Goal: Task Accomplishment & Management: Manage account settings

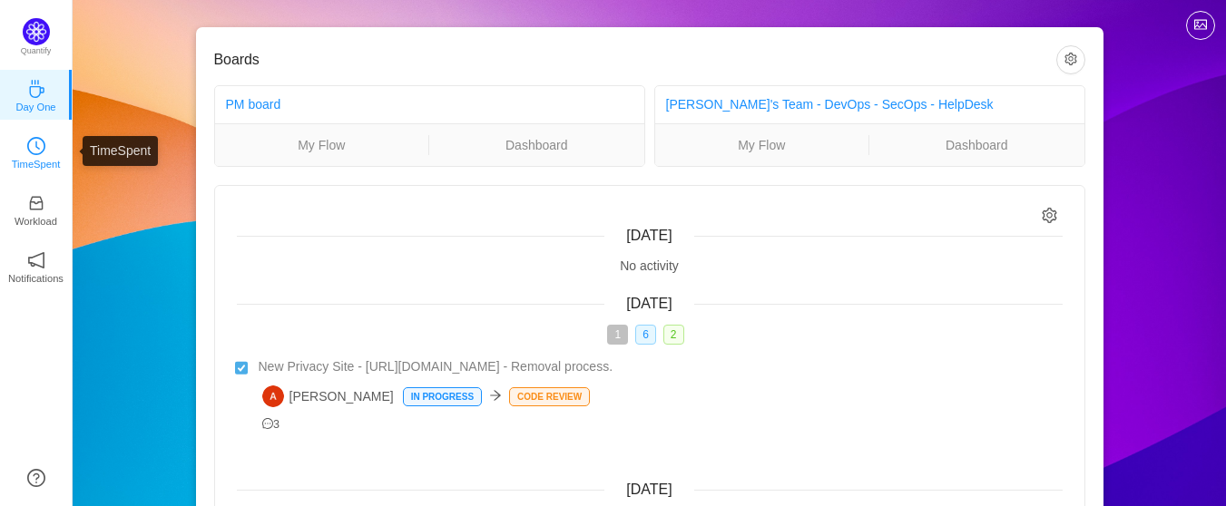
click at [41, 160] on p "TimeSpent" at bounding box center [36, 164] width 49 height 16
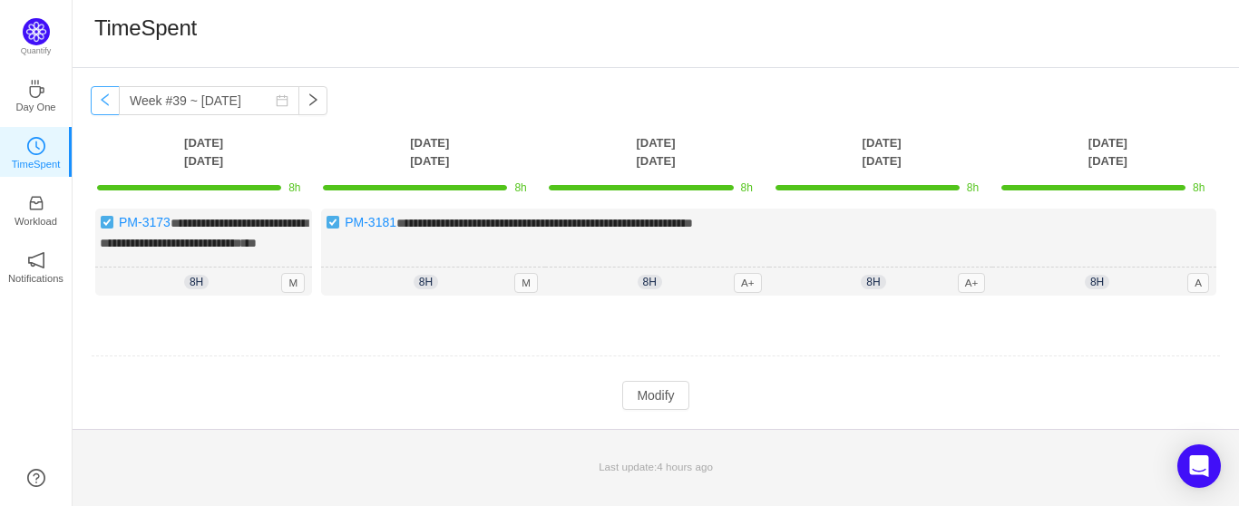
click at [100, 103] on button "button" at bounding box center [105, 100] width 29 height 29
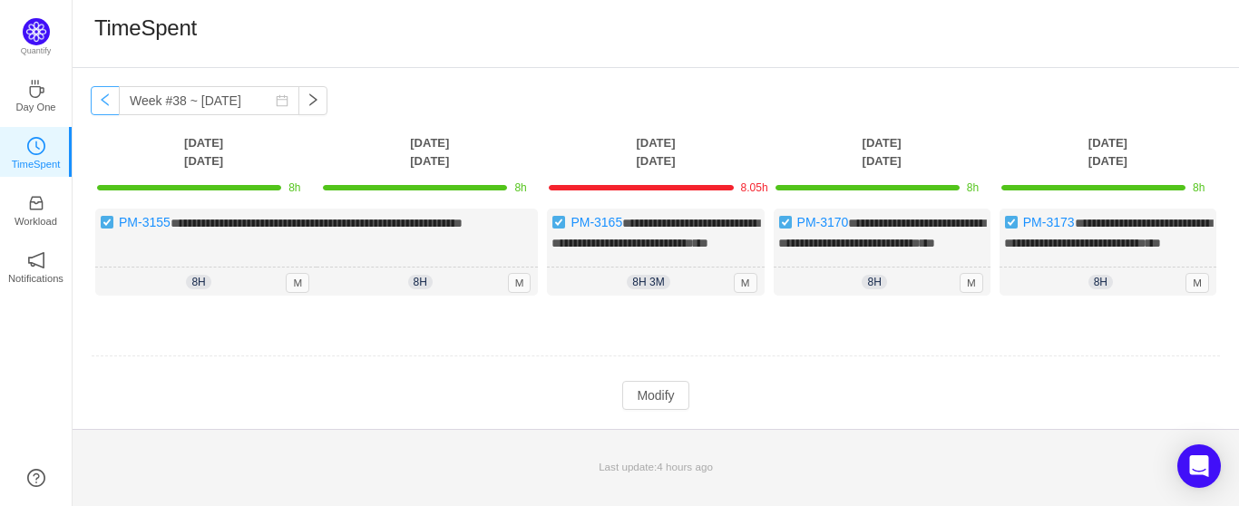
click at [106, 101] on button "button" at bounding box center [105, 100] width 29 height 29
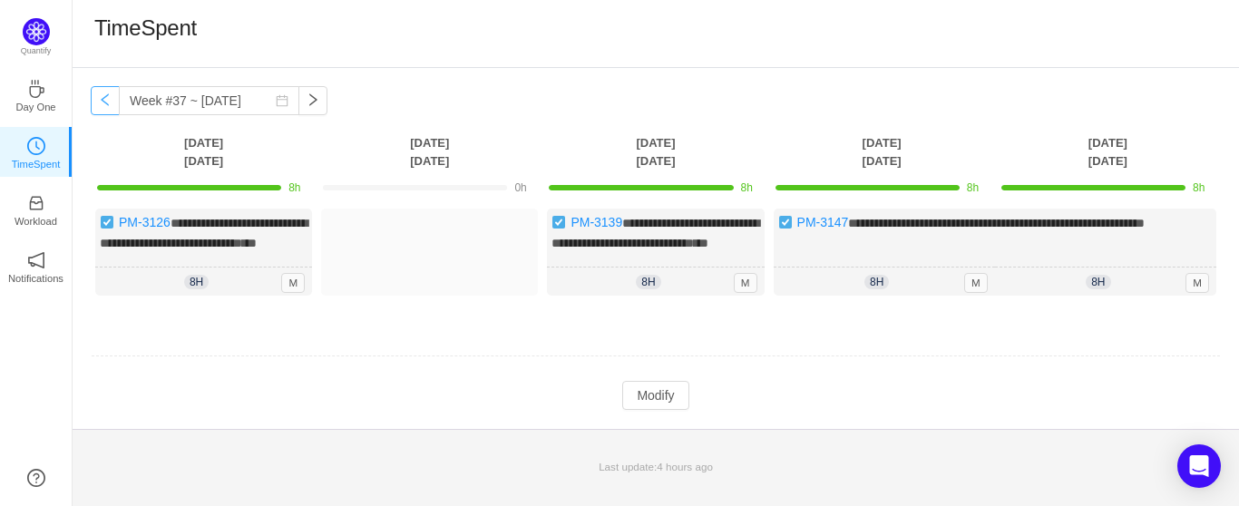
click at [106, 101] on button "button" at bounding box center [105, 100] width 29 height 29
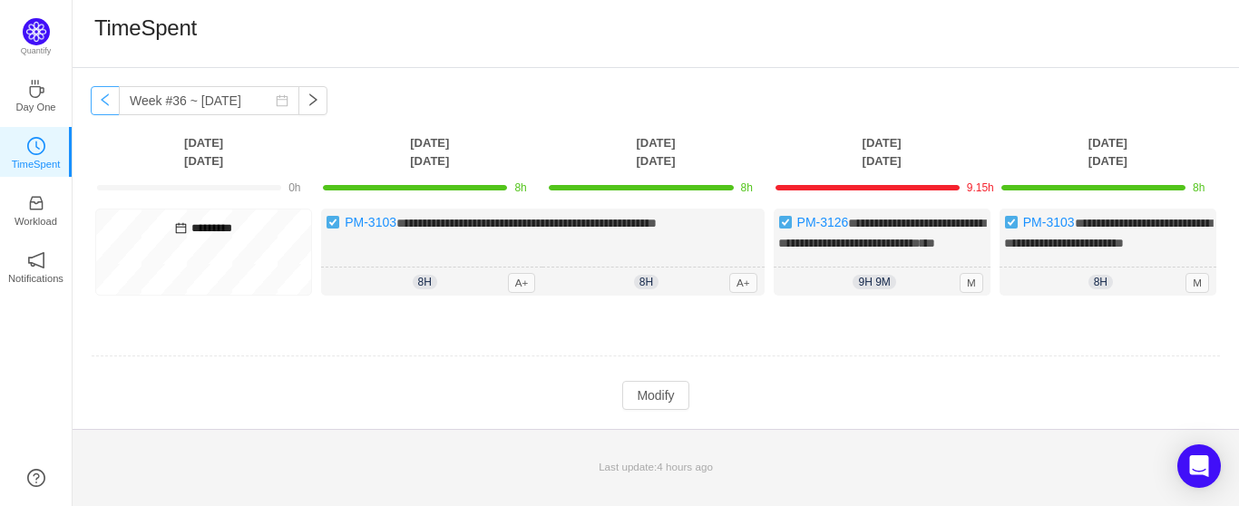
click at [107, 102] on button "button" at bounding box center [105, 100] width 29 height 29
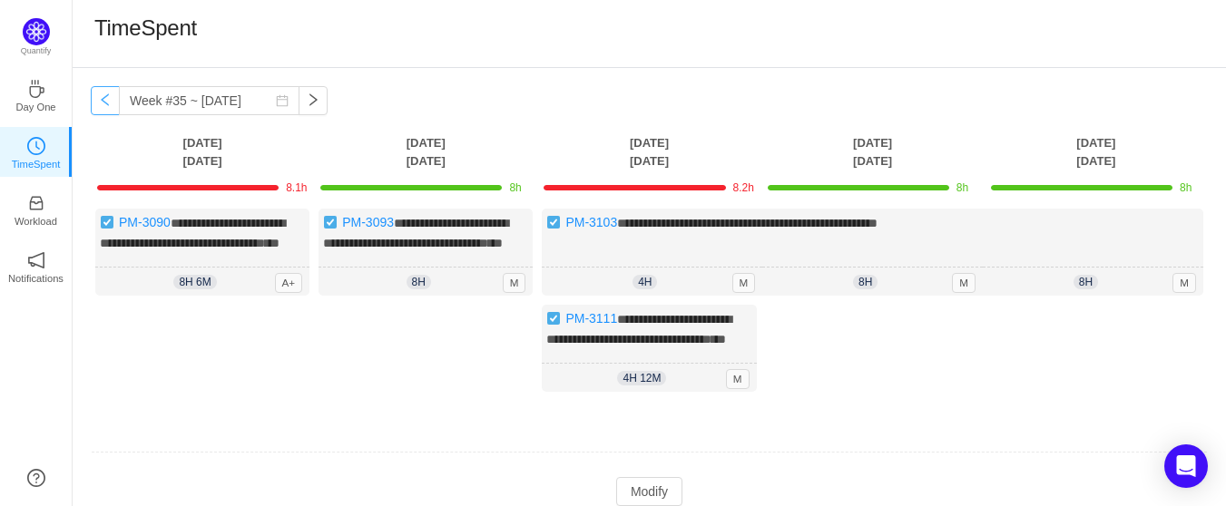
click at [107, 102] on button "button" at bounding box center [105, 100] width 29 height 29
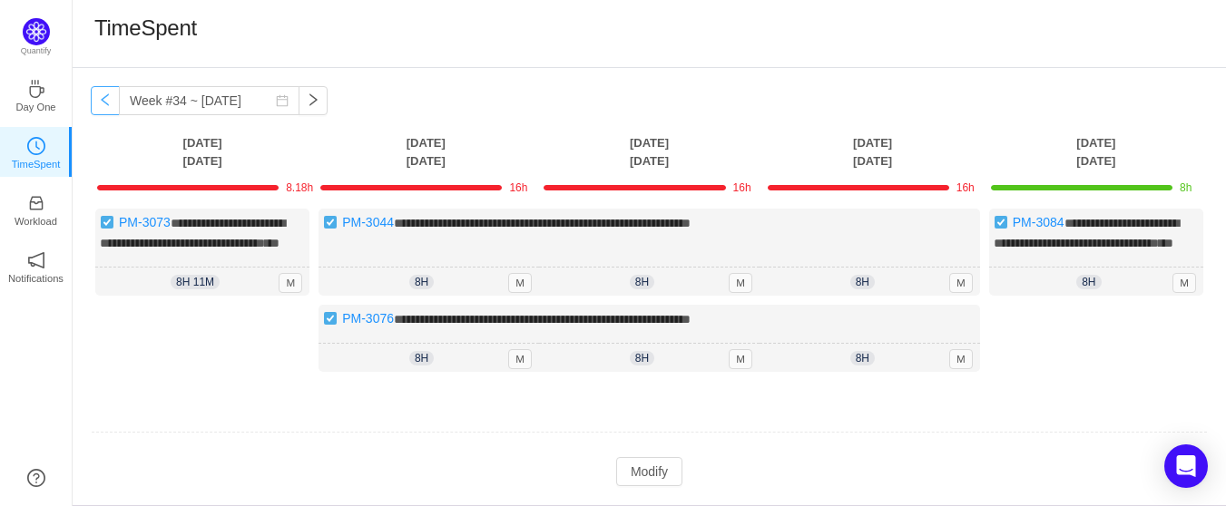
click at [107, 102] on button "button" at bounding box center [105, 100] width 29 height 29
type input "Week #33 ~ [DATE]"
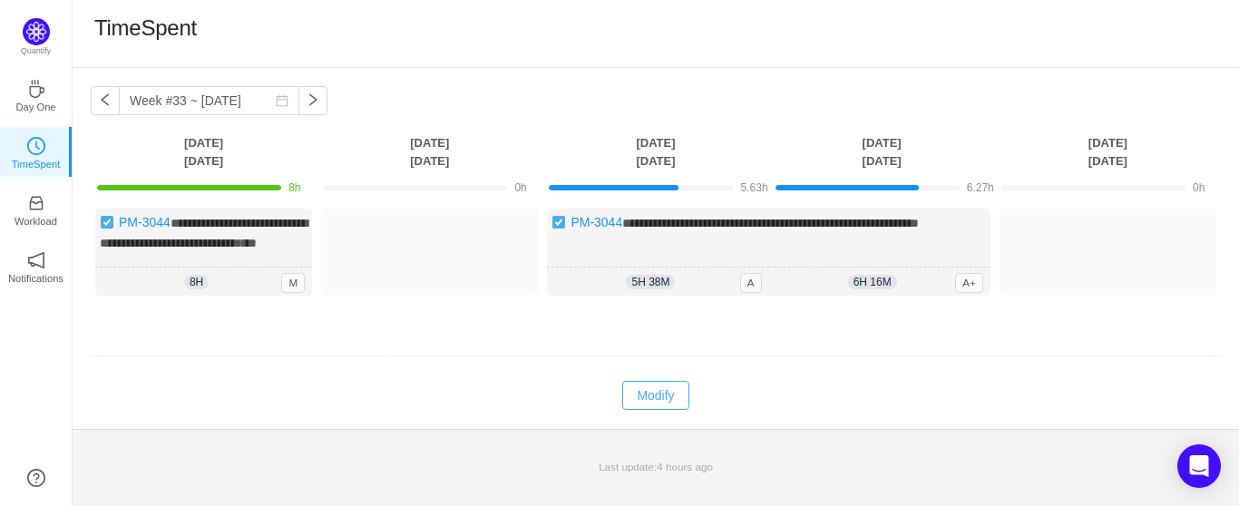
click at [648, 396] on button "Modify" at bounding box center [655, 395] width 66 height 29
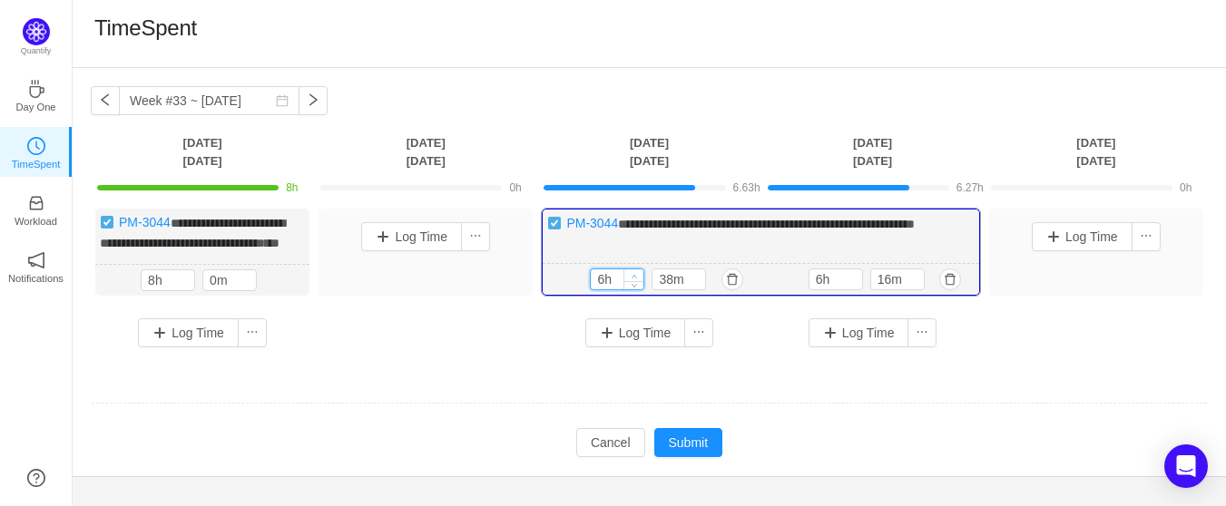
click at [635, 274] on icon "icon: up" at bounding box center [634, 276] width 6 height 6
type input "8h"
click at [635, 274] on icon "icon: up" at bounding box center [634, 276] width 6 height 6
click at [696, 283] on icon "icon: down" at bounding box center [696, 283] width 6 height 6
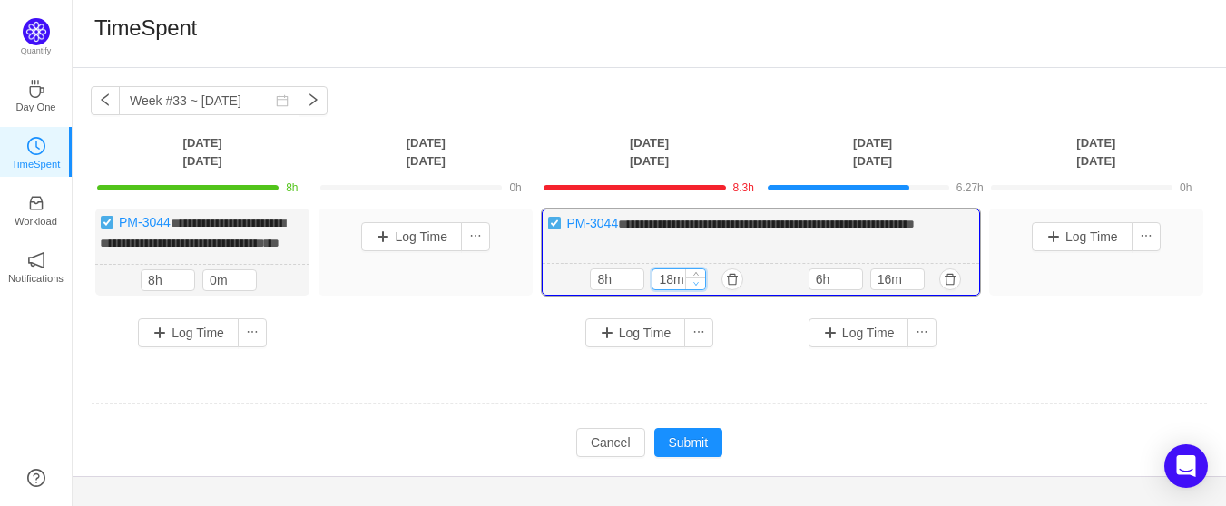
click at [696, 283] on icon "icon: down" at bounding box center [696, 283] width 6 height 6
type input "0m"
click at [696, 280] on icon "icon: down" at bounding box center [696, 283] width 6 height 6
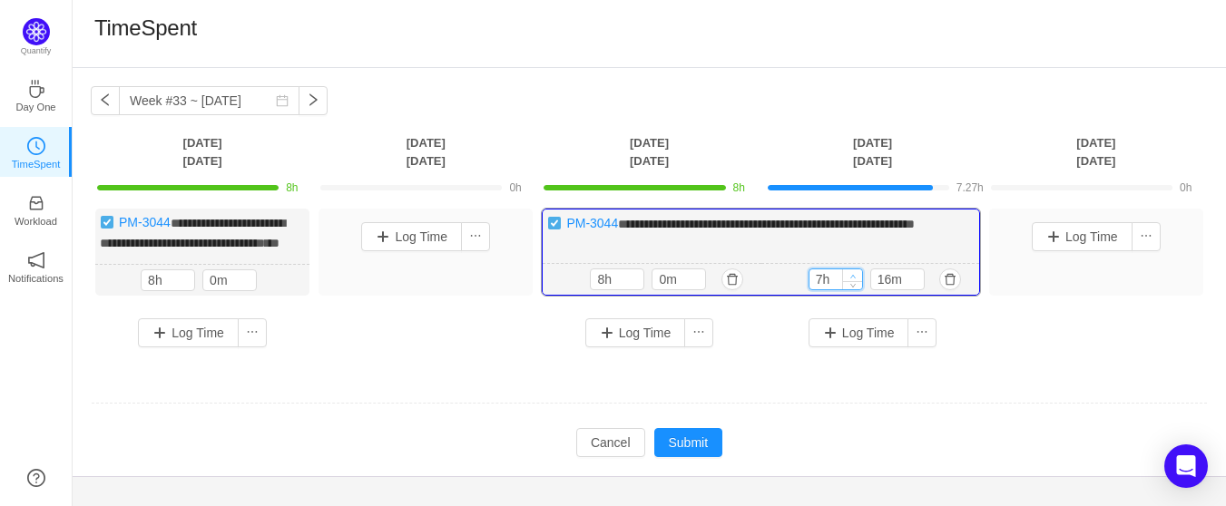
click at [851, 274] on icon "icon: up" at bounding box center [852, 276] width 6 height 6
type input "8h"
click at [851, 274] on icon "icon: up" at bounding box center [852, 276] width 6 height 6
click at [915, 282] on icon "icon: down" at bounding box center [914, 284] width 5 height 4
type input "0m"
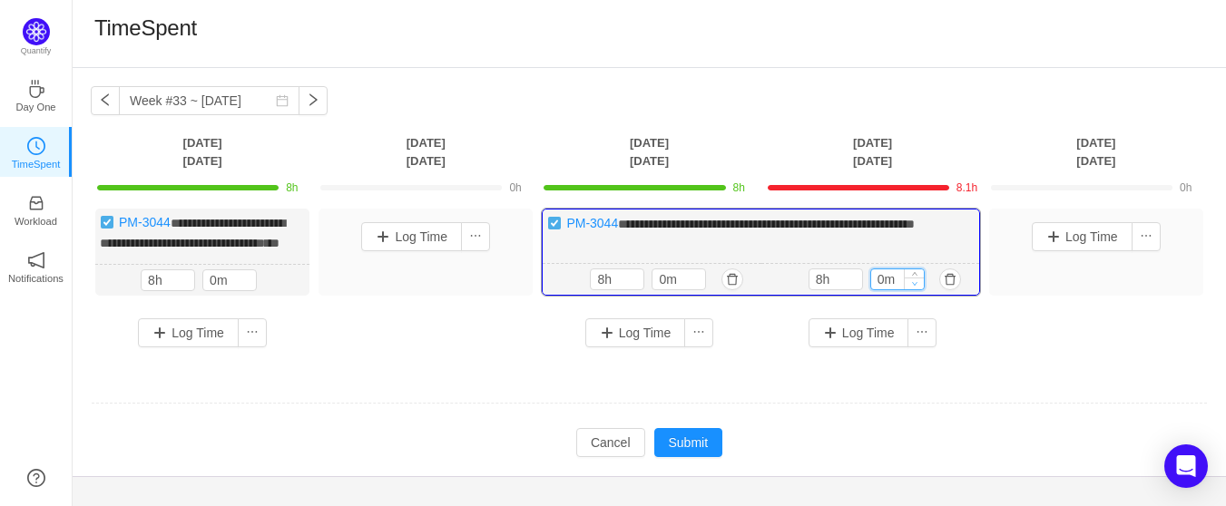
click at [915, 282] on icon "icon: down" at bounding box center [914, 284] width 5 height 4
click at [690, 434] on button "Submit" at bounding box center [688, 442] width 69 height 29
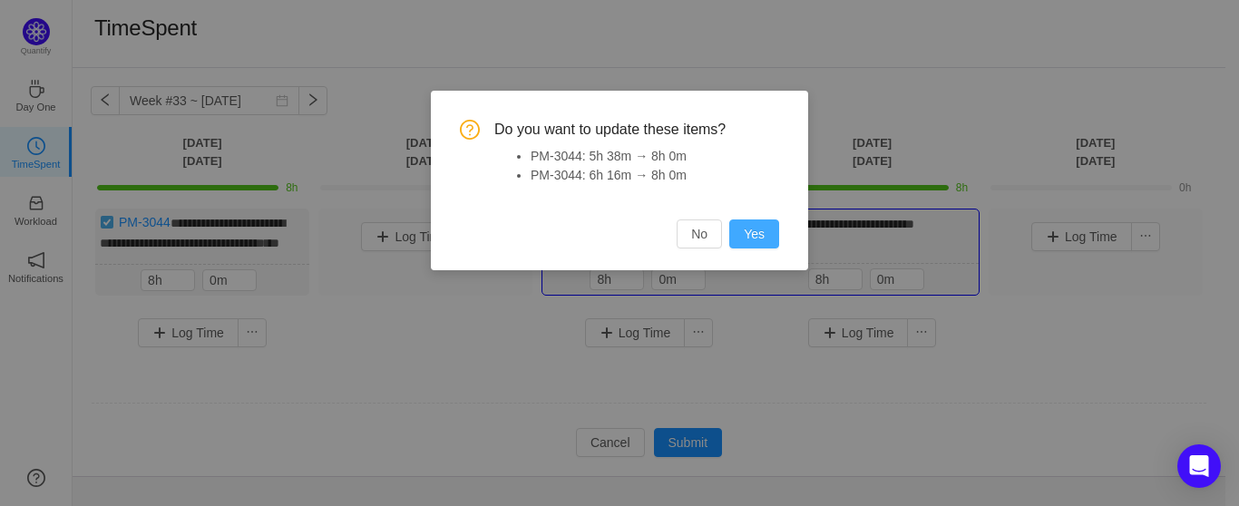
click at [744, 225] on button "Yes" at bounding box center [754, 234] width 50 height 29
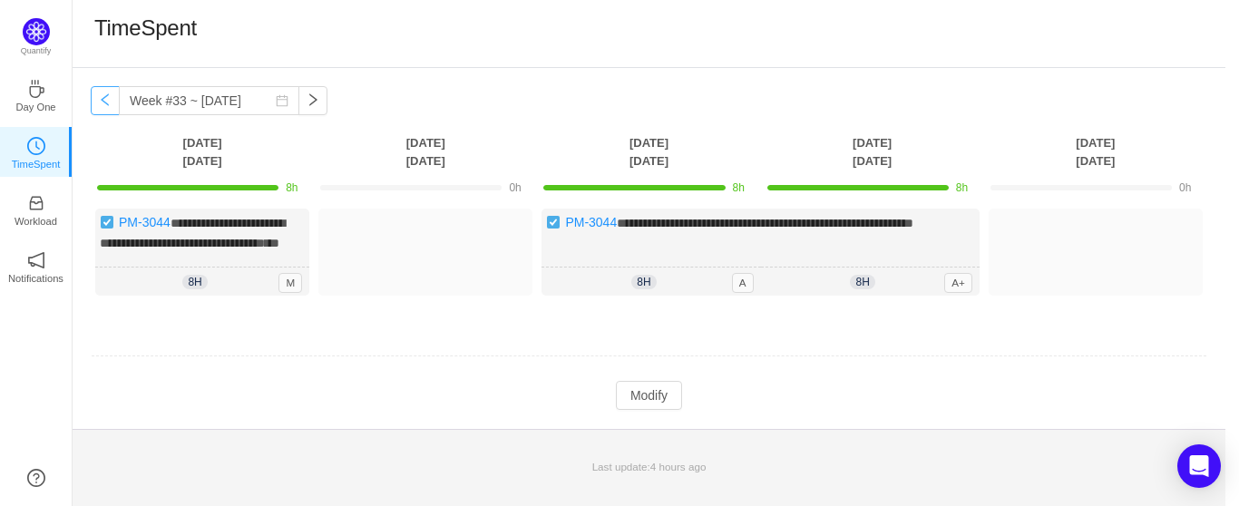
click at [103, 106] on button "button" at bounding box center [105, 100] width 29 height 29
type input "Week #32 ~ [DATE]"
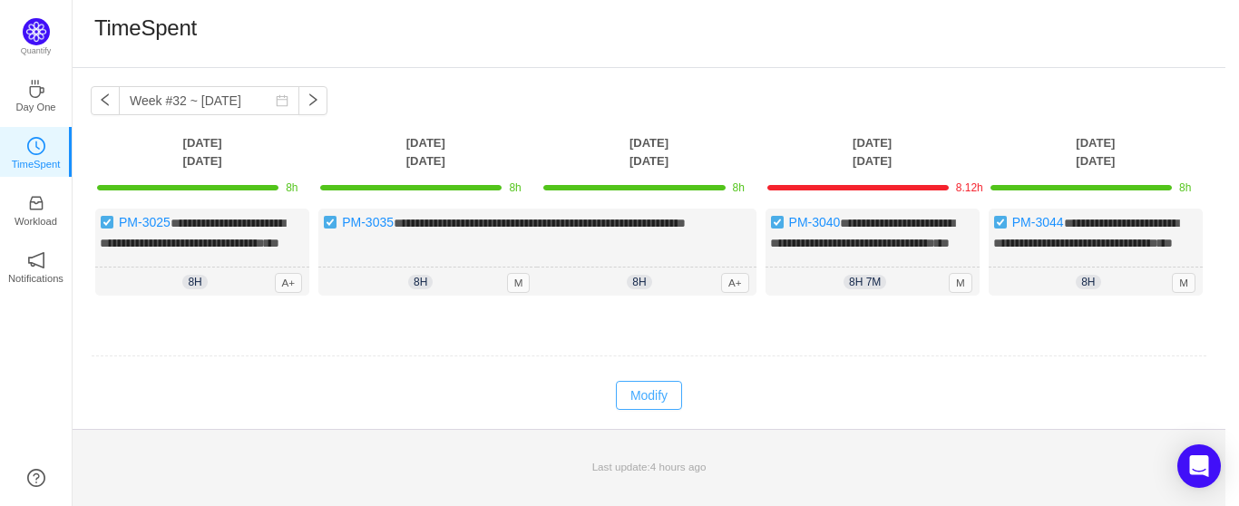
click at [660, 410] on button "Modify" at bounding box center [649, 395] width 66 height 29
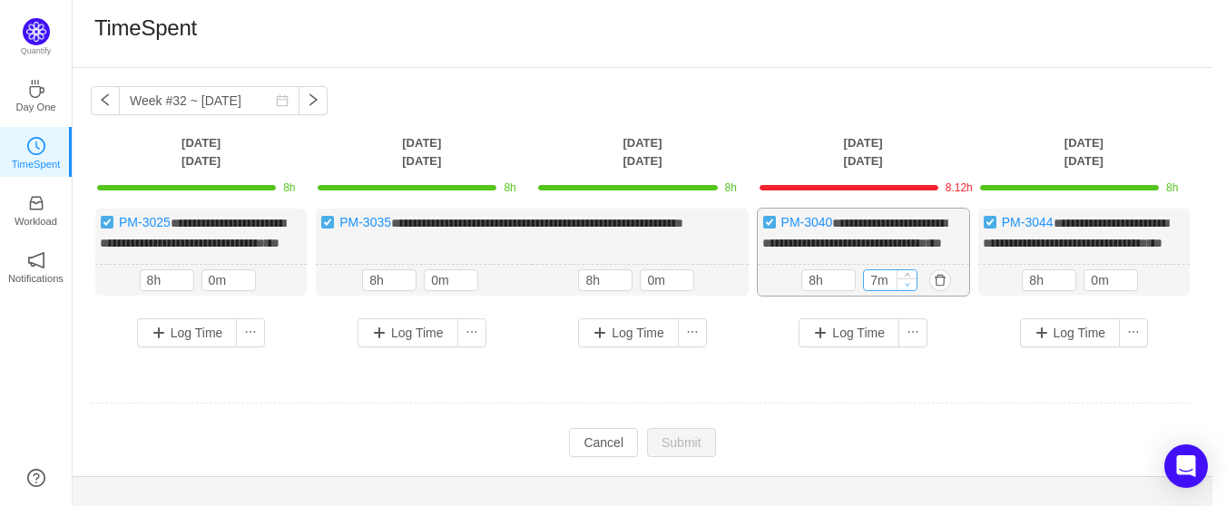
type input "0m"
click at [905, 288] on icon "icon: down" at bounding box center [908, 284] width 6 height 6
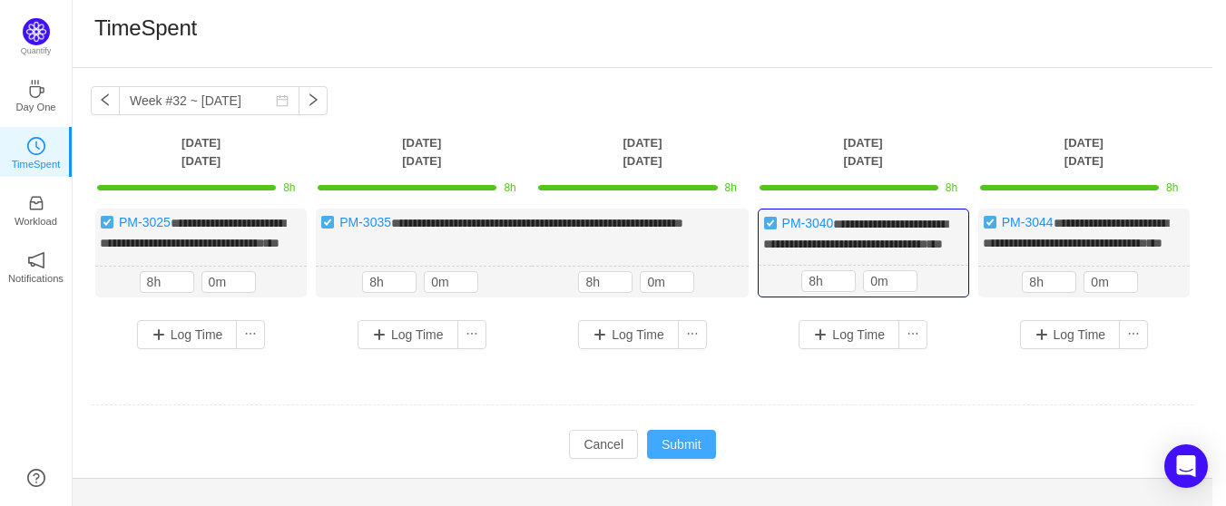
click at [672, 459] on button "Submit" at bounding box center [681, 444] width 69 height 29
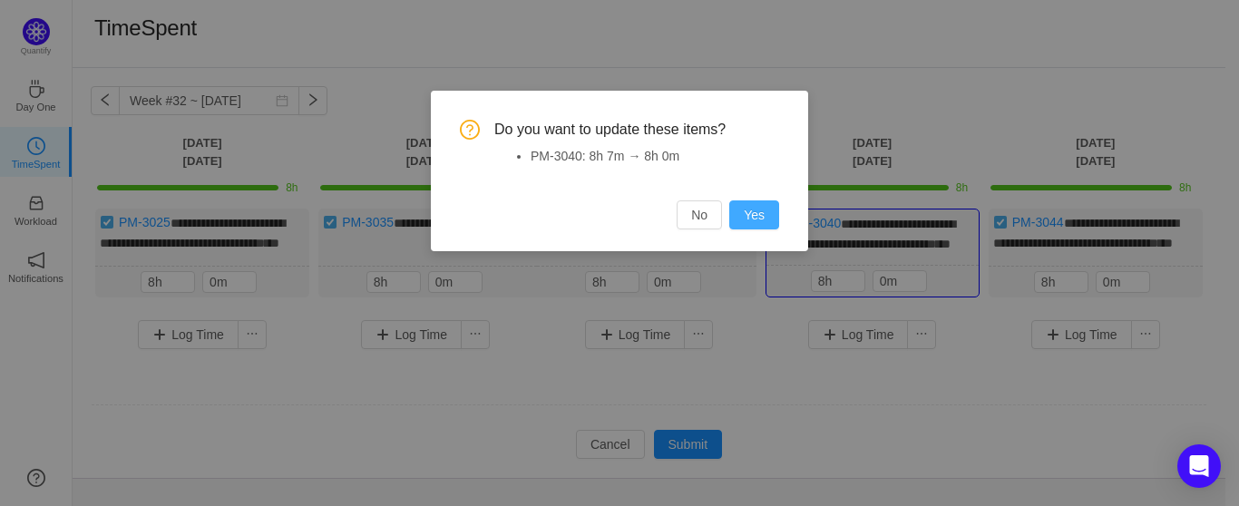
click at [759, 220] on button "Yes" at bounding box center [754, 215] width 50 height 29
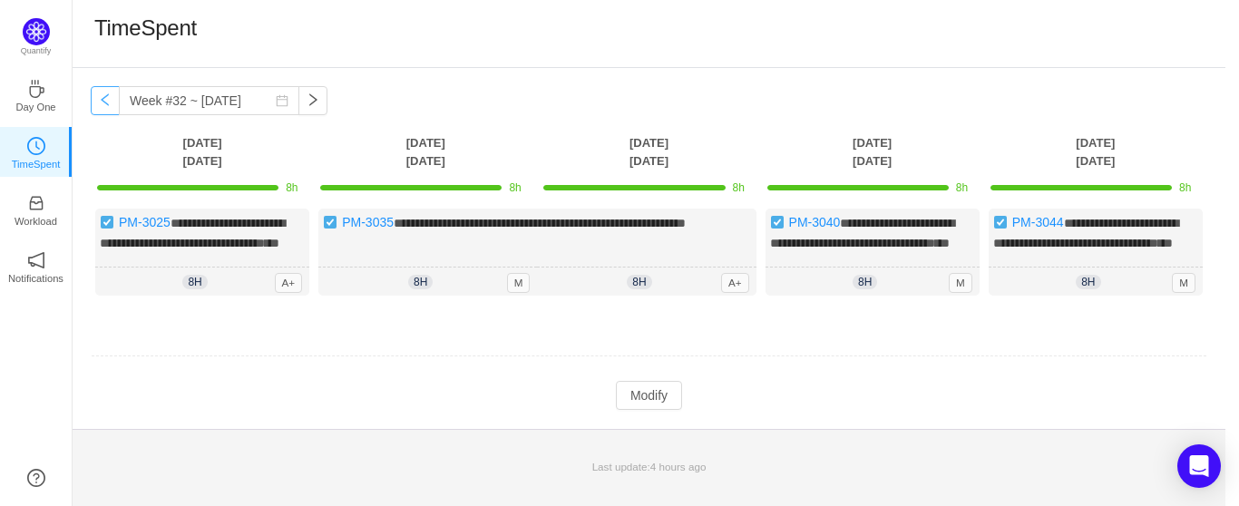
click at [103, 100] on button "button" at bounding box center [105, 100] width 29 height 29
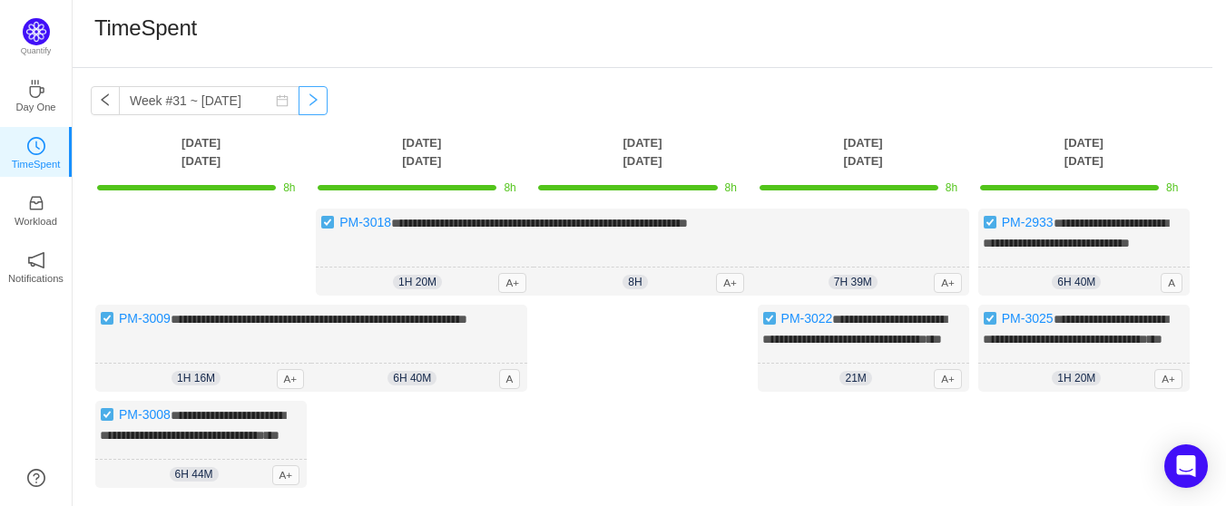
click at [298, 103] on button "button" at bounding box center [312, 100] width 29 height 29
type input "Week #32 ~ [DATE]"
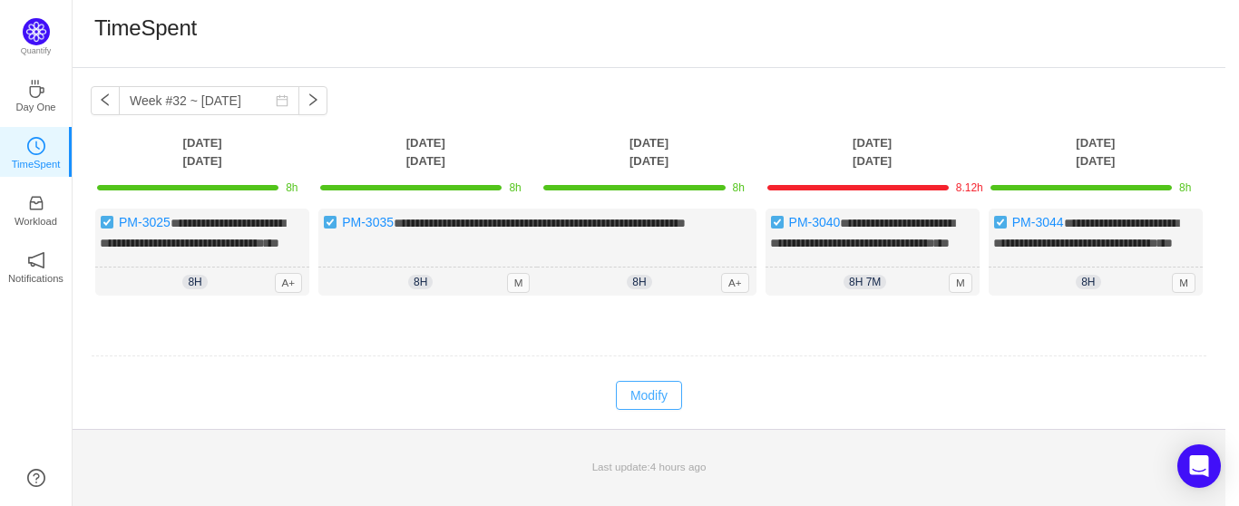
click at [653, 408] on button "Modify" at bounding box center [649, 395] width 66 height 29
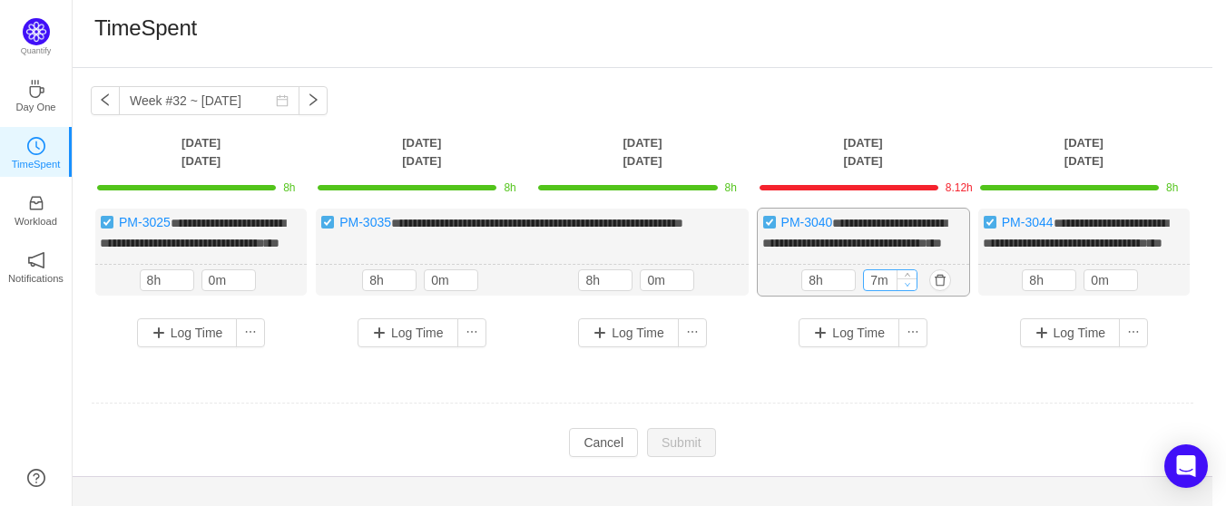
type input "0m"
click at [912, 290] on span "Decrease Value" at bounding box center [906, 285] width 19 height 12
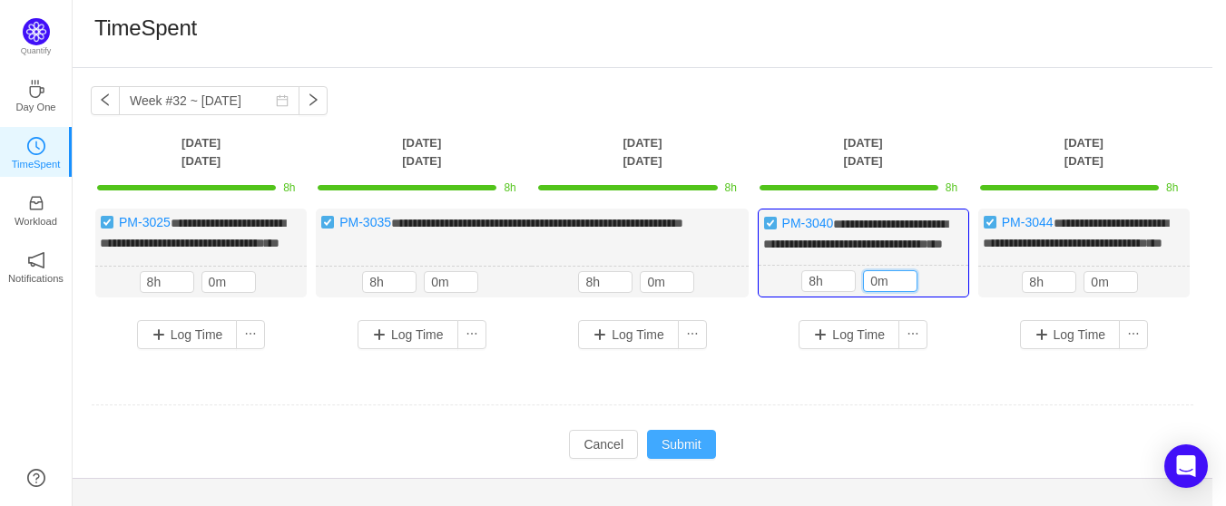
click at [670, 459] on button "Submit" at bounding box center [681, 444] width 69 height 29
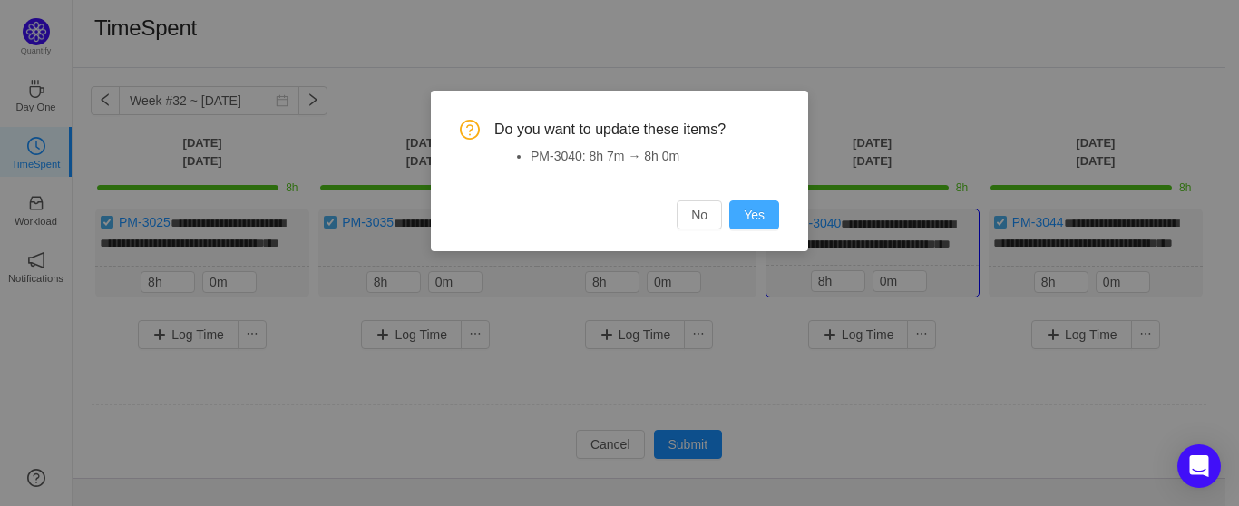
click at [765, 223] on button "Yes" at bounding box center [754, 215] width 50 height 29
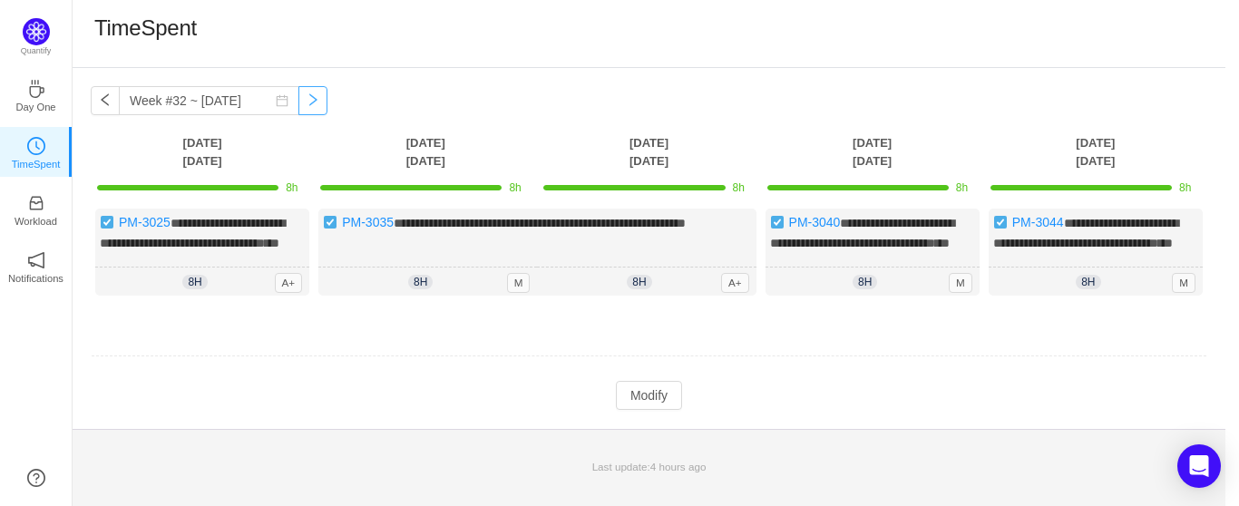
click at [298, 103] on button "button" at bounding box center [312, 100] width 29 height 29
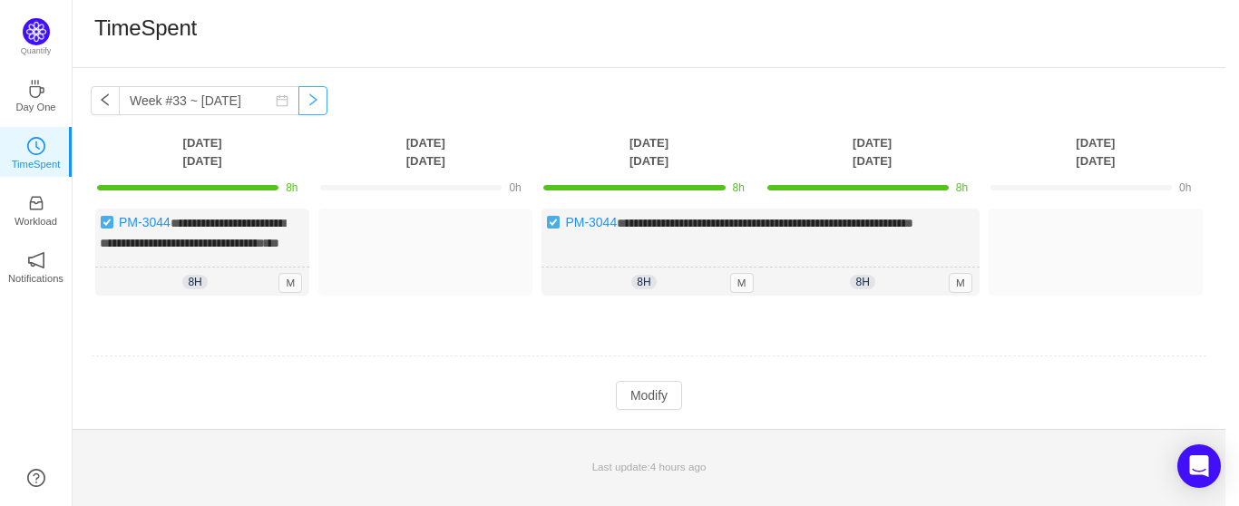
click at [298, 103] on button "button" at bounding box center [312, 100] width 29 height 29
type input "Week #34 ~ [DATE]"
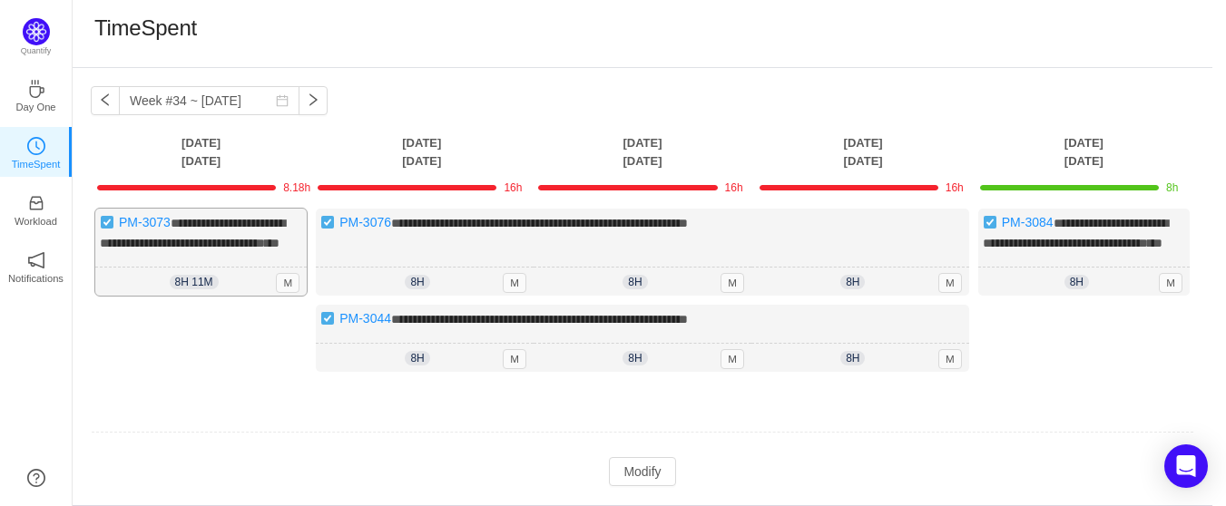
click at [196, 289] on span "8h 11m" at bounding box center [194, 282] width 49 height 15
click at [645, 485] on button "Modify" at bounding box center [642, 471] width 66 height 29
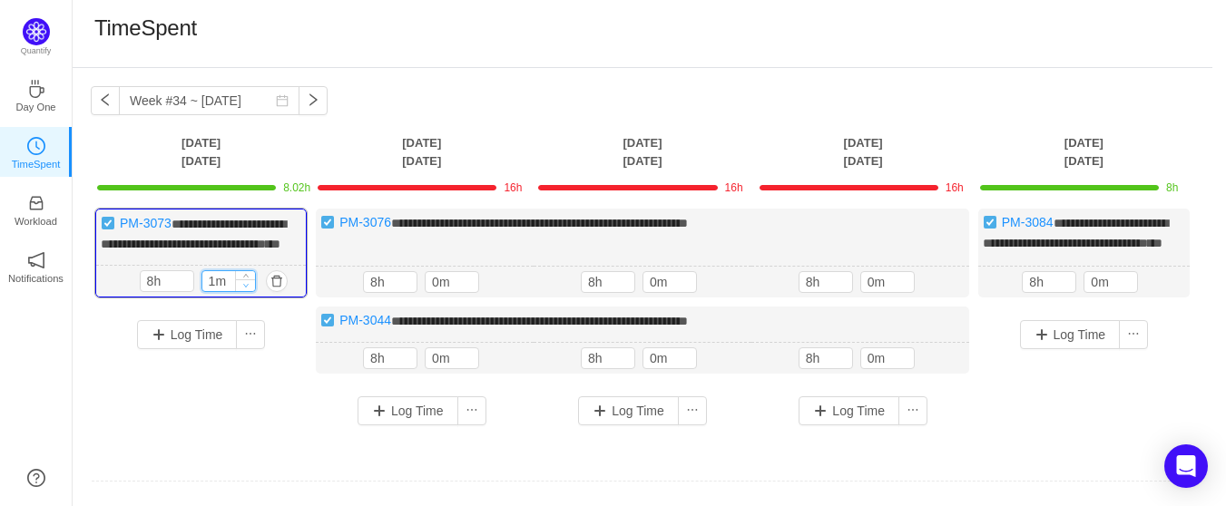
click at [248, 289] on icon "icon: down" at bounding box center [245, 285] width 6 height 6
type input "0m"
click at [248, 289] on icon "icon: down" at bounding box center [245, 285] width 6 height 6
click at [942, 293] on button "button" at bounding box center [940, 282] width 22 height 22
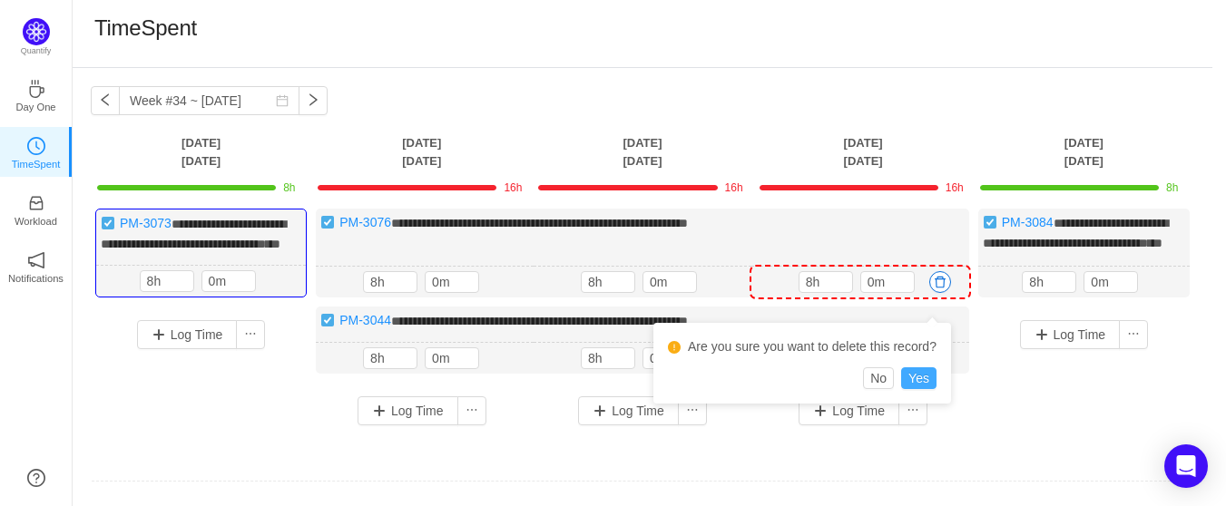
click at [923, 377] on button "Yes" at bounding box center [918, 378] width 35 height 22
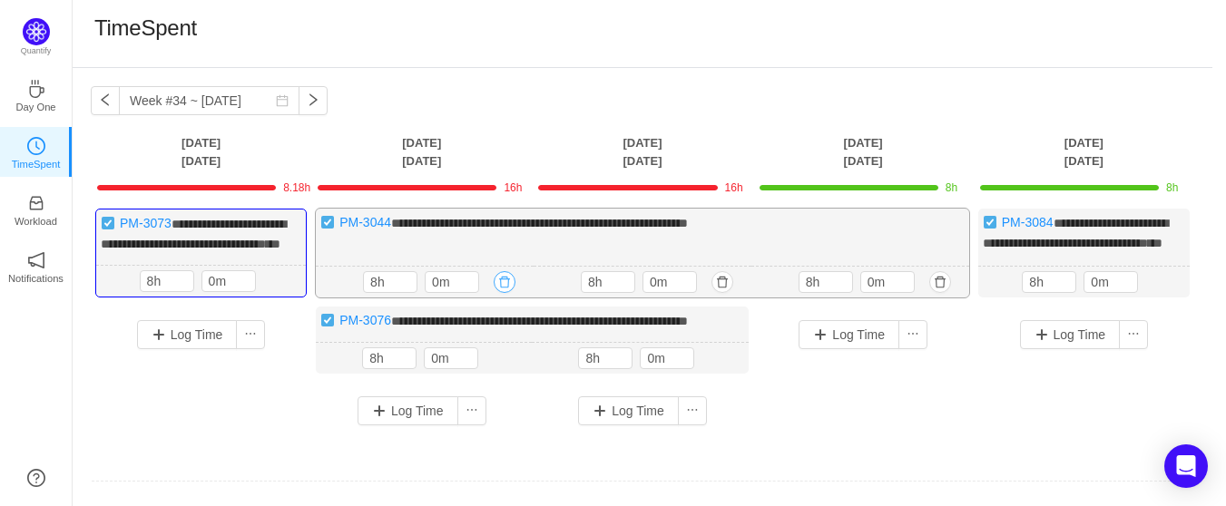
click at [509, 293] on button "button" at bounding box center [505, 282] width 22 height 22
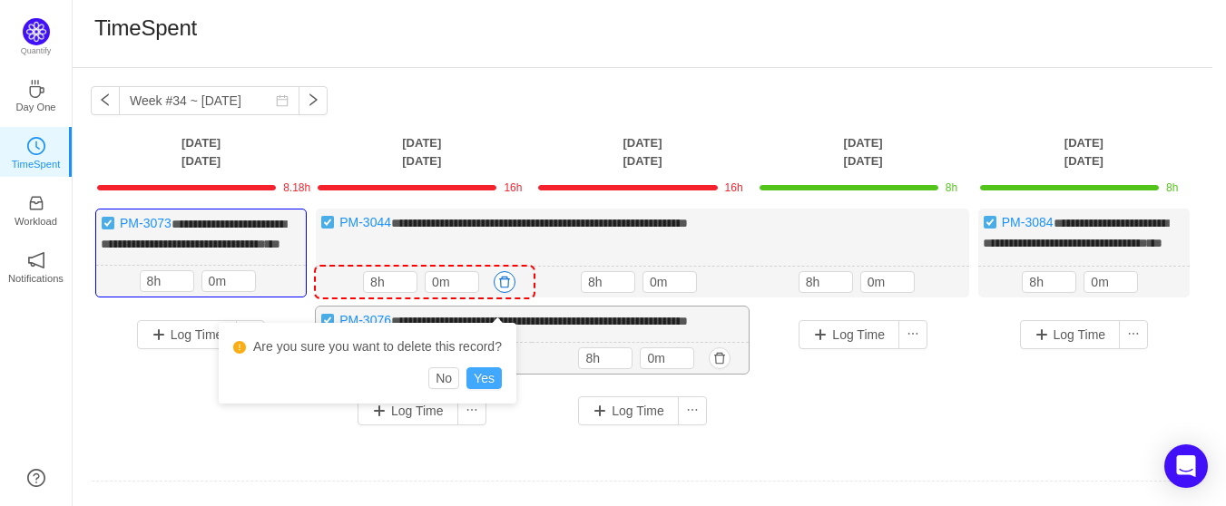
click at [485, 384] on button "Yes" at bounding box center [483, 378] width 35 height 22
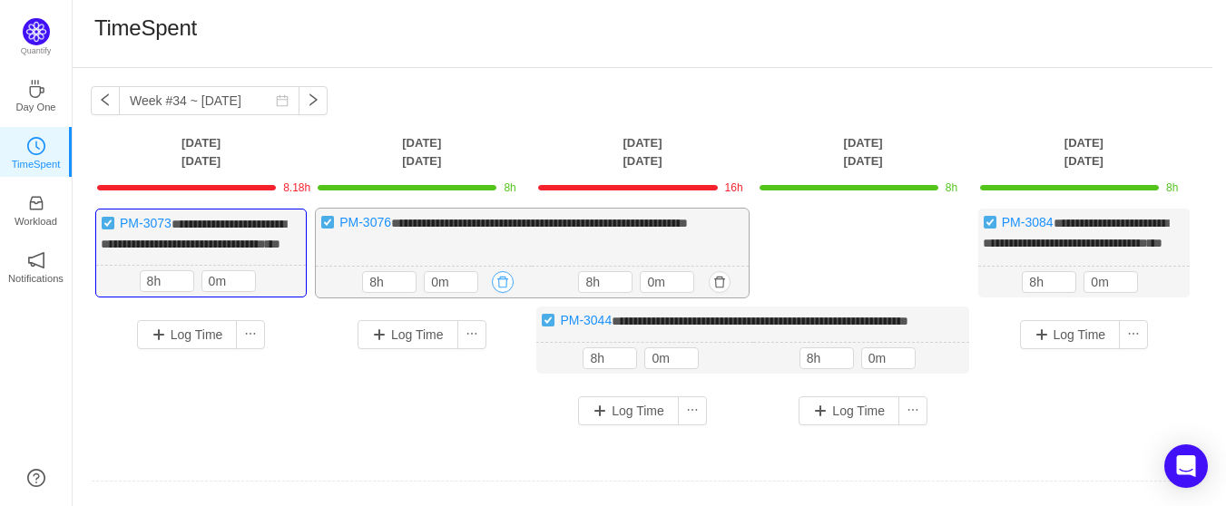
click at [504, 293] on button "button" at bounding box center [503, 282] width 22 height 22
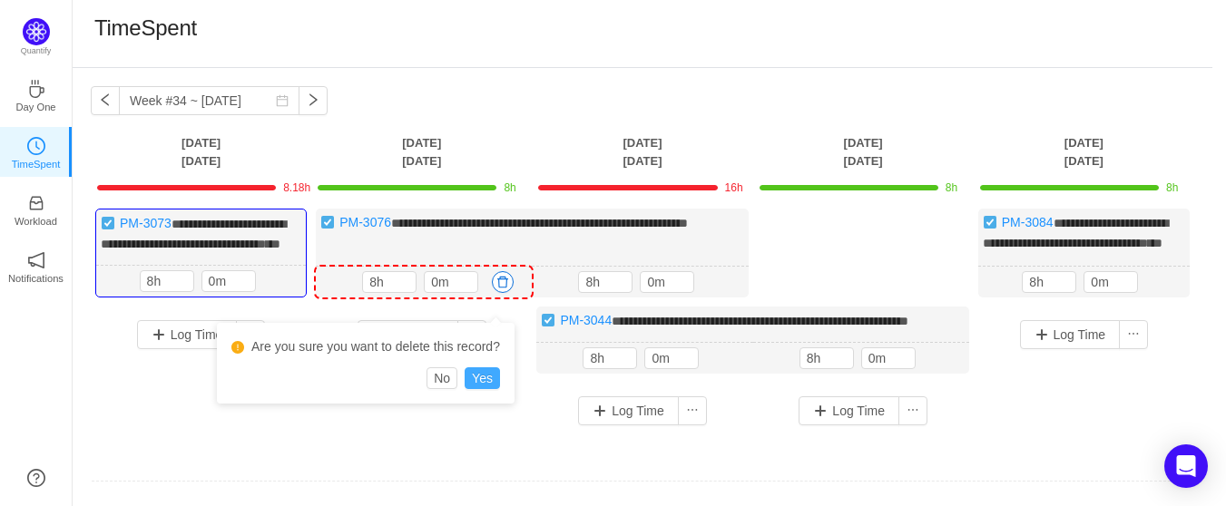
click at [482, 383] on button "Yes" at bounding box center [482, 378] width 35 height 22
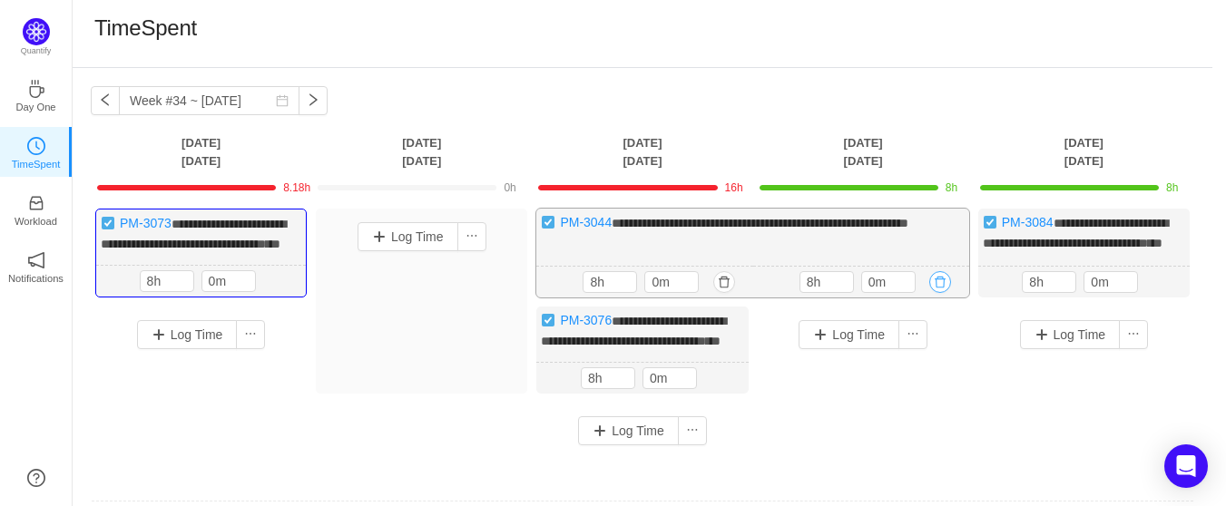
click at [941, 293] on button "button" at bounding box center [940, 282] width 22 height 22
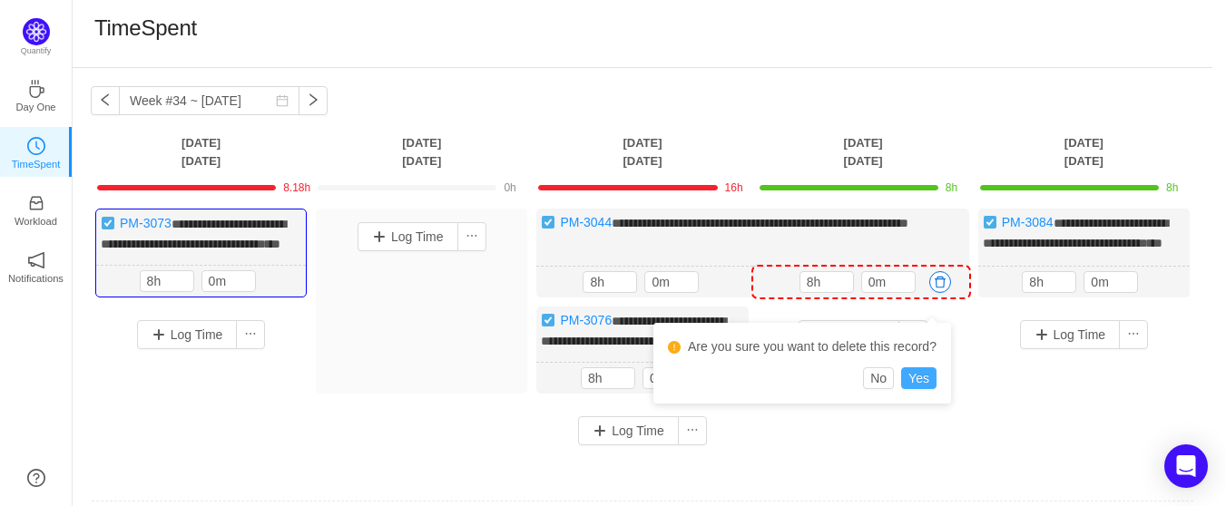
click at [917, 385] on button "Yes" at bounding box center [918, 378] width 35 height 22
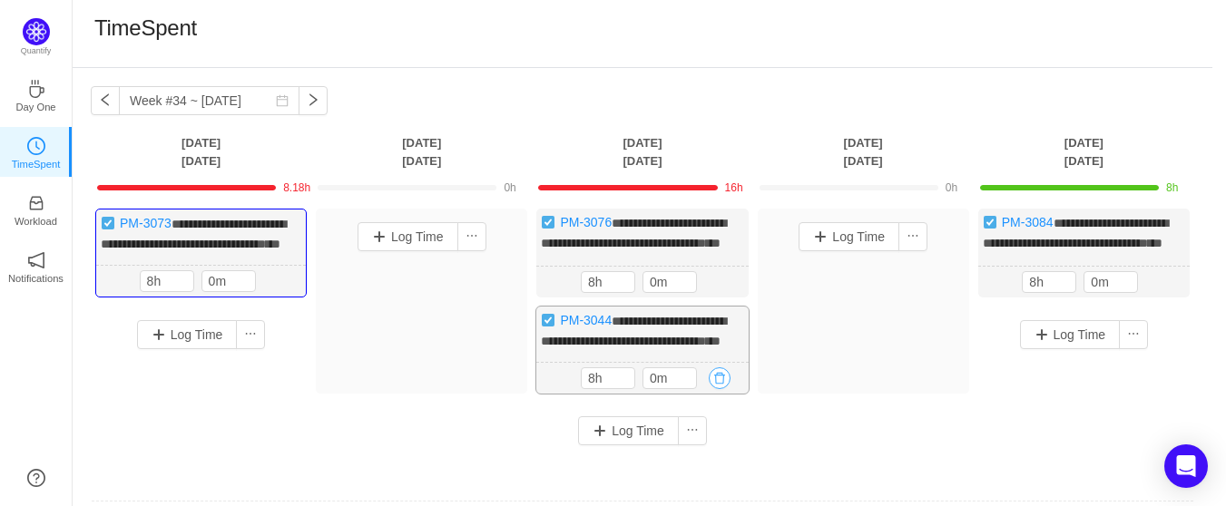
click at [716, 389] on button "button" at bounding box center [720, 378] width 22 height 22
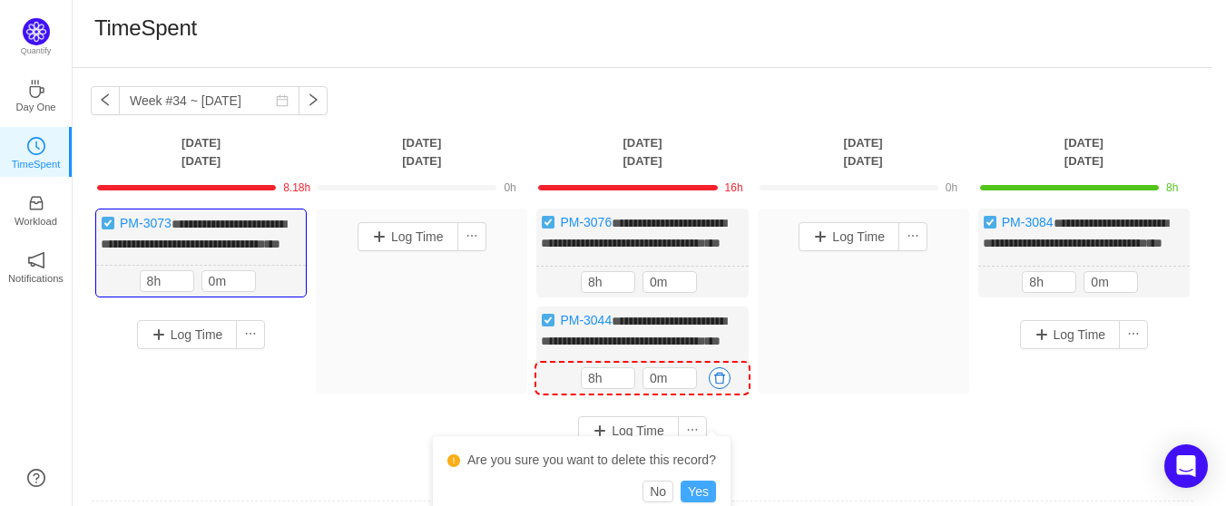
click at [698, 483] on button "Yes" at bounding box center [697, 492] width 35 height 22
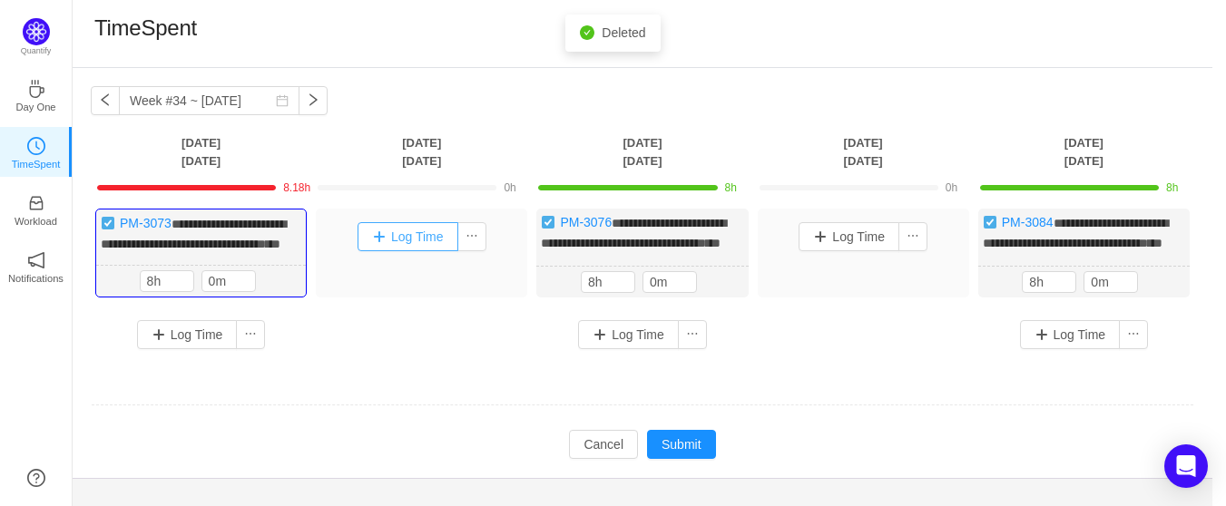
click at [408, 241] on button "Log Time" at bounding box center [407, 236] width 101 height 29
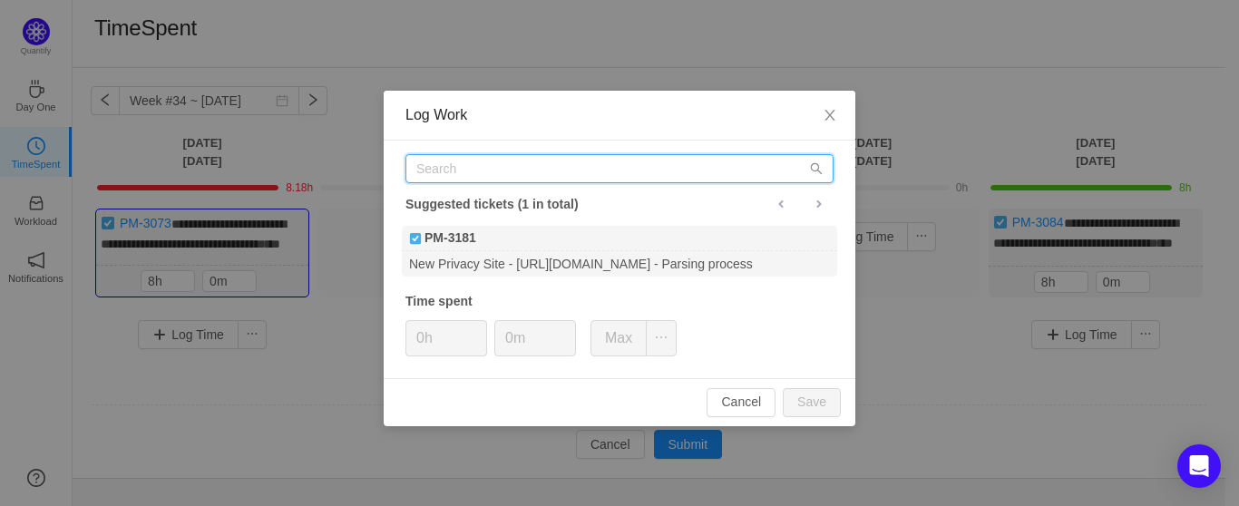
click at [464, 169] on input "text" at bounding box center [620, 168] width 428 height 29
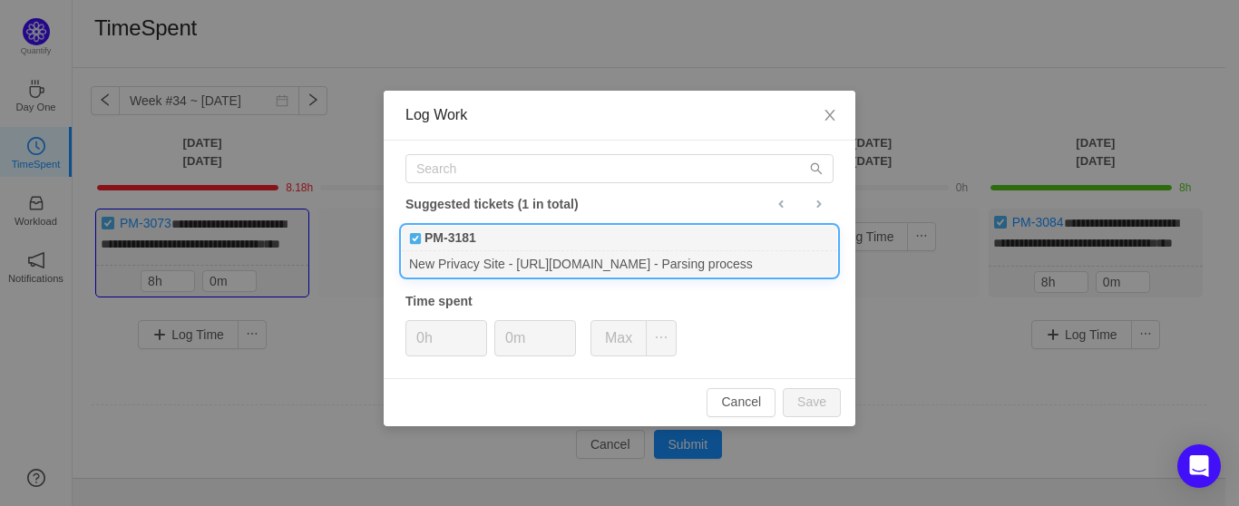
click at [421, 237] on img at bounding box center [415, 238] width 13 height 13
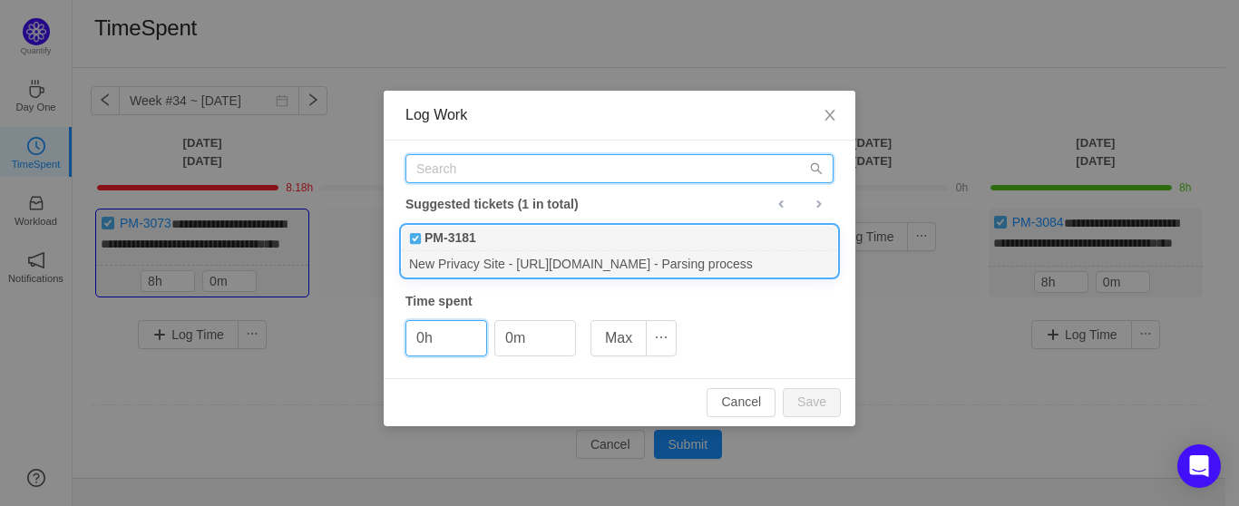
click at [479, 161] on input "text" at bounding box center [620, 168] width 428 height 29
type input "3076"
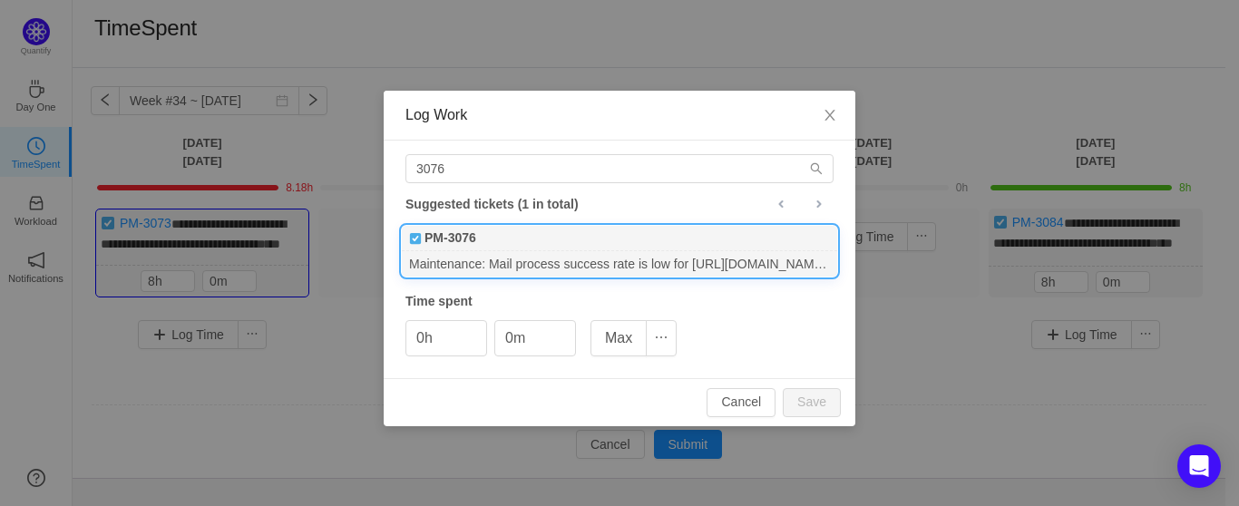
click at [479, 264] on div "Maintenance: Mail process success rate is low for [URL][DOMAIN_NAME] site. Inve…" at bounding box center [619, 263] width 435 height 24
click at [810, 406] on button "Save" at bounding box center [812, 402] width 58 height 29
type input "0h"
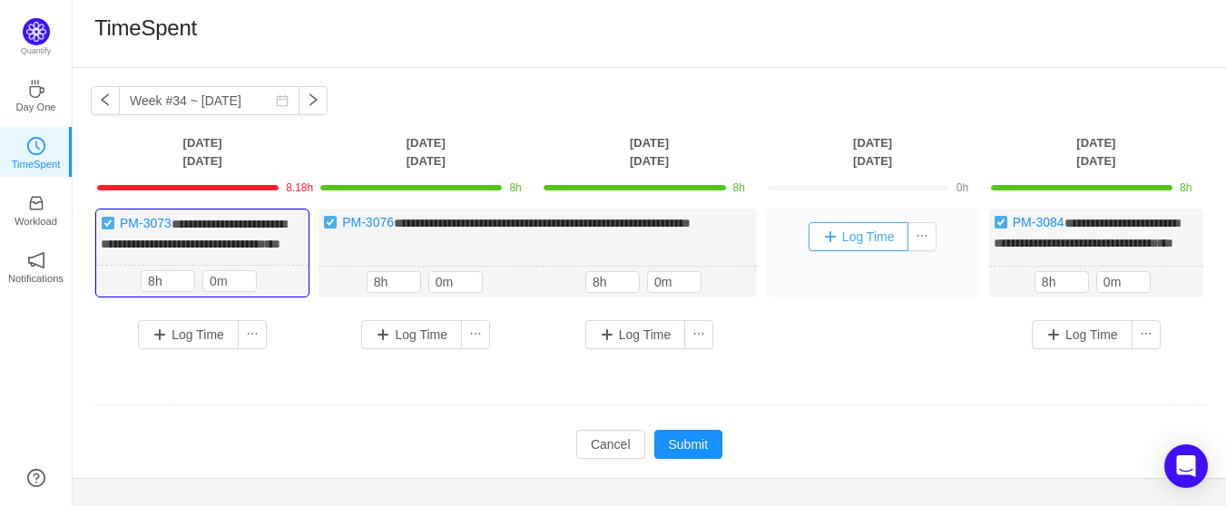
click at [866, 240] on button "Log Time" at bounding box center [858, 236] width 101 height 29
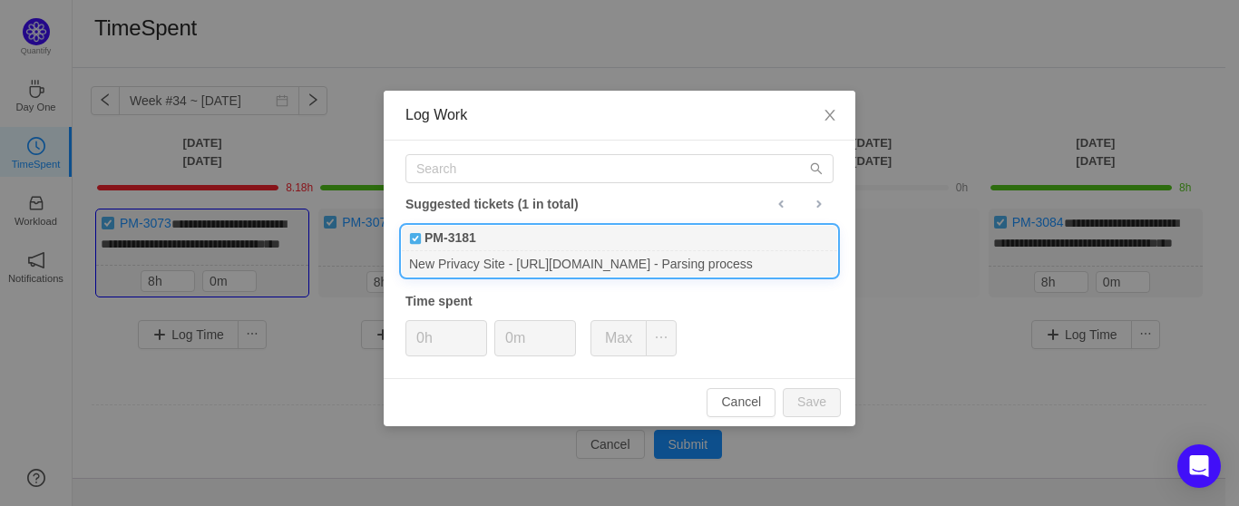
click at [411, 243] on img at bounding box center [415, 238] width 13 height 13
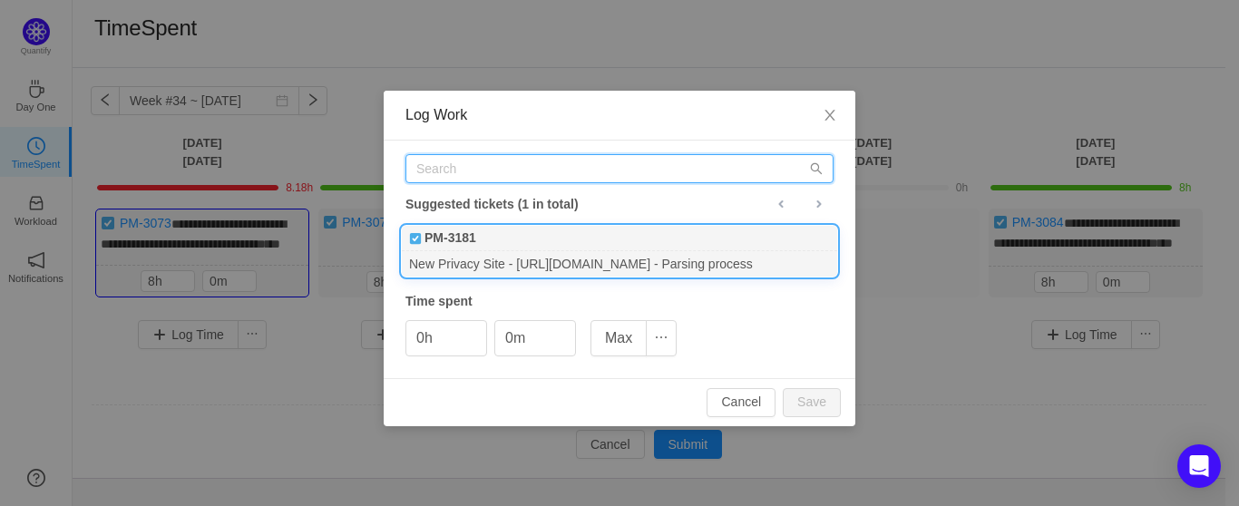
click at [489, 177] on input "text" at bounding box center [620, 168] width 428 height 29
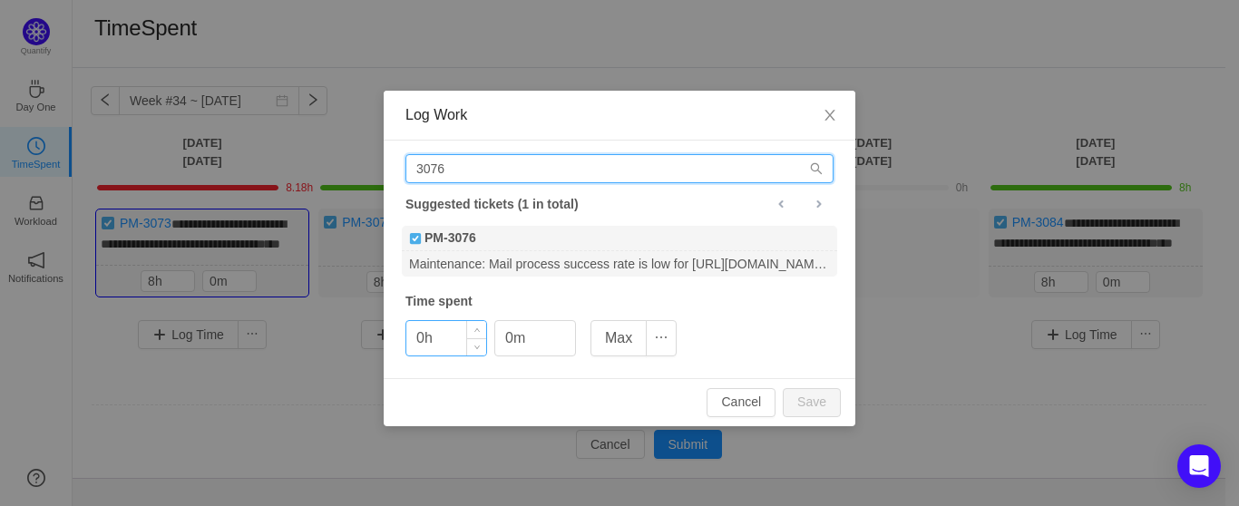
type input "3076"
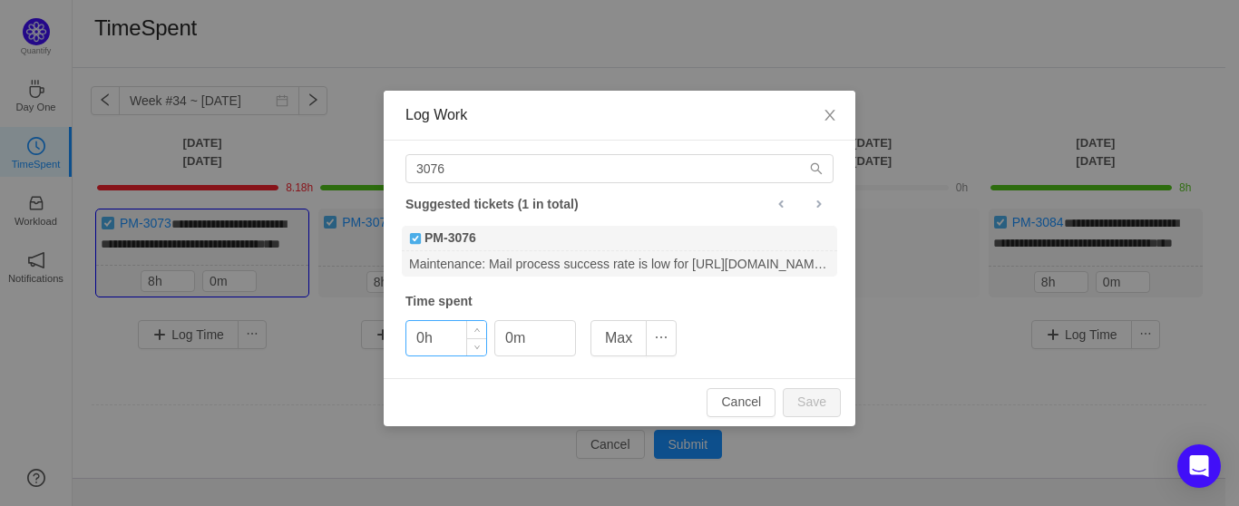
click at [445, 329] on input "0h" at bounding box center [446, 338] width 80 height 34
drag, startPoint x: 439, startPoint y: 342, endPoint x: 408, endPoint y: 333, distance: 32.2
click at [399, 338] on div "3076 Suggested tickets (1 in total) PM-3076 Maintenance: Mail process success r…" at bounding box center [620, 260] width 472 height 238
click at [829, 406] on button "Save" at bounding box center [812, 402] width 58 height 29
type input "0h"
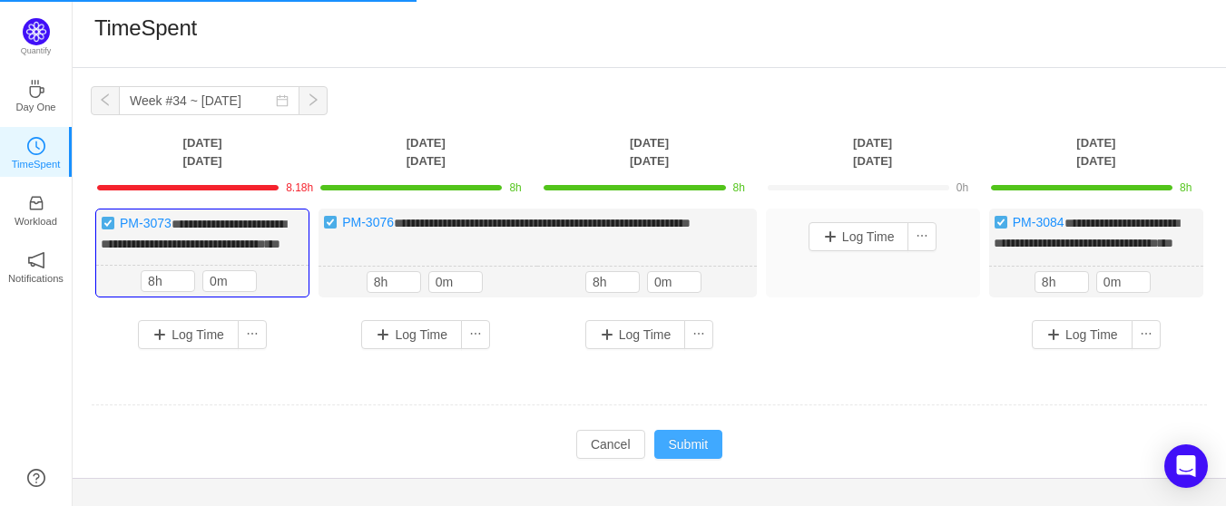
click at [685, 459] on button "Submit" at bounding box center [688, 444] width 69 height 29
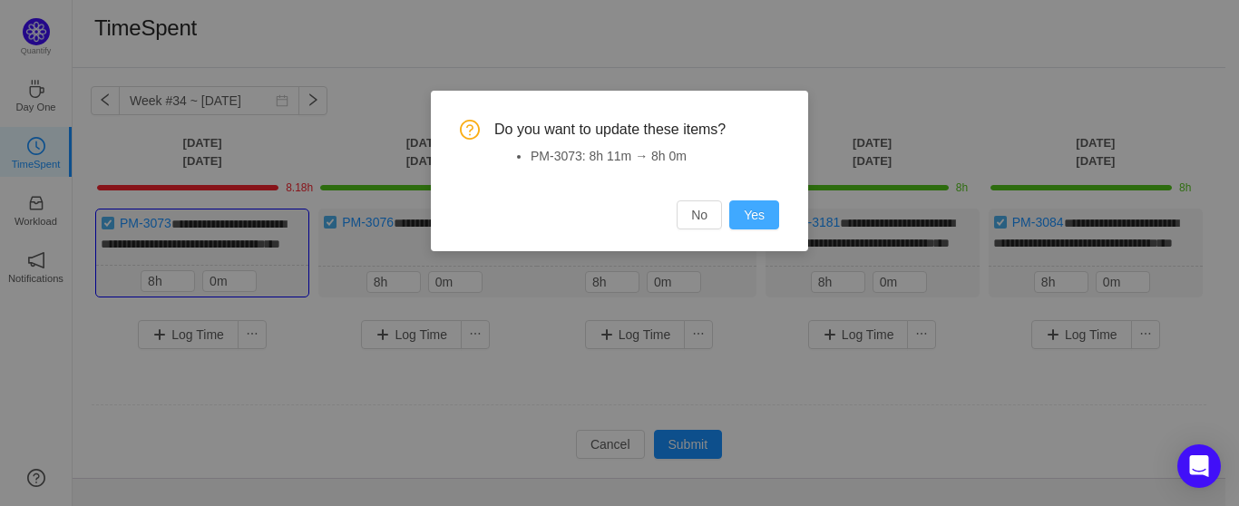
click at [763, 217] on button "Yes" at bounding box center [754, 215] width 50 height 29
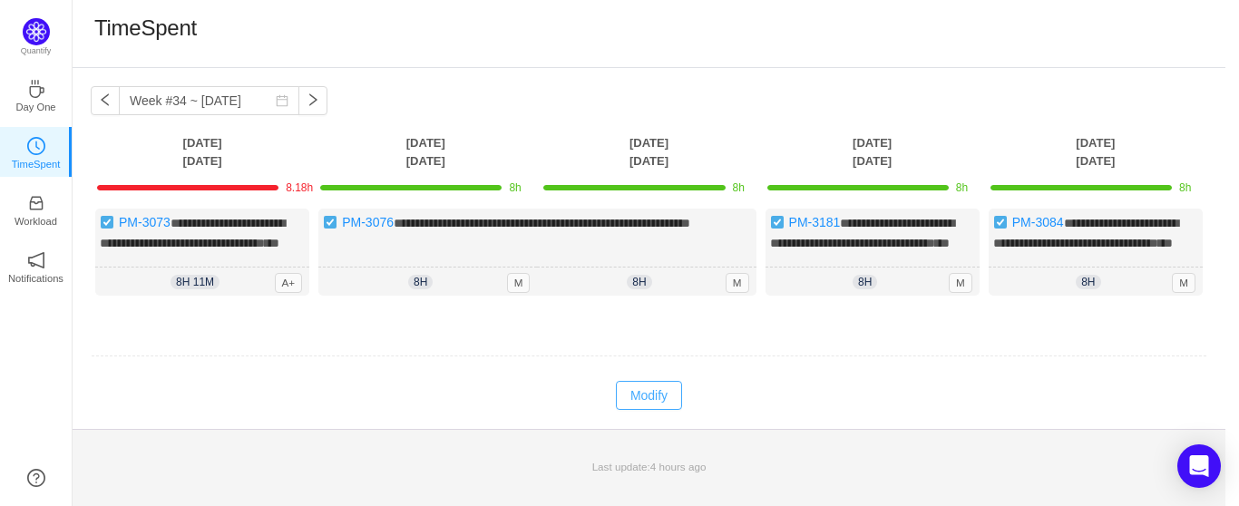
click at [654, 410] on button "Modify" at bounding box center [649, 395] width 66 height 29
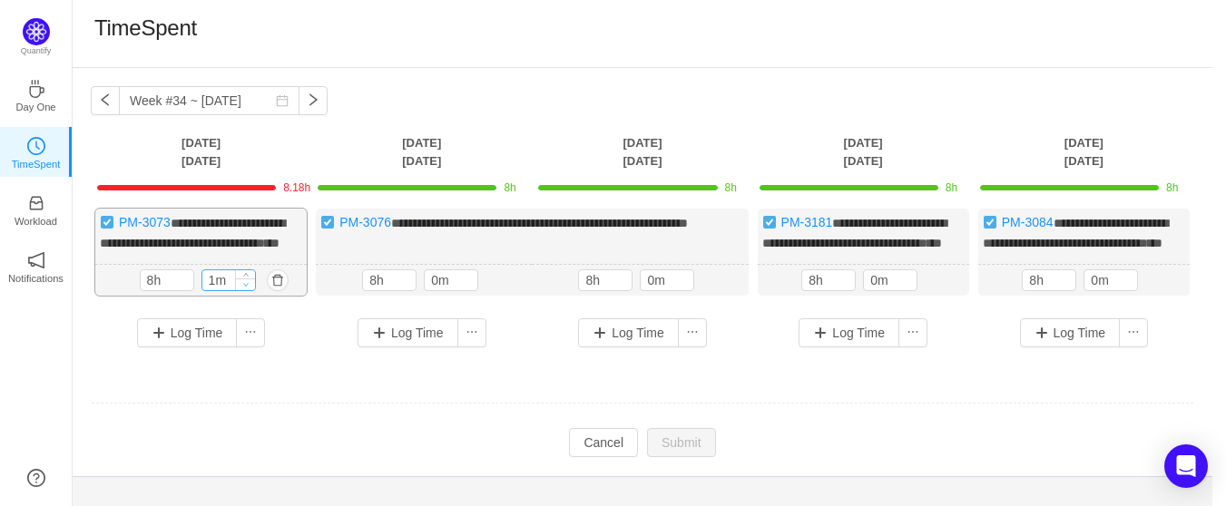
click at [236, 290] on span "Decrease Value" at bounding box center [245, 285] width 19 height 12
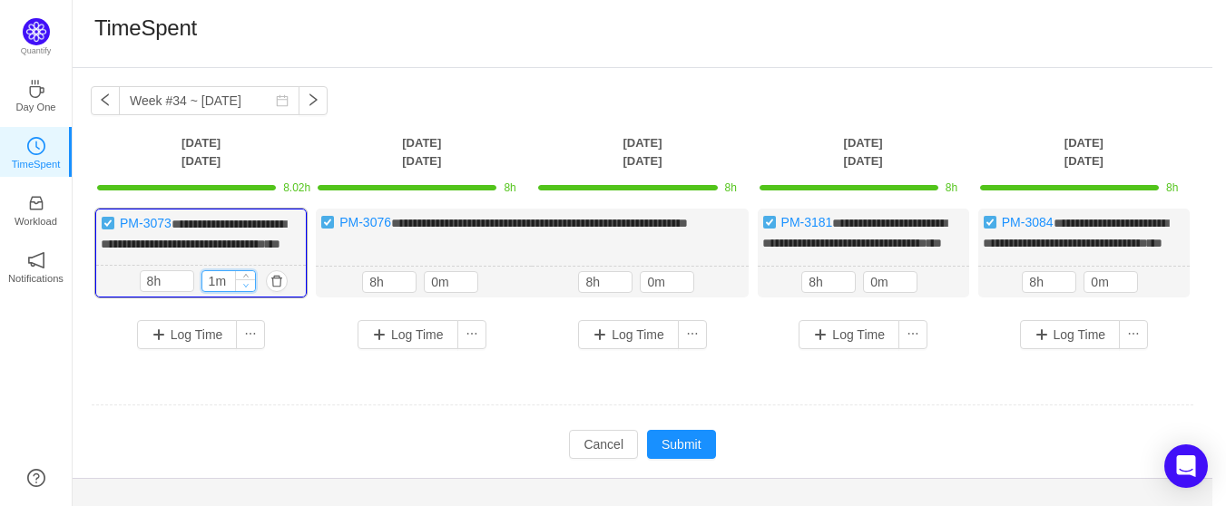
type input "0m"
click at [246, 289] on icon "icon: down" at bounding box center [245, 285] width 6 height 6
click at [676, 459] on button "Submit" at bounding box center [681, 444] width 69 height 29
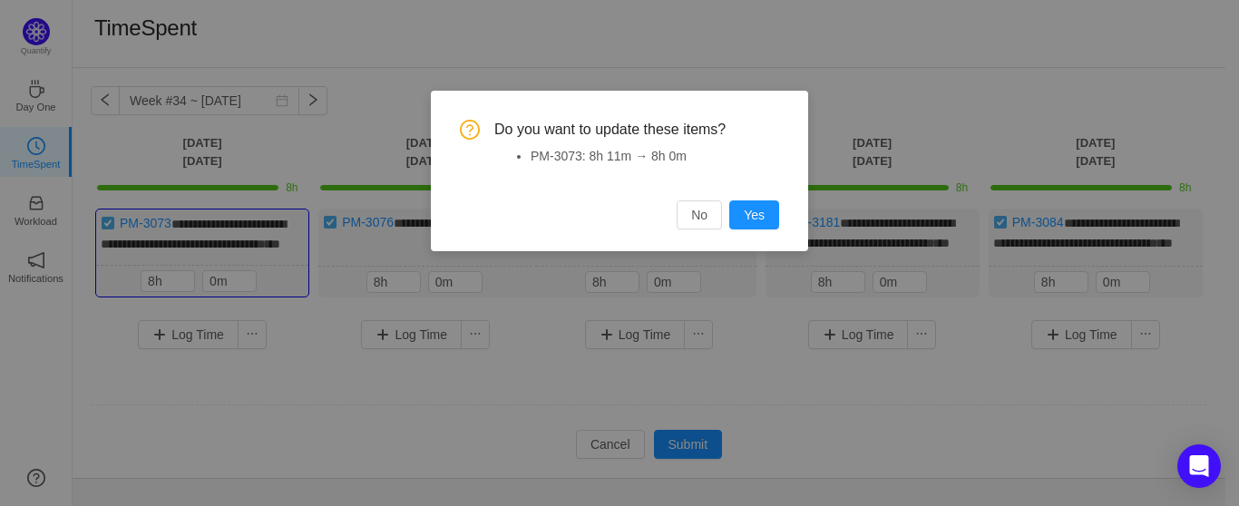
click at [759, 217] on button "Yes" at bounding box center [754, 215] width 50 height 29
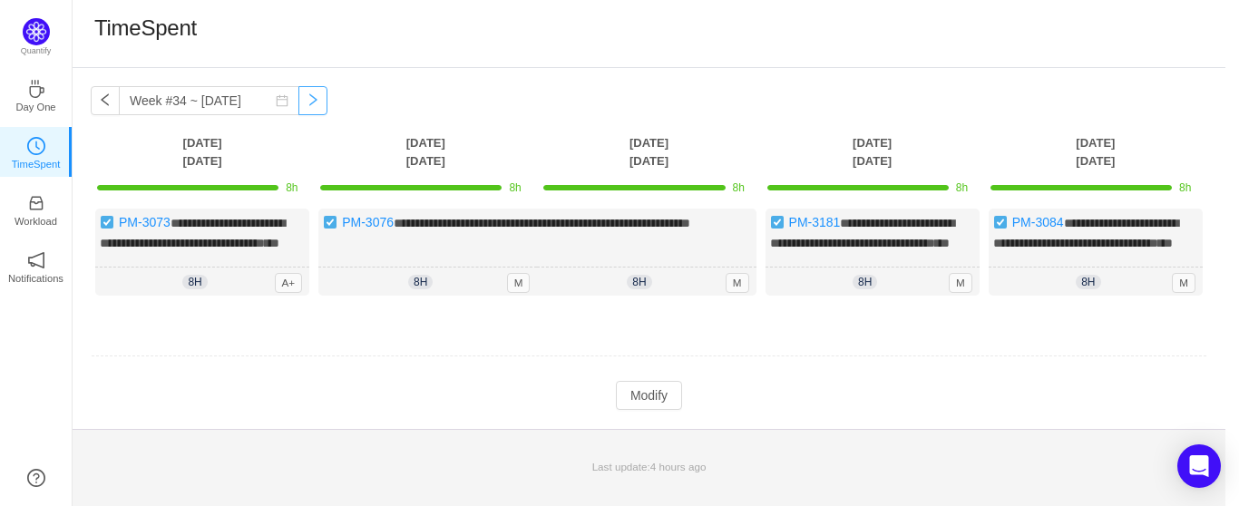
click at [298, 102] on button "button" at bounding box center [312, 100] width 29 height 29
type input "Week #35 ~ [DATE]"
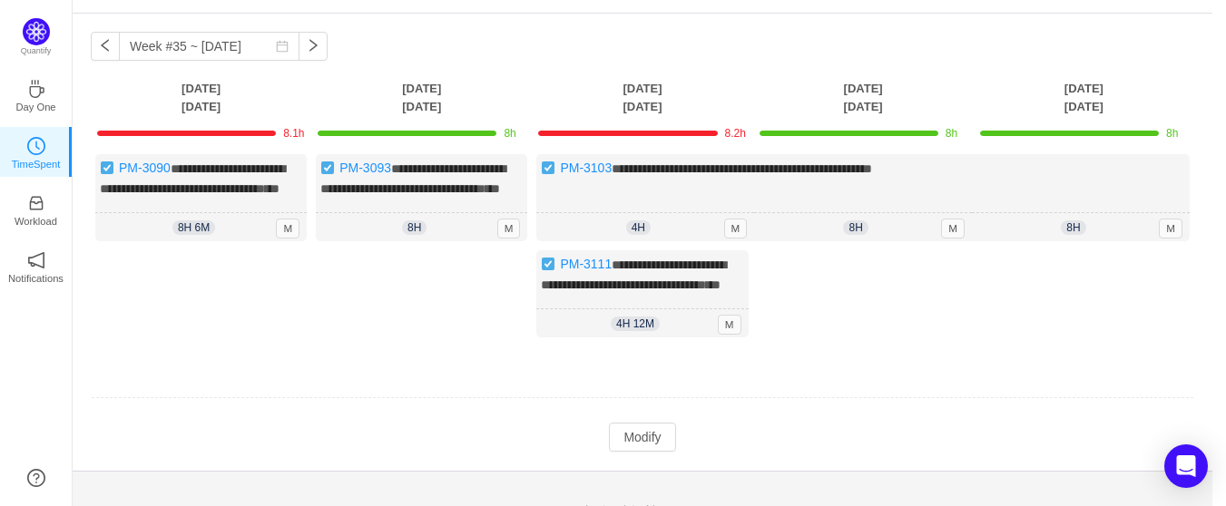
scroll to position [111, 0]
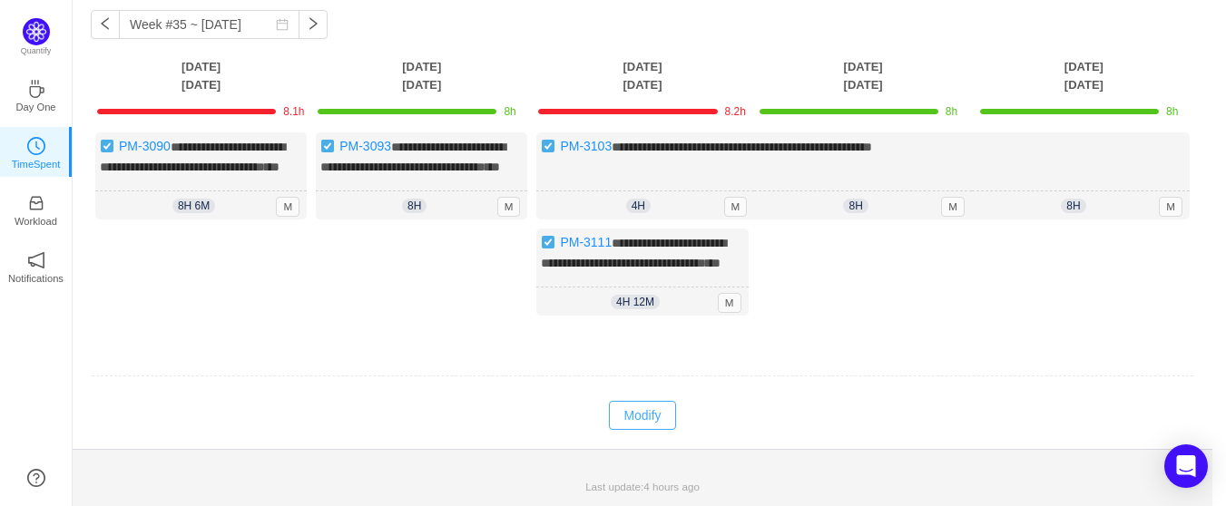
click at [618, 419] on button "Modify" at bounding box center [642, 415] width 66 height 29
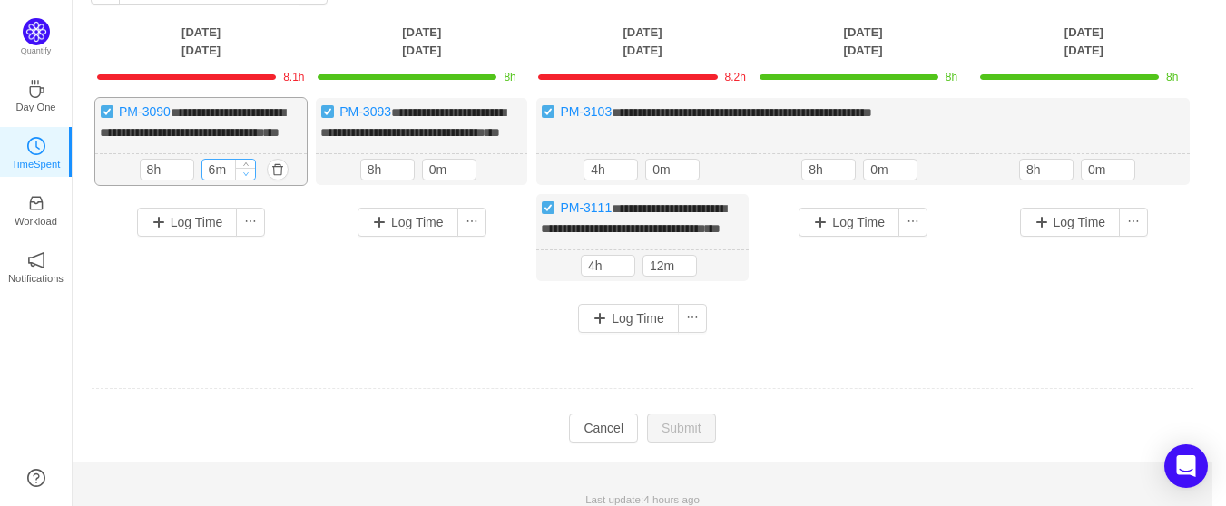
type input "0m"
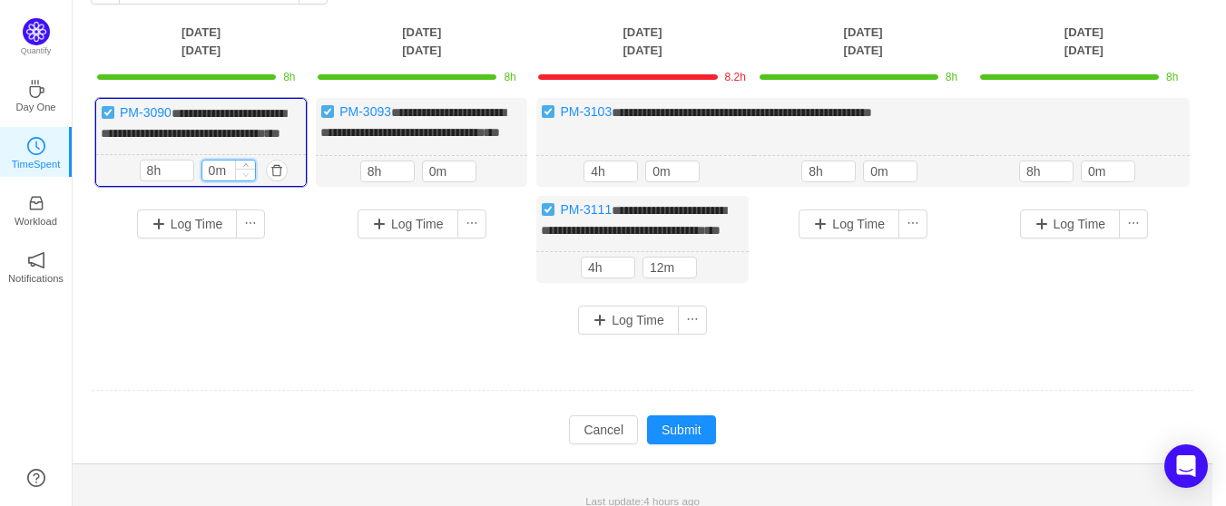
click at [242, 178] on icon "icon: down" at bounding box center [245, 174] width 6 height 6
click at [681, 278] on span "Decrease Value" at bounding box center [686, 272] width 19 height 12
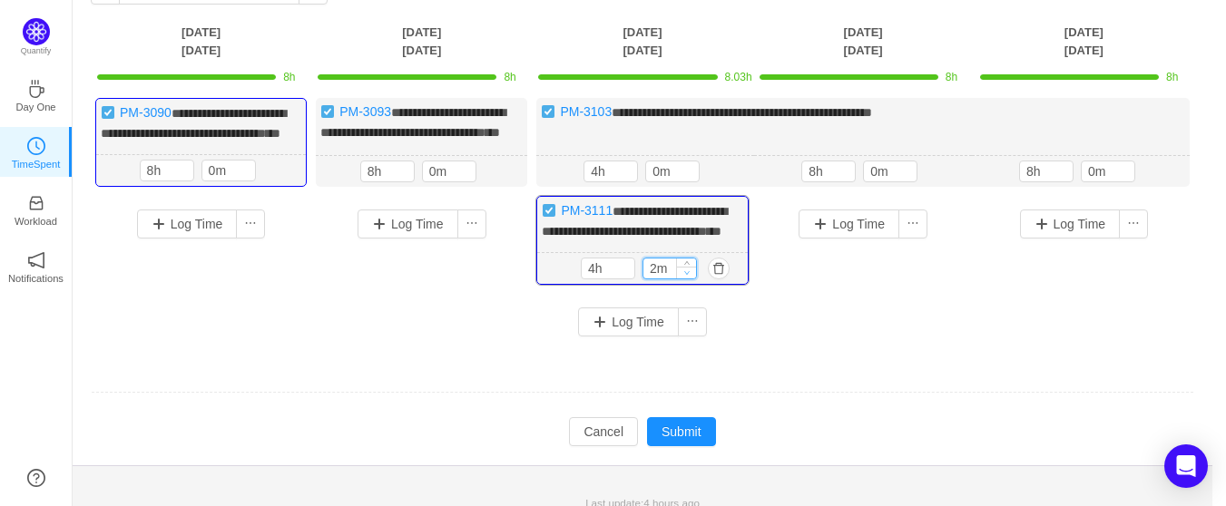
type input "0m"
click at [681, 279] on span "Decrease Value" at bounding box center [686, 273] width 19 height 12
click at [677, 446] on button "Submit" at bounding box center [681, 431] width 69 height 29
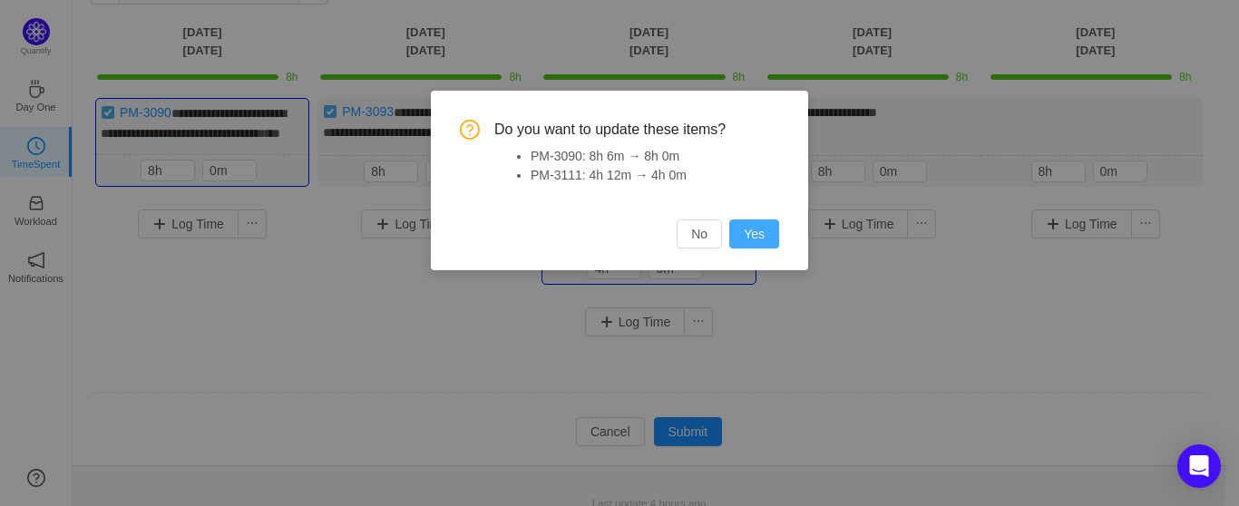
click at [775, 240] on button "Yes" at bounding box center [754, 234] width 50 height 29
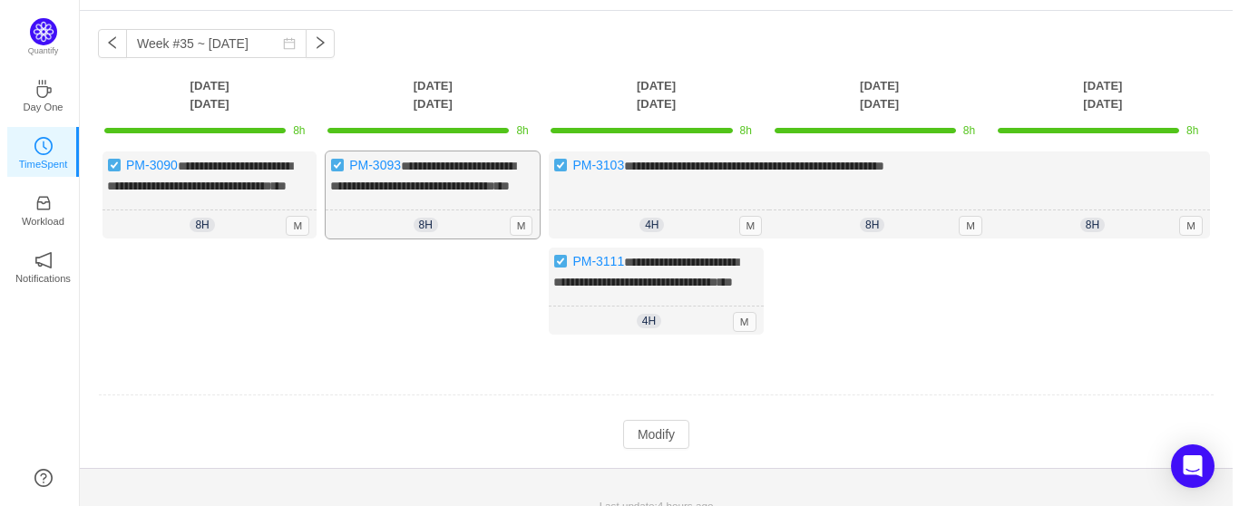
scroll to position [0, 0]
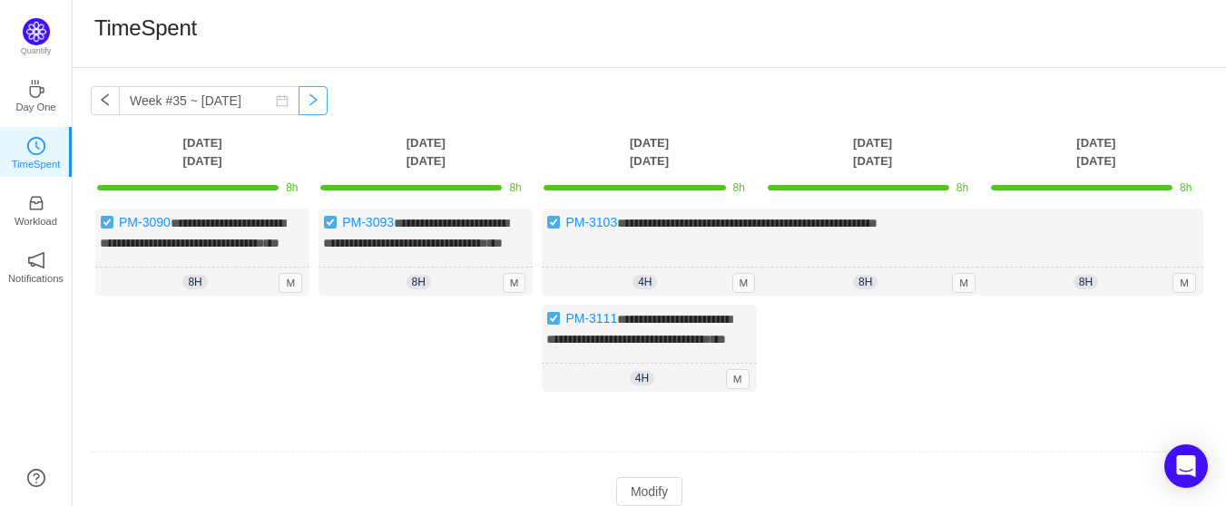
click at [299, 98] on button "button" at bounding box center [312, 100] width 29 height 29
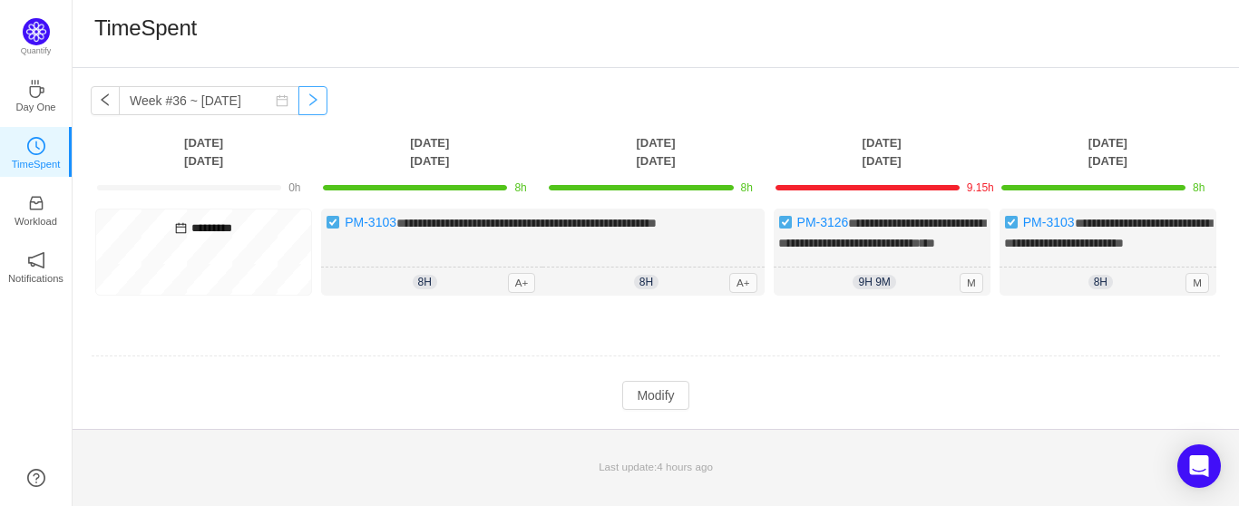
click at [299, 98] on button "button" at bounding box center [312, 100] width 29 height 29
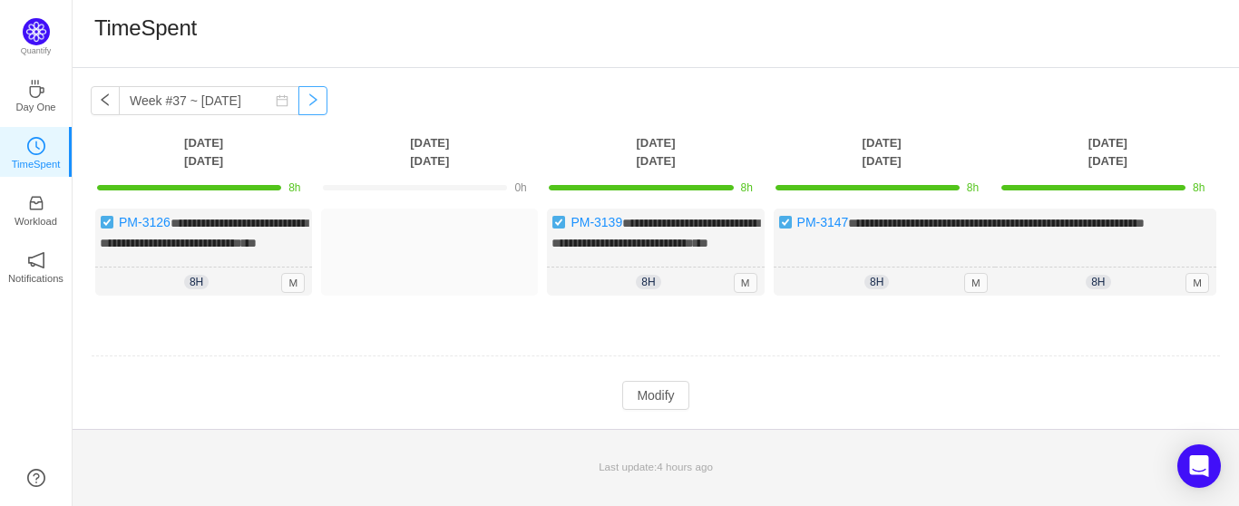
click at [299, 98] on button "button" at bounding box center [312, 100] width 29 height 29
type input "Week #38 ~ [DATE]"
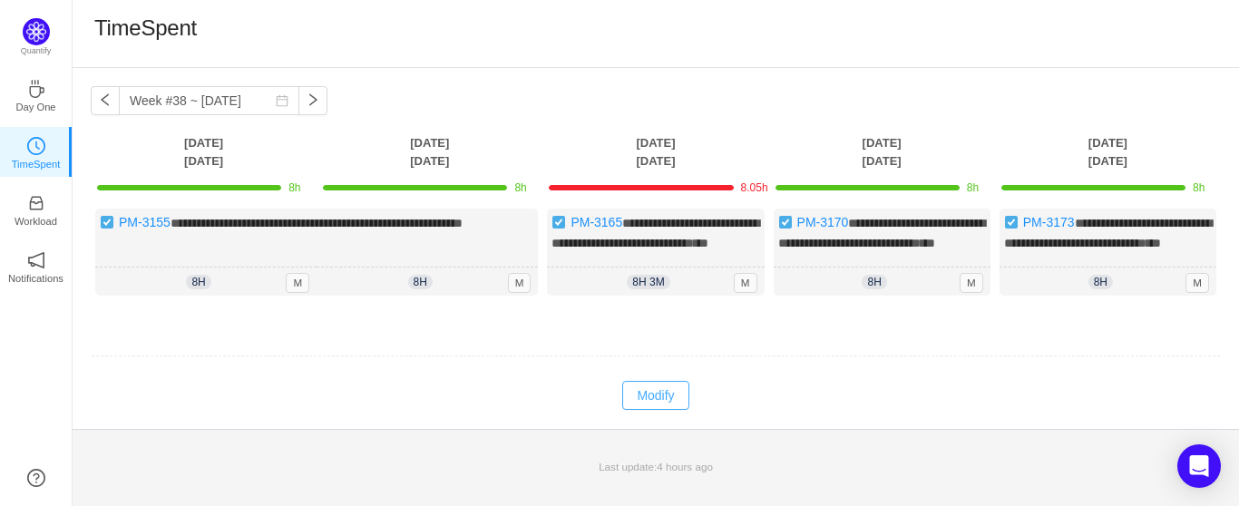
click at [670, 405] on button "Modify" at bounding box center [655, 395] width 66 height 29
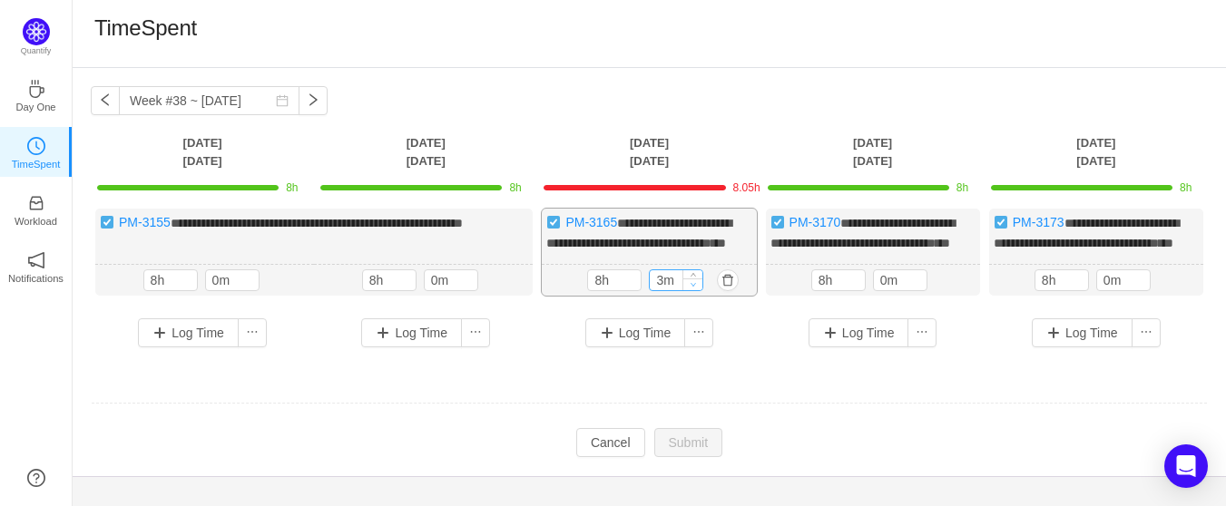
type input "0m"
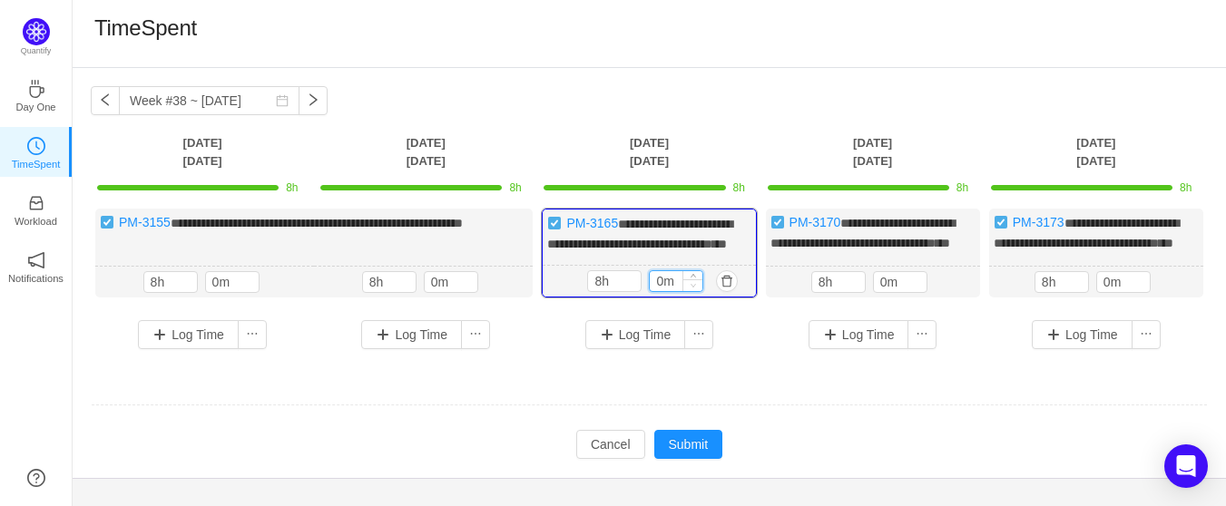
click at [698, 291] on span "Decrease Value" at bounding box center [692, 285] width 19 height 12
click at [693, 454] on button "Submit" at bounding box center [688, 444] width 69 height 29
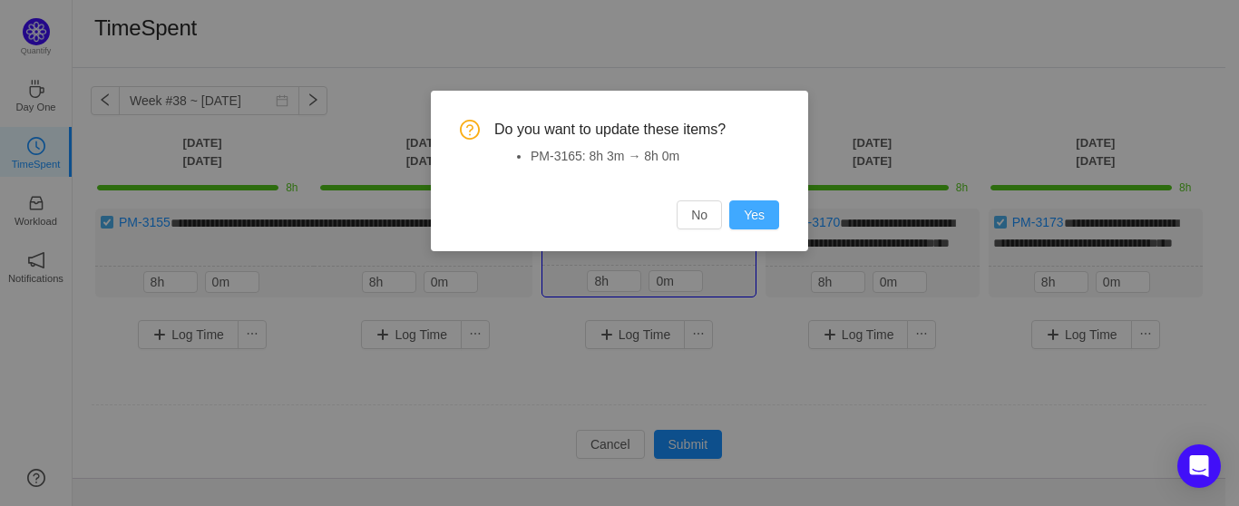
click at [748, 220] on button "Yes" at bounding box center [754, 215] width 50 height 29
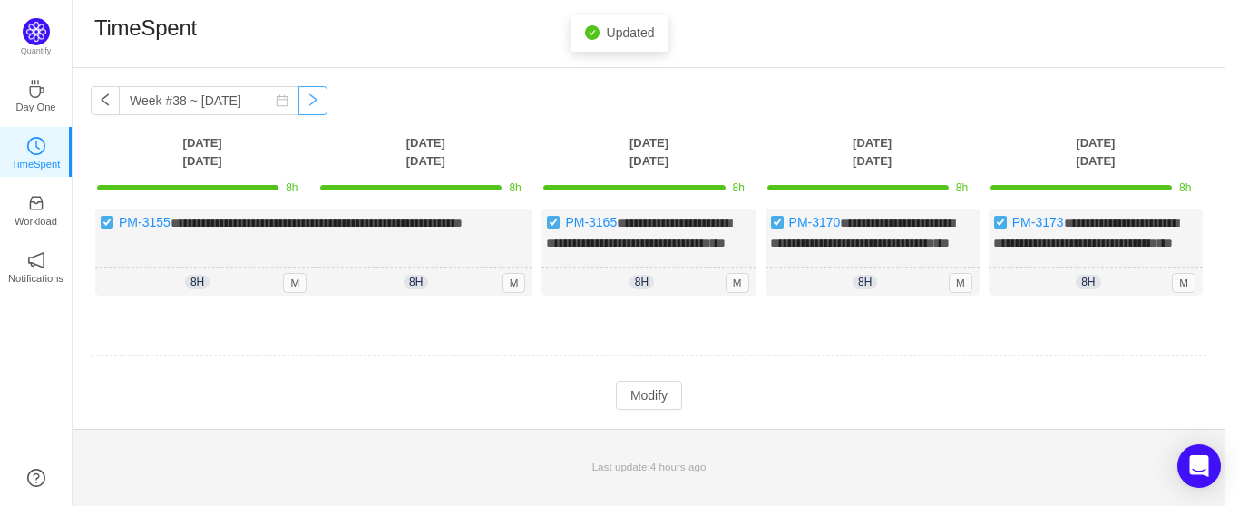
click at [298, 103] on button "button" at bounding box center [312, 100] width 29 height 29
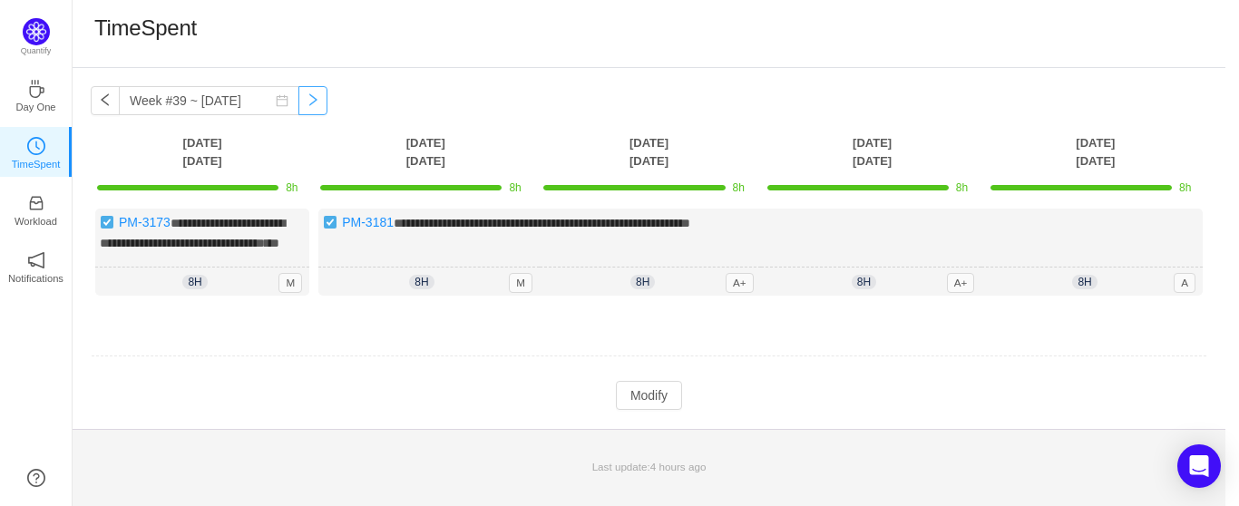
click at [298, 103] on button "button" at bounding box center [312, 100] width 29 height 29
type input "Week #39 ~ [DATE]"
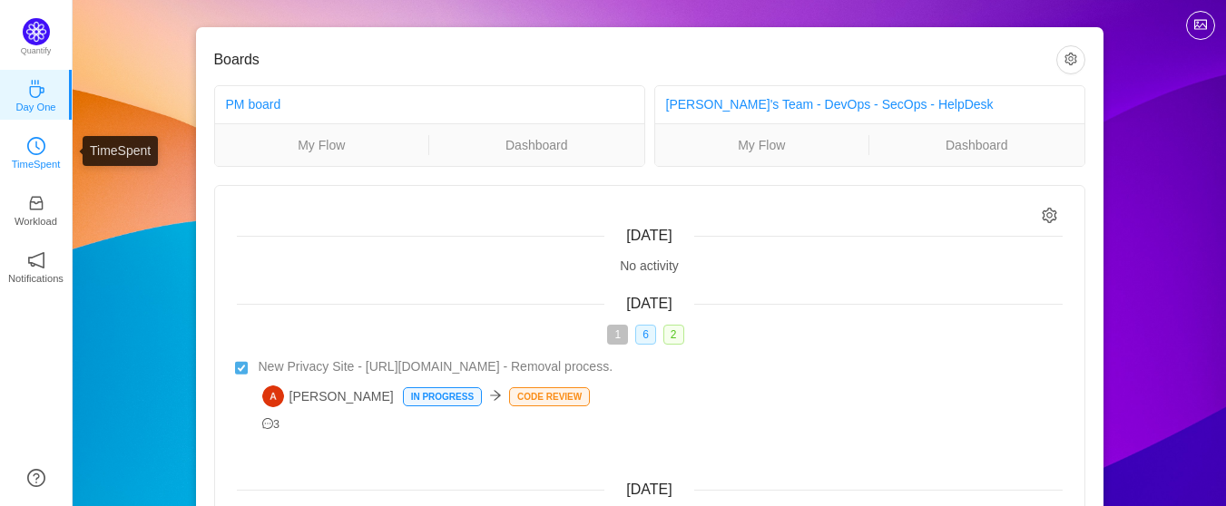
click at [27, 151] on icon "icon: clock-circle" at bounding box center [36, 146] width 18 height 18
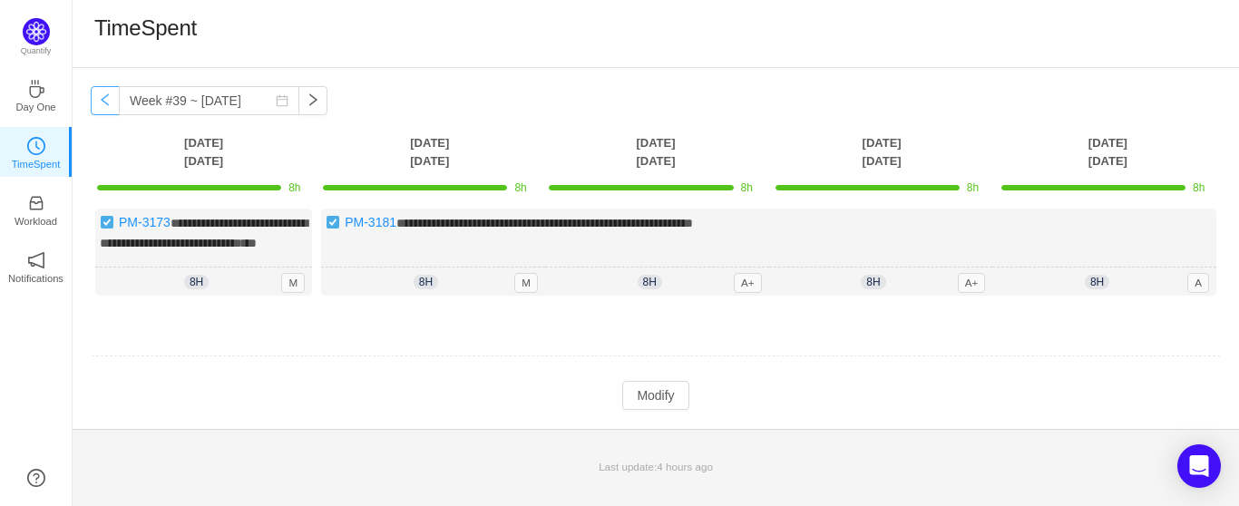
click at [102, 101] on button "button" at bounding box center [105, 100] width 29 height 29
type input "Week #38 ~ [DATE]"
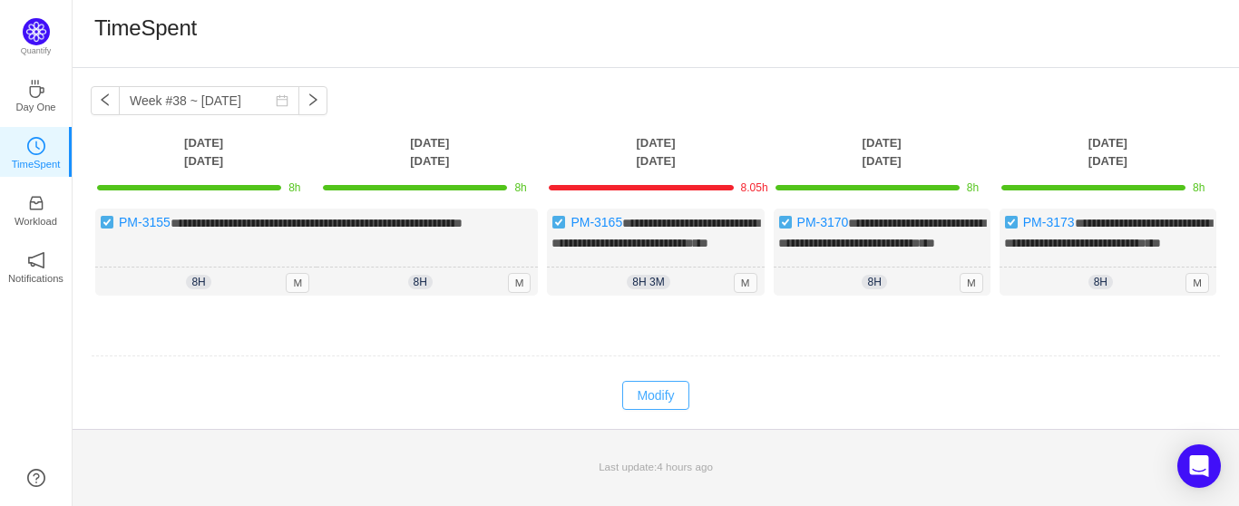
click at [657, 410] on button "Modify" at bounding box center [655, 395] width 66 height 29
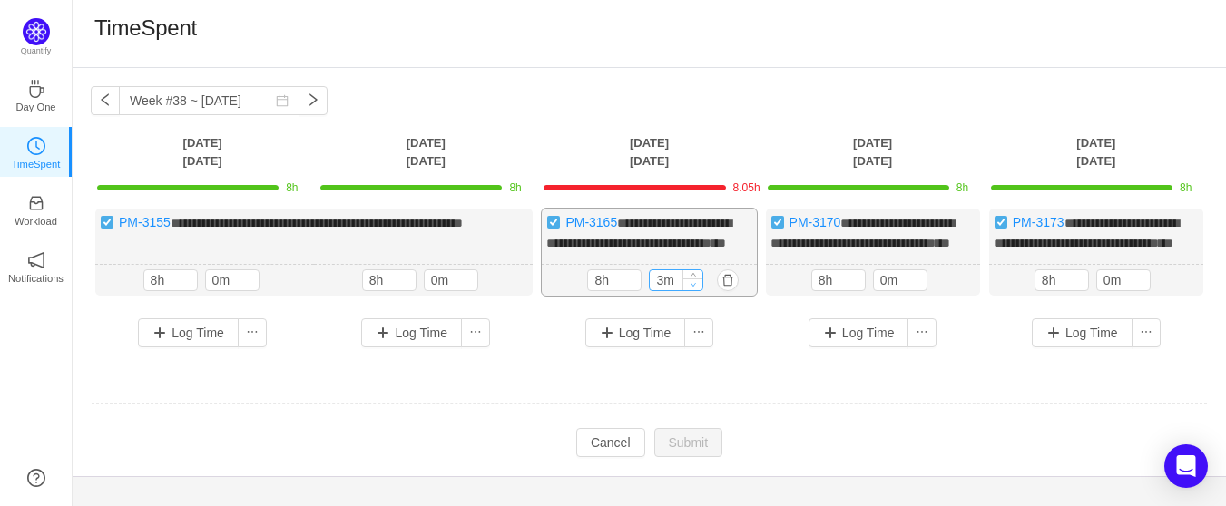
type input "0m"
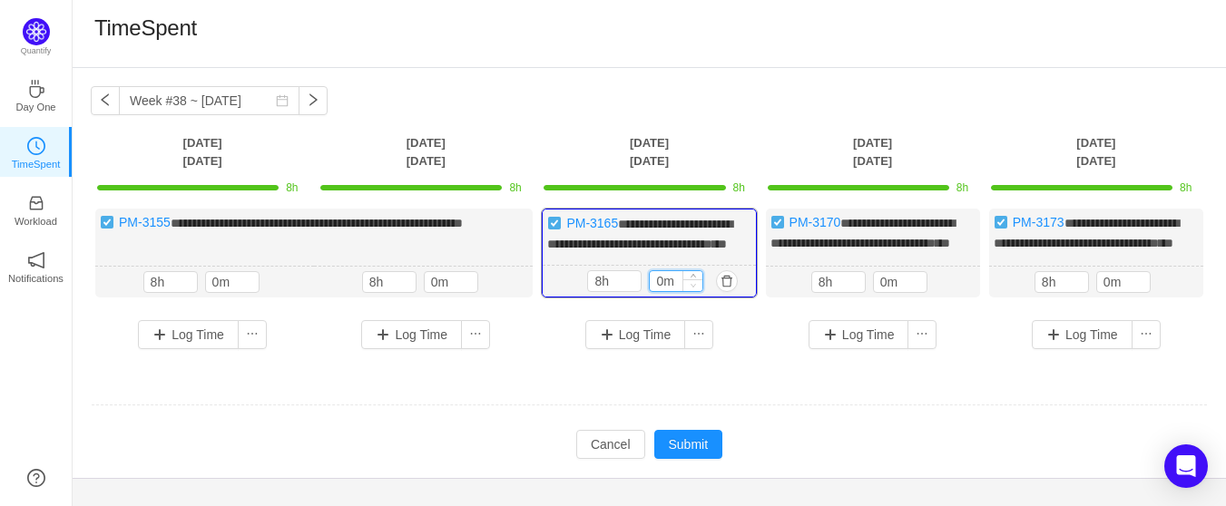
click at [691, 289] on icon "icon: down" at bounding box center [693, 285] width 6 height 6
click at [702, 459] on button "Submit" at bounding box center [688, 444] width 69 height 29
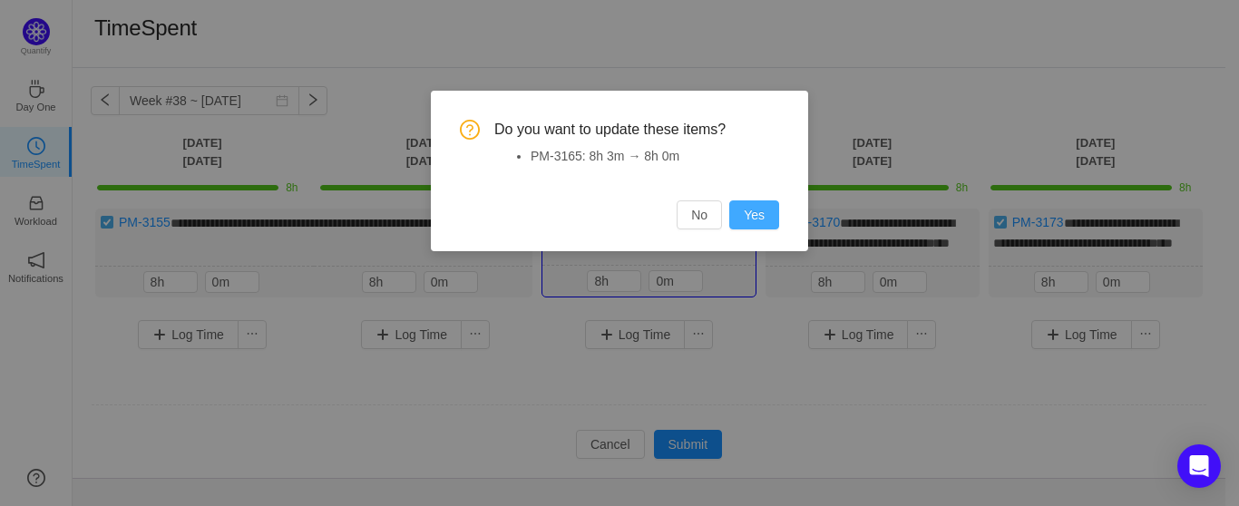
click at [764, 213] on button "Yes" at bounding box center [754, 215] width 50 height 29
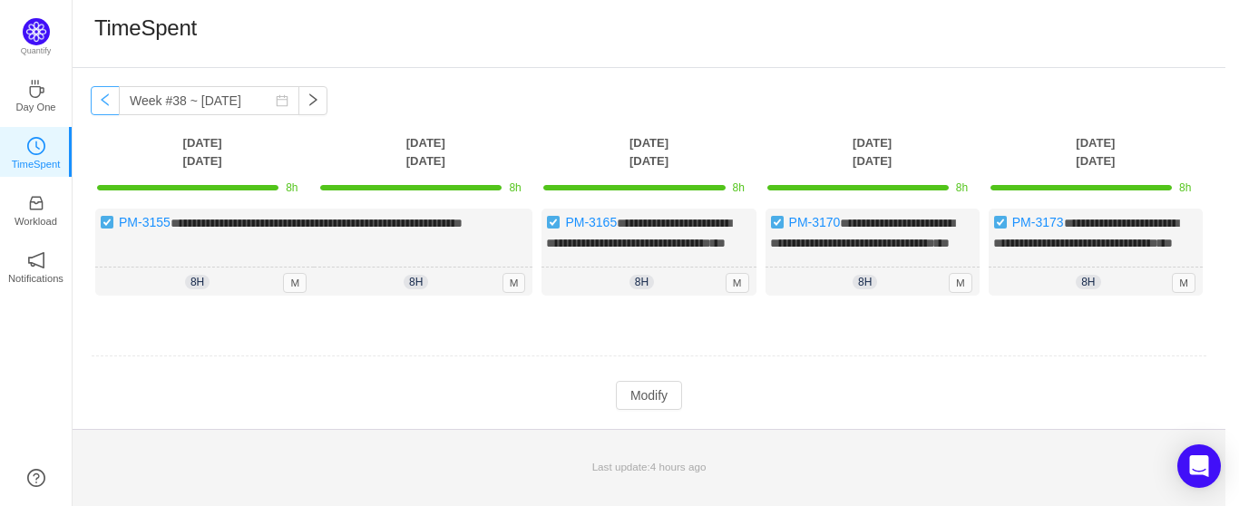
click at [104, 101] on button "button" at bounding box center [105, 100] width 29 height 29
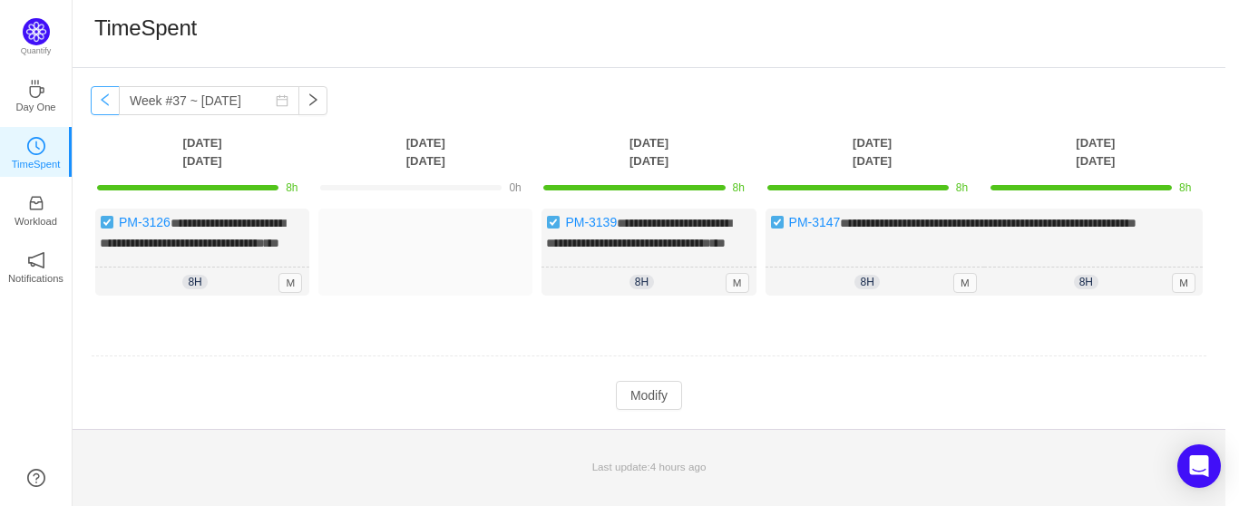
click at [104, 101] on button "button" at bounding box center [105, 100] width 29 height 29
type input "Week #36 ~ [DATE]"
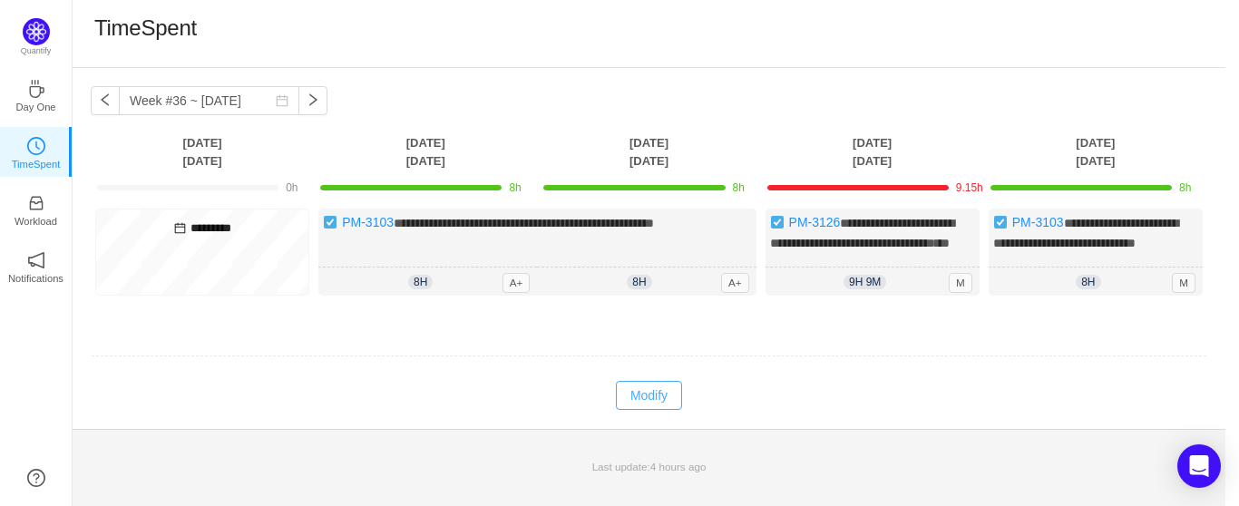
click at [663, 406] on button "Modify" at bounding box center [649, 395] width 66 height 29
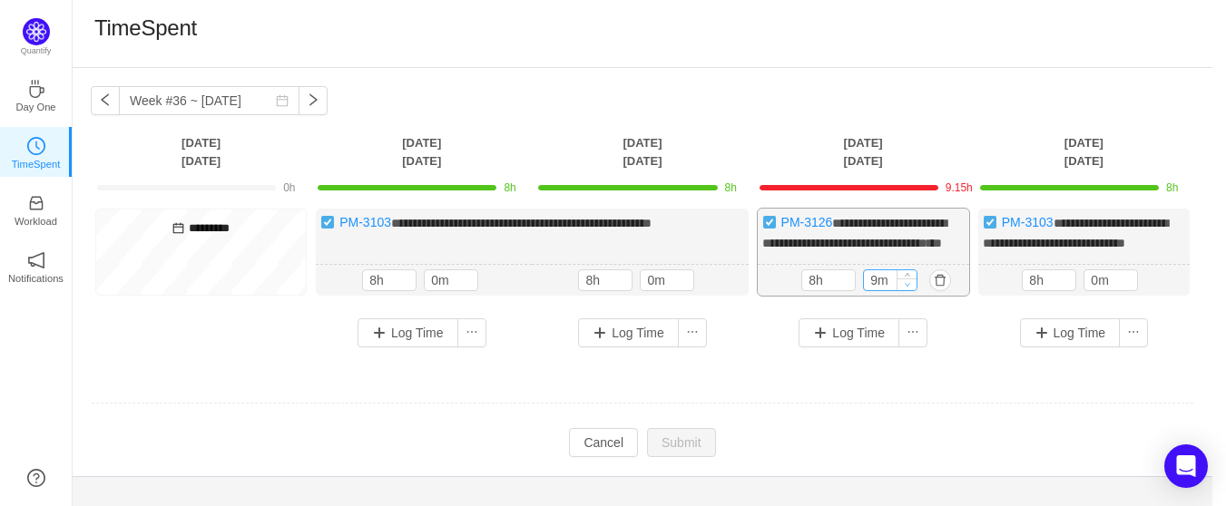
type input "0m"
click at [909, 288] on icon "icon: down" at bounding box center [908, 284] width 6 height 6
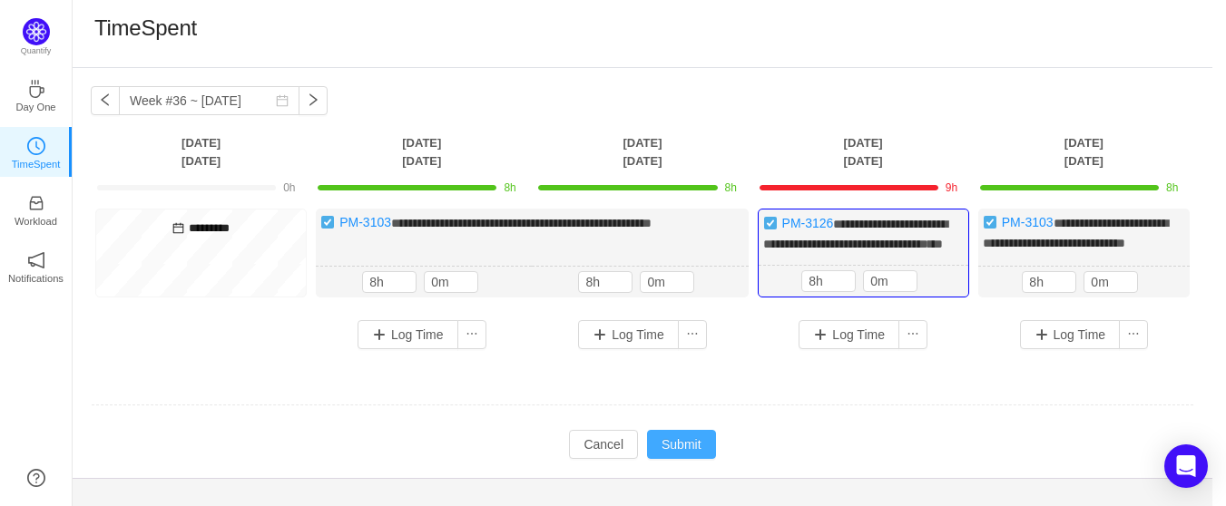
click at [674, 459] on button "Submit" at bounding box center [681, 444] width 69 height 29
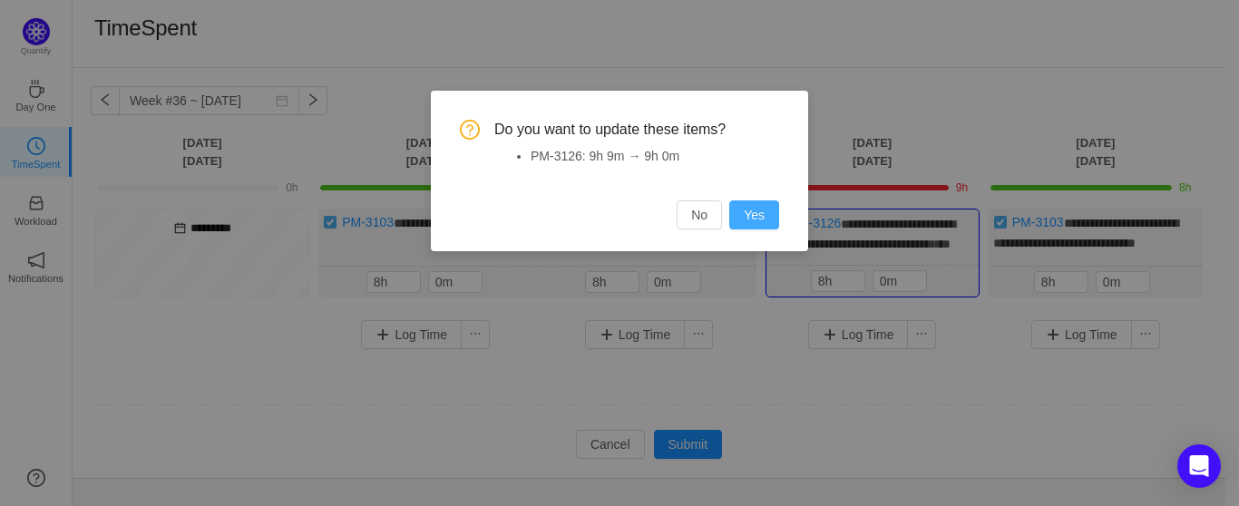
click at [759, 220] on button "Yes" at bounding box center [754, 215] width 50 height 29
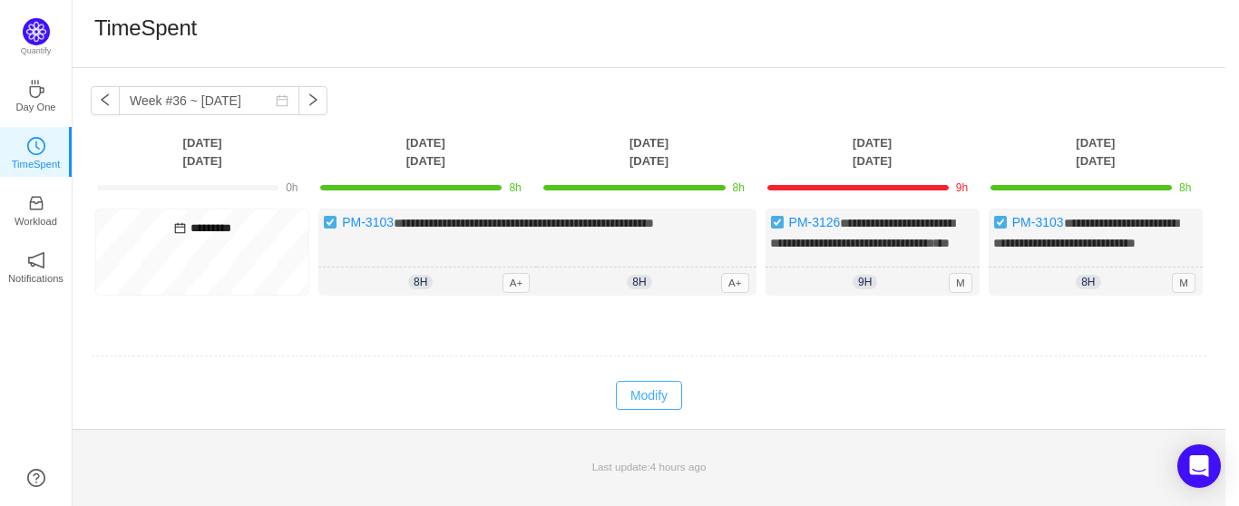
click at [651, 410] on button "Modify" at bounding box center [649, 395] width 66 height 29
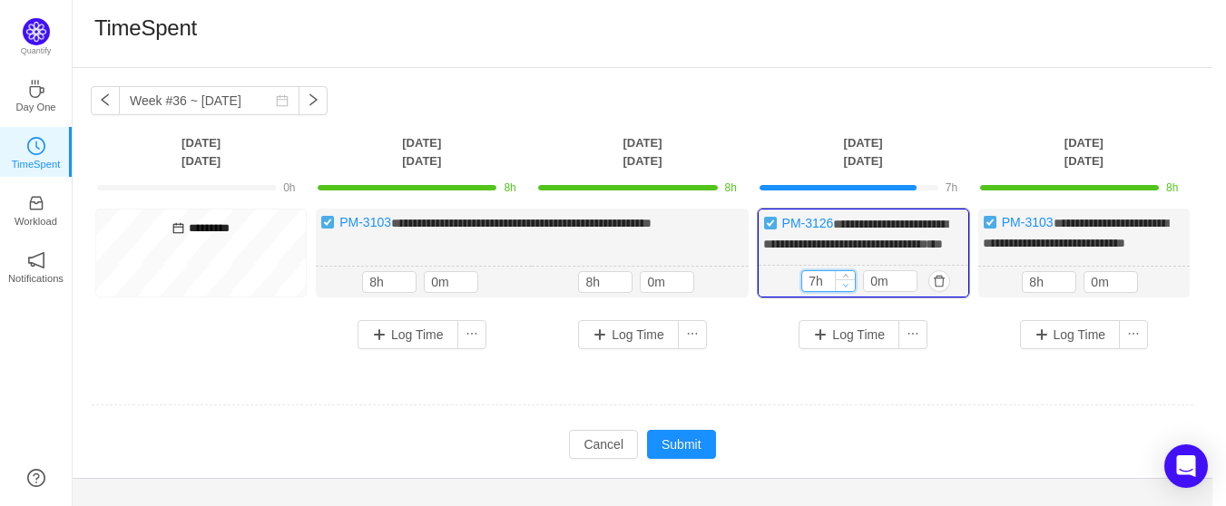
click at [846, 289] on icon "icon: down" at bounding box center [846, 285] width 6 height 6
type input "8h"
click at [847, 283] on span "Increase Value" at bounding box center [845, 277] width 19 height 12
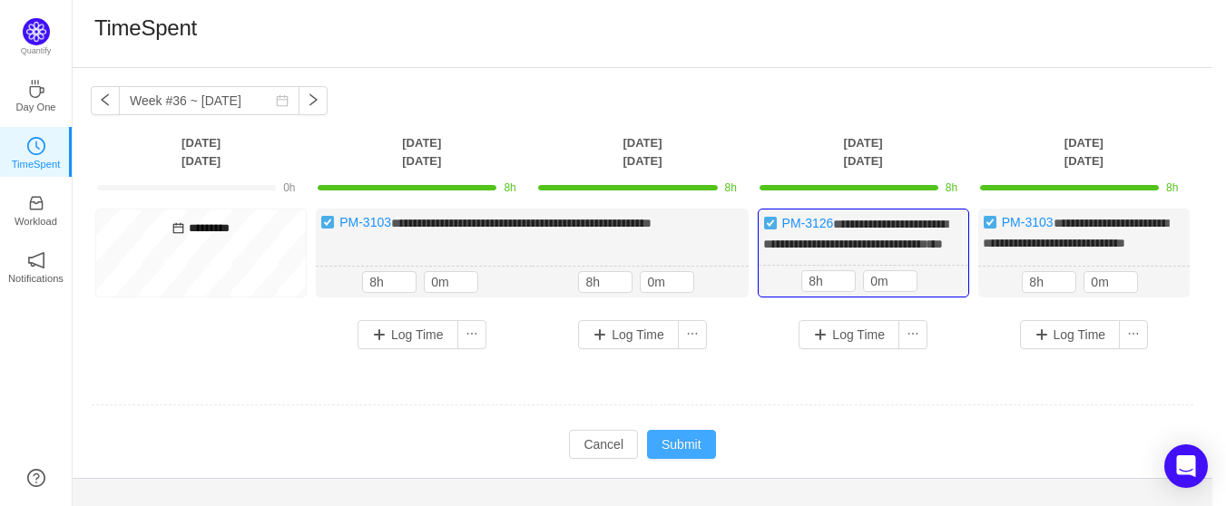
click at [680, 452] on button "Submit" at bounding box center [681, 444] width 69 height 29
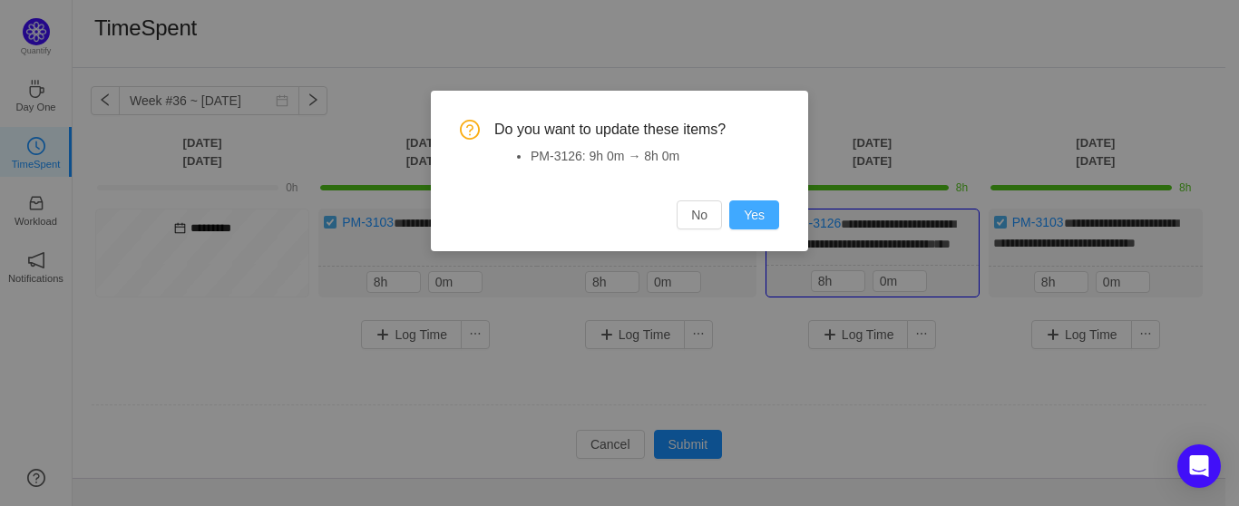
click at [750, 220] on button "Yes" at bounding box center [754, 215] width 50 height 29
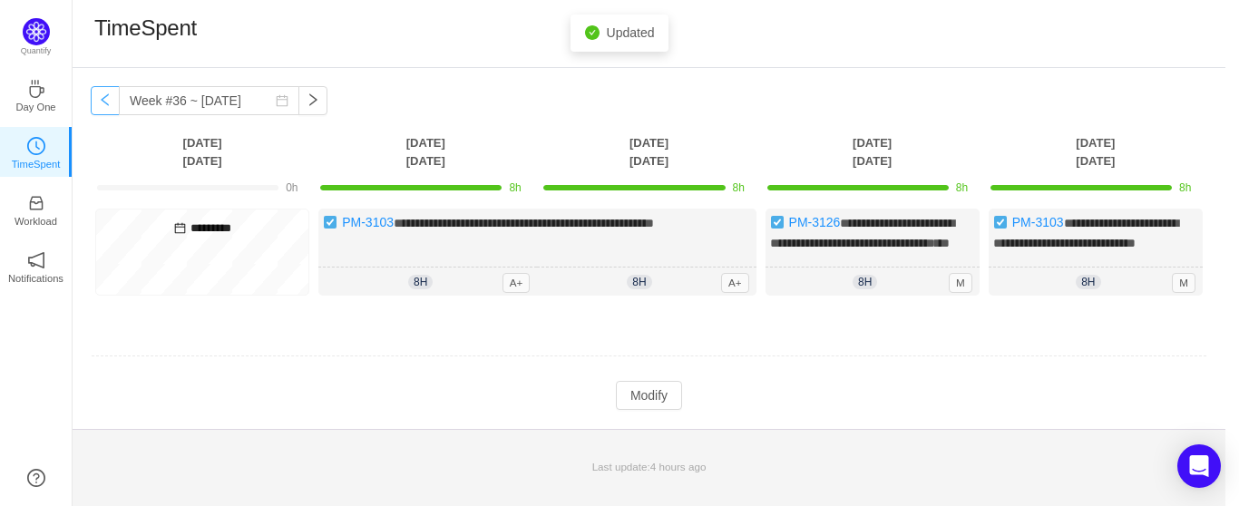
click at [105, 96] on button "button" at bounding box center [105, 100] width 29 height 29
type input "Week #35 ~ [DATE]"
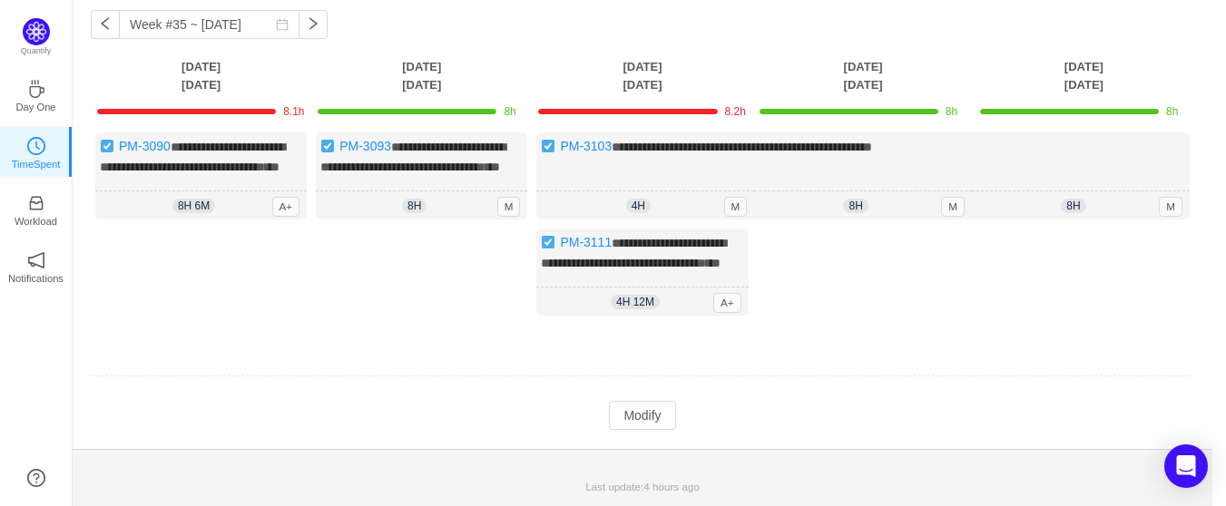
scroll to position [111, 0]
click at [644, 421] on button "Modify" at bounding box center [642, 415] width 66 height 29
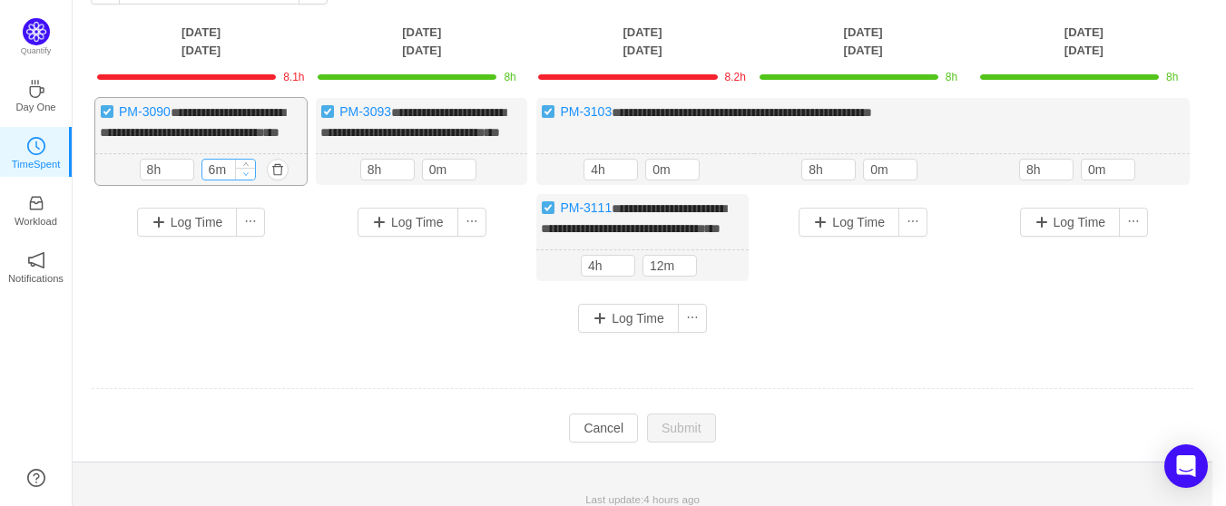
type input "0m"
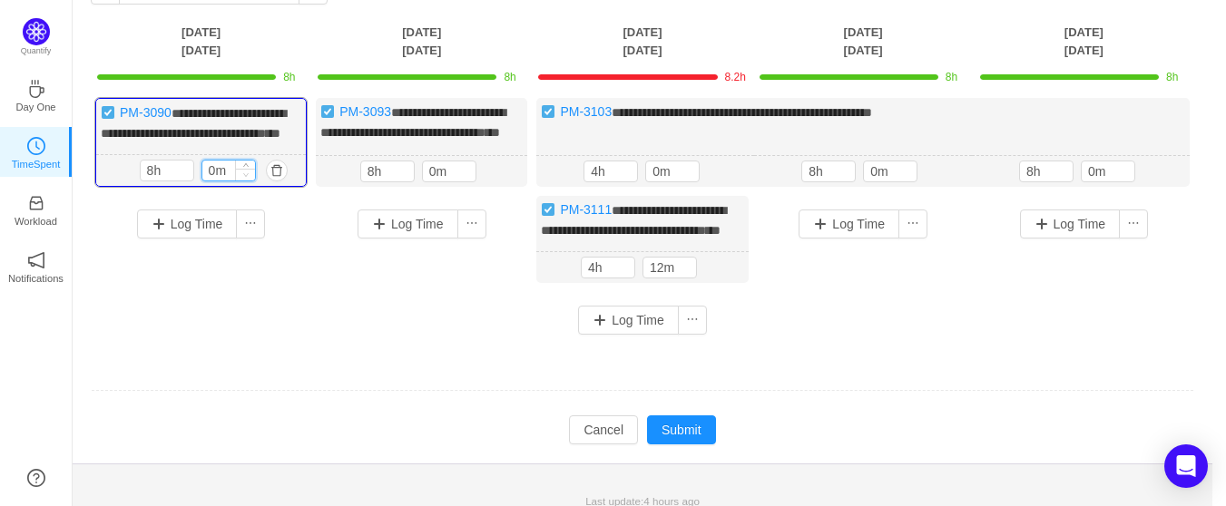
click at [248, 178] on icon "icon: down" at bounding box center [245, 174] width 6 height 6
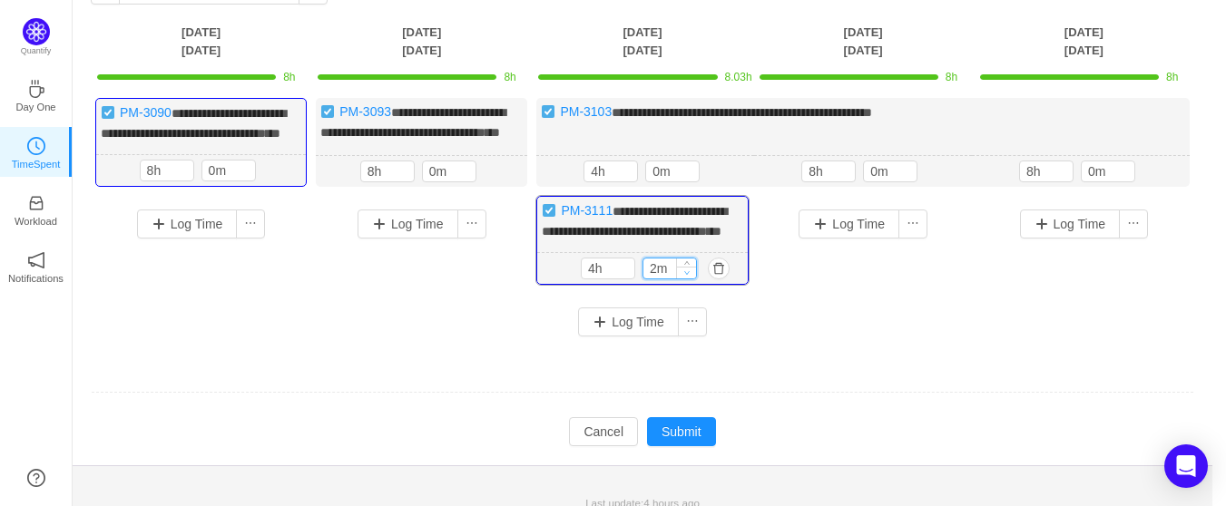
click at [687, 276] on icon "icon: down" at bounding box center [686, 272] width 6 height 6
type input "0m"
click at [684, 276] on icon "icon: down" at bounding box center [686, 272] width 6 height 6
click at [684, 446] on button "Submit" at bounding box center [681, 431] width 69 height 29
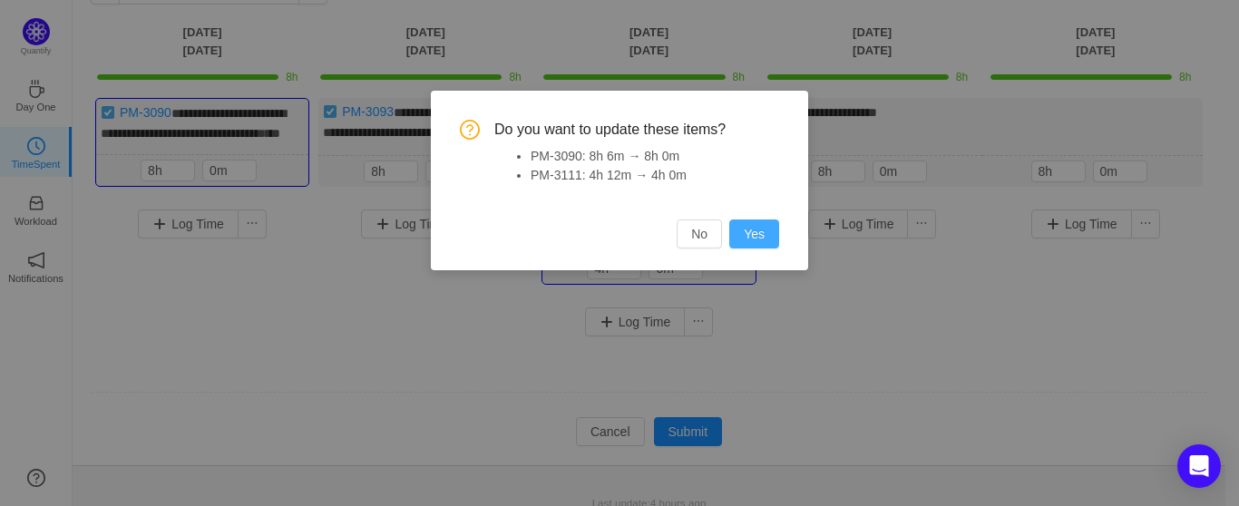
click at [746, 238] on button "Yes" at bounding box center [754, 234] width 50 height 29
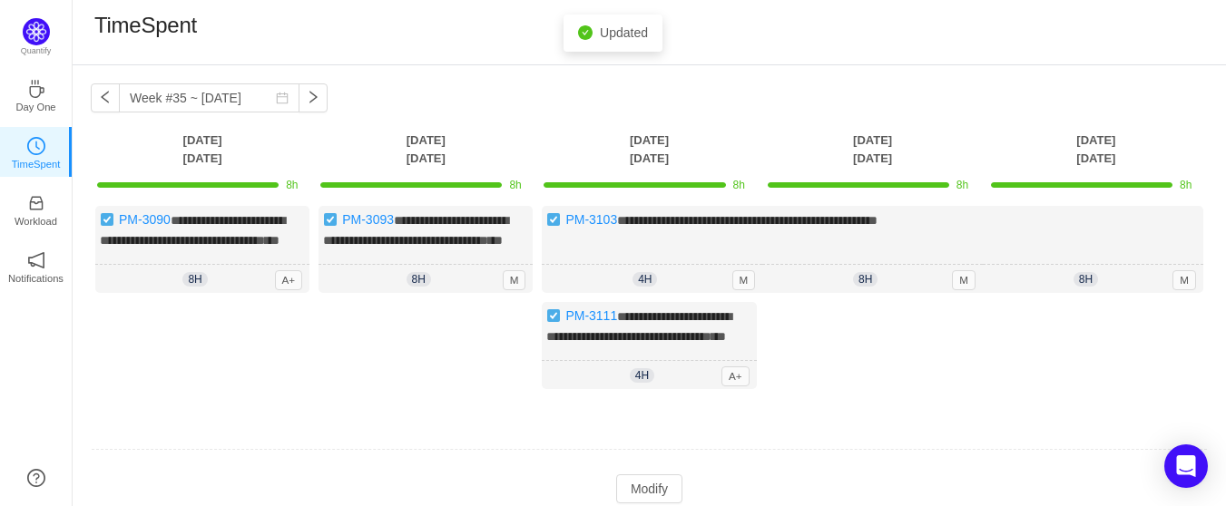
scroll to position [0, 0]
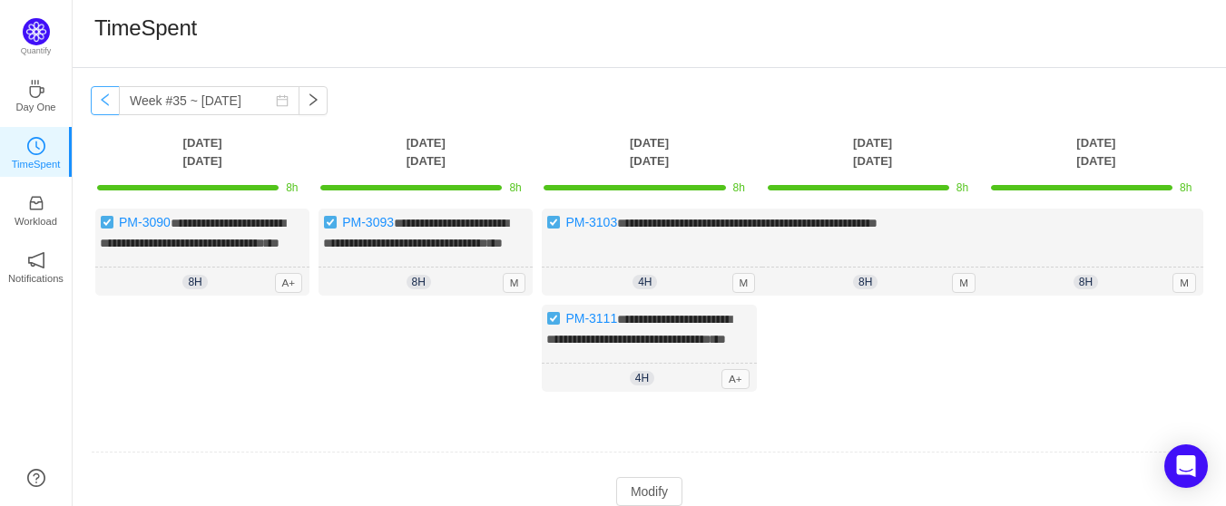
click at [99, 98] on button "button" at bounding box center [105, 100] width 29 height 29
type input "Week #34 ~ [DATE]"
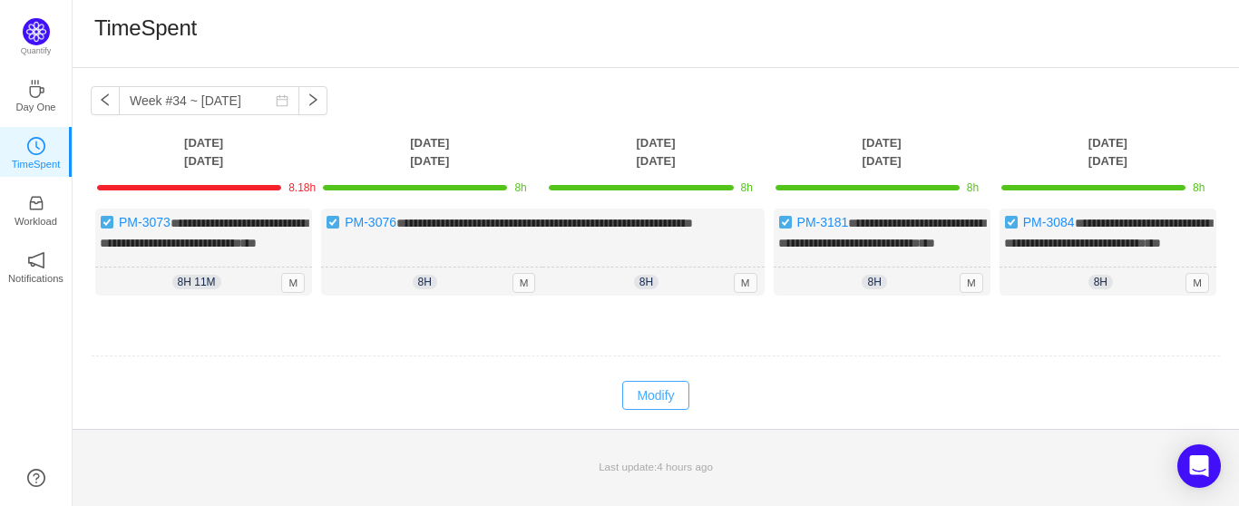
click at [641, 409] on button "Modify" at bounding box center [655, 395] width 66 height 29
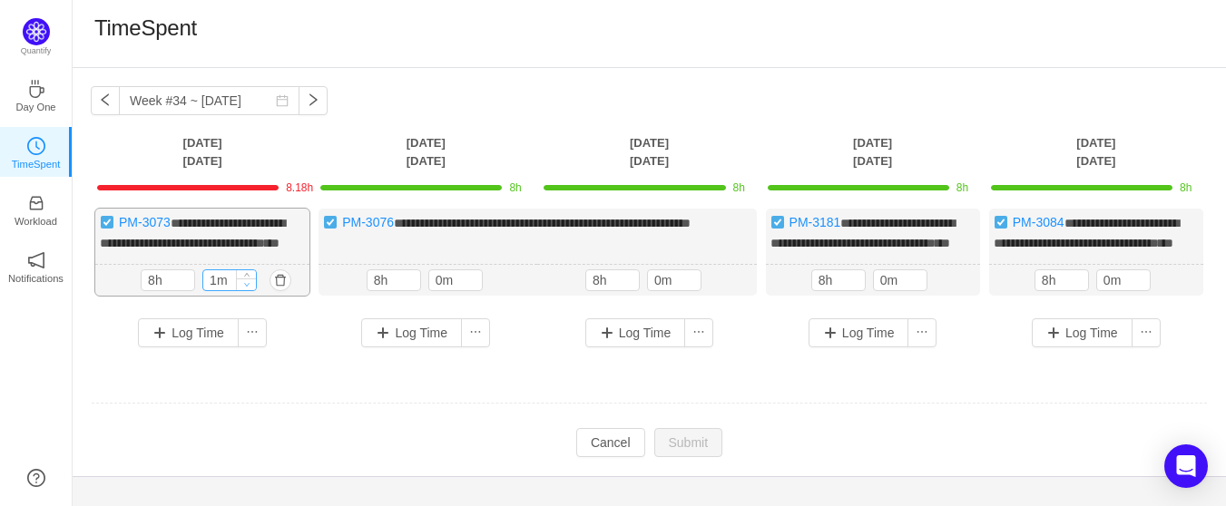
click at [247, 288] on icon "icon: down" at bounding box center [247, 284] width 6 height 6
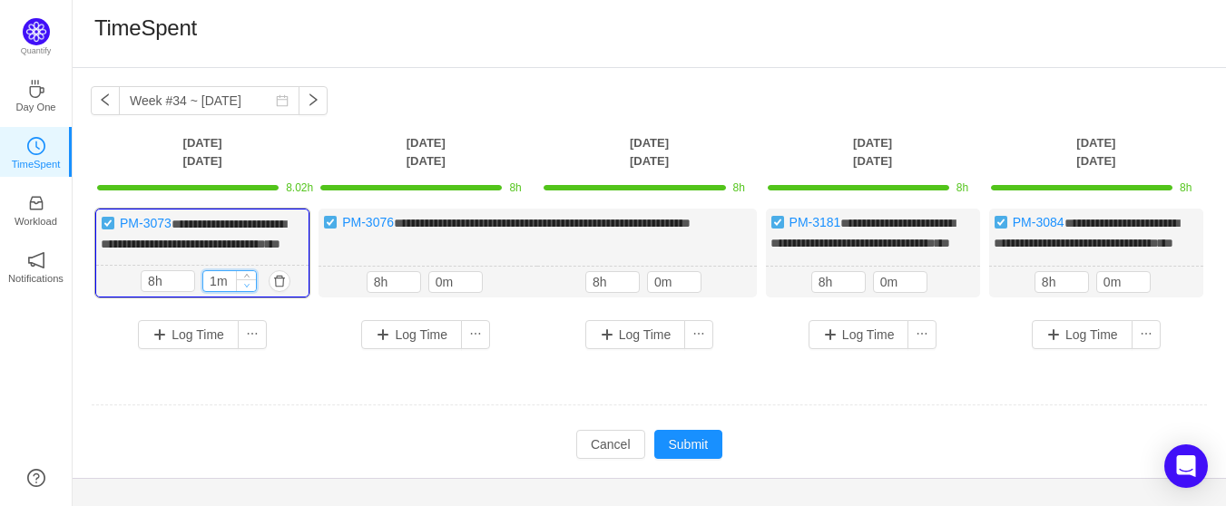
type input "0m"
click at [244, 289] on icon "icon: down" at bounding box center [247, 285] width 6 height 6
click at [680, 459] on button "Submit" at bounding box center [688, 444] width 69 height 29
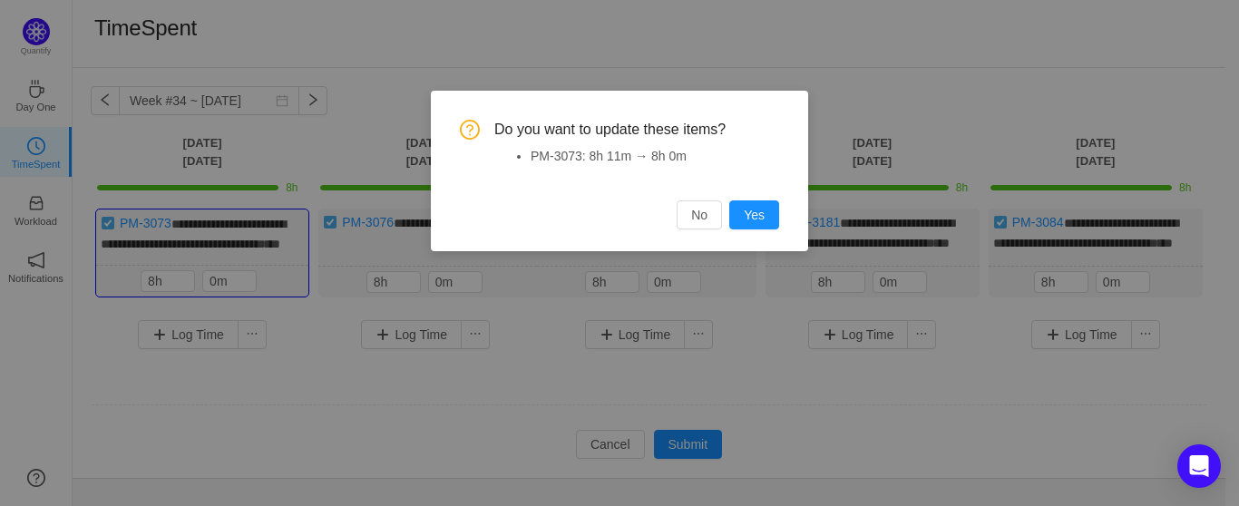
click at [752, 210] on button "Yes" at bounding box center [754, 215] width 50 height 29
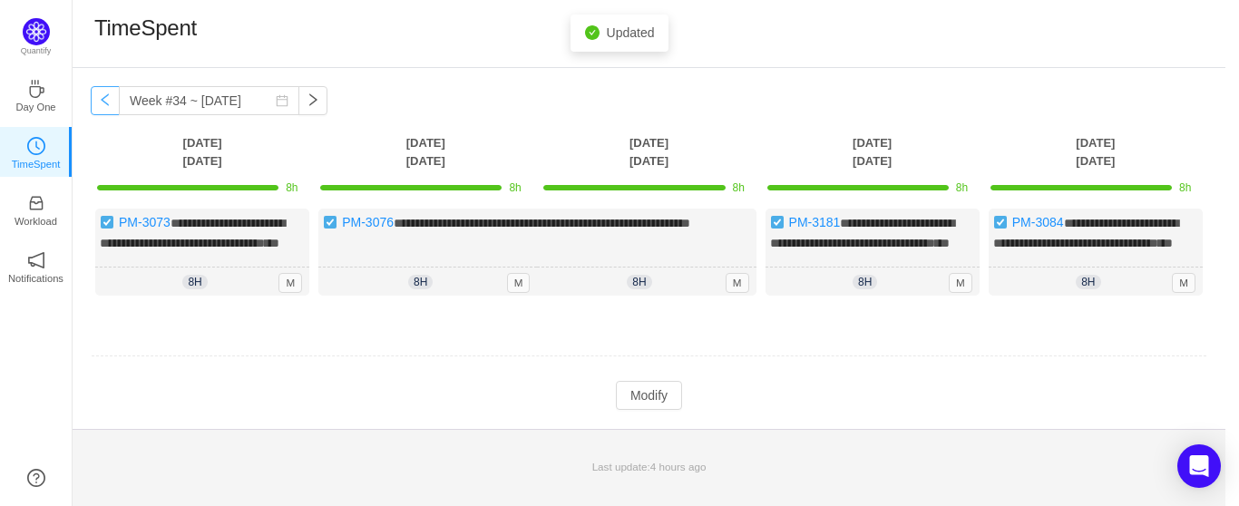
click at [101, 99] on button "button" at bounding box center [105, 100] width 29 height 29
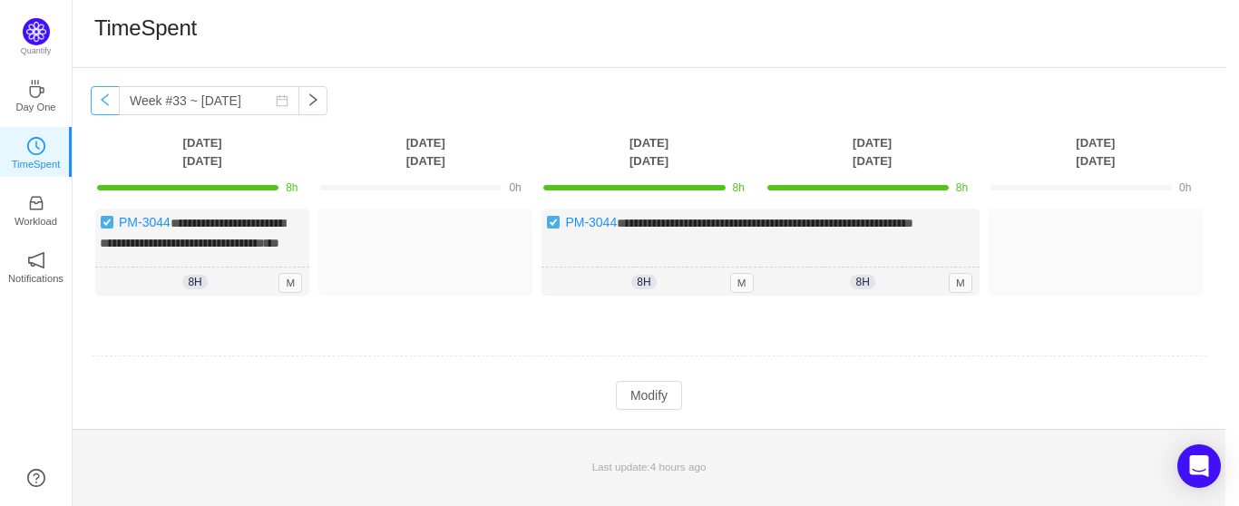
click at [101, 97] on button "button" at bounding box center [105, 100] width 29 height 29
type input "Week #32 ~ [DATE]"
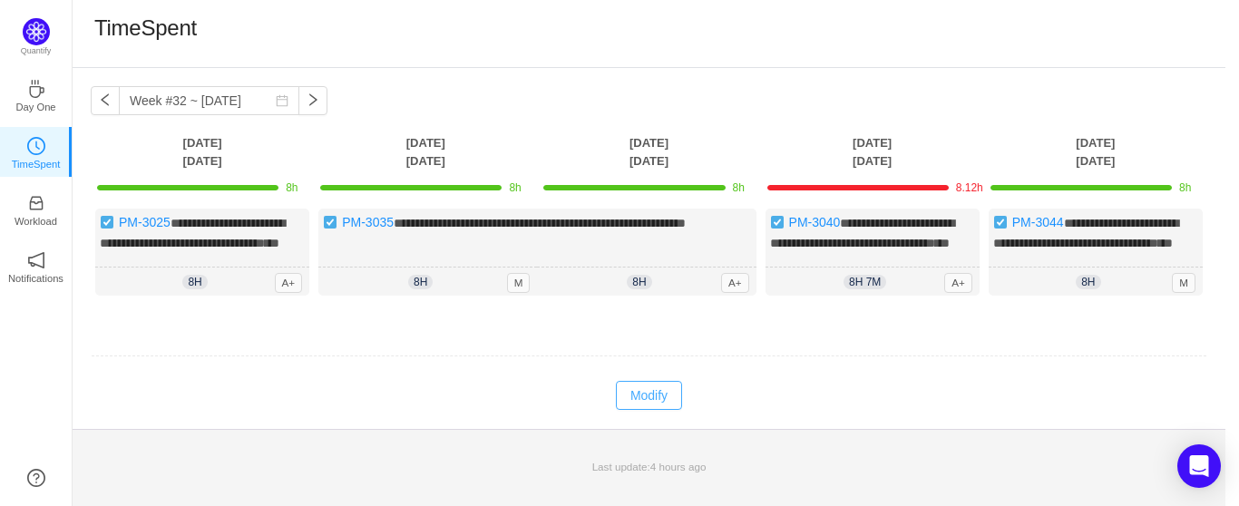
click at [643, 410] on button "Modify" at bounding box center [649, 395] width 66 height 29
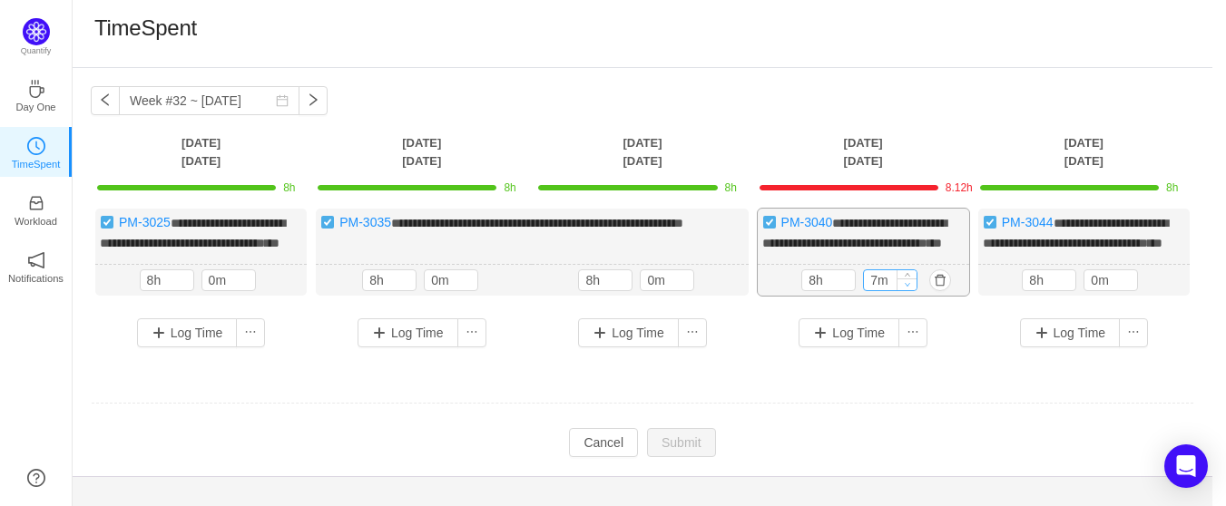
type input "0m"
click at [912, 290] on span "Decrease Value" at bounding box center [906, 285] width 19 height 12
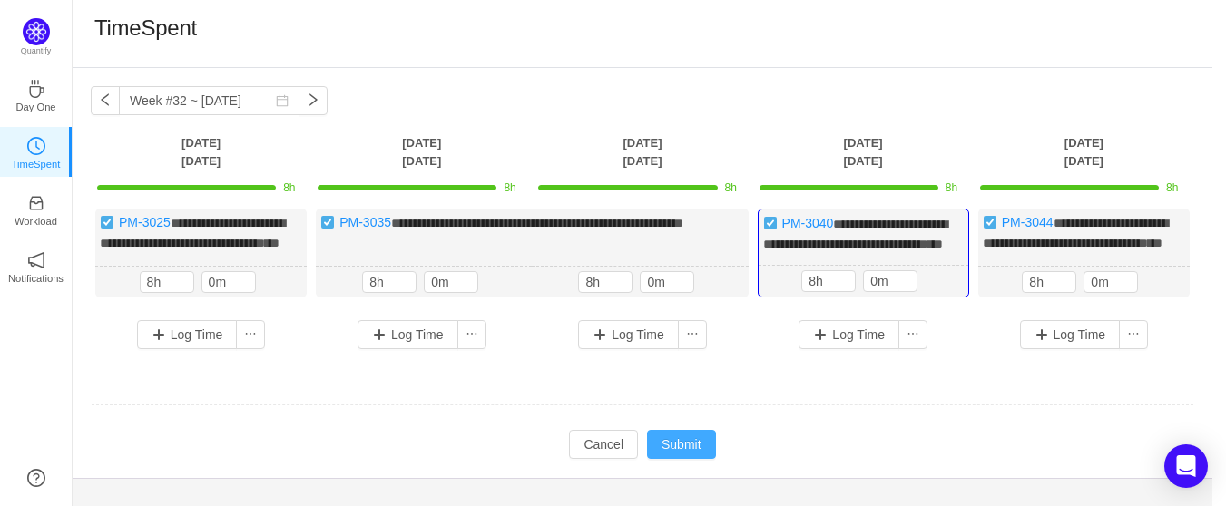
click at [679, 459] on button "Submit" at bounding box center [681, 444] width 69 height 29
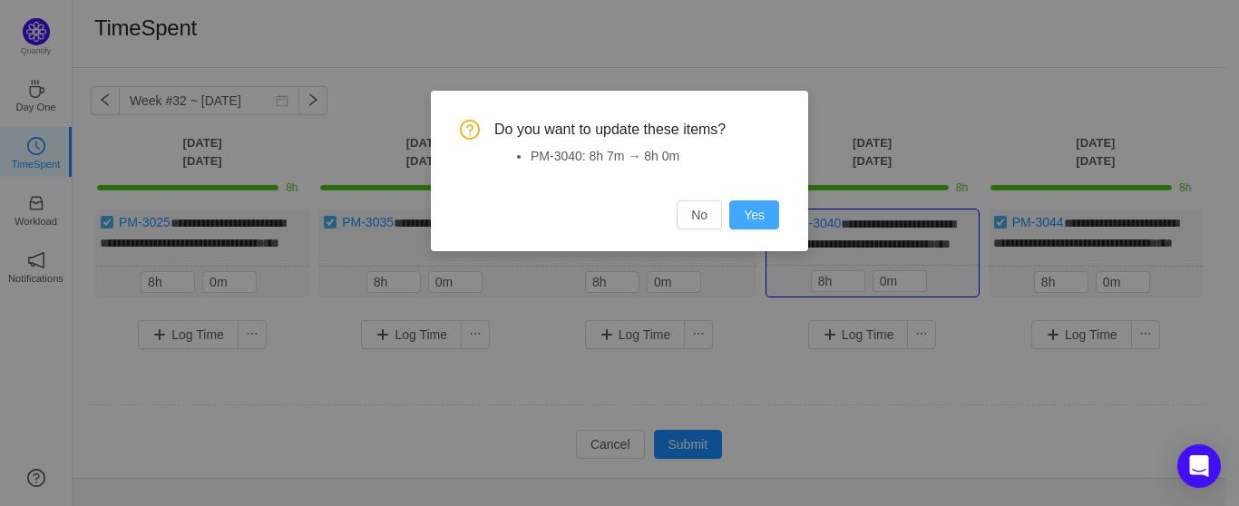
click at [754, 213] on button "Yes" at bounding box center [754, 215] width 50 height 29
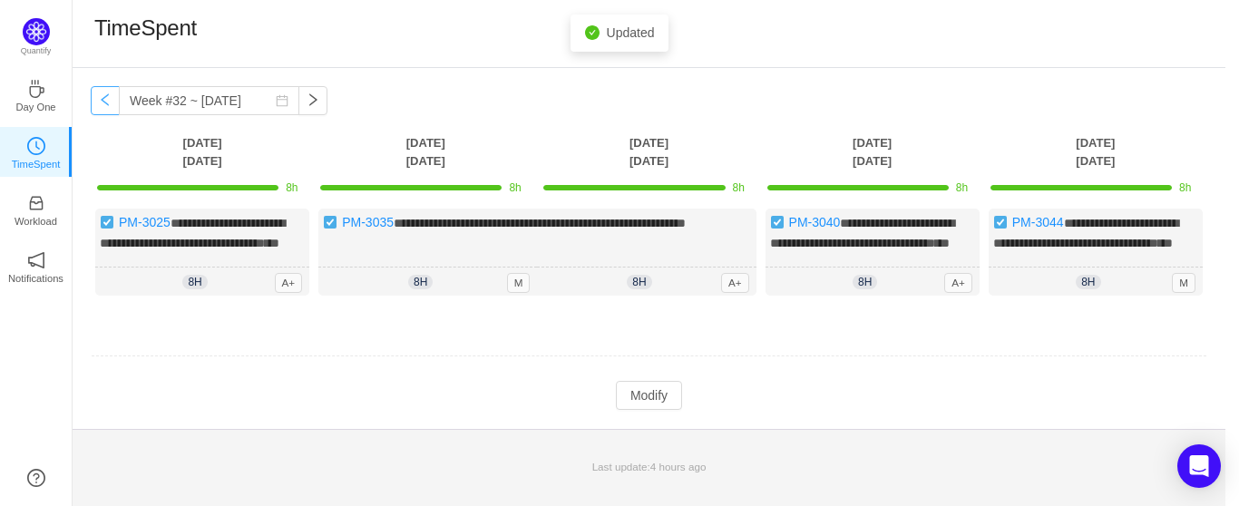
click at [103, 100] on button "button" at bounding box center [105, 100] width 29 height 29
type input "Week #31 ~ [DATE]"
